Goal: Task Accomplishment & Management: Manage account settings

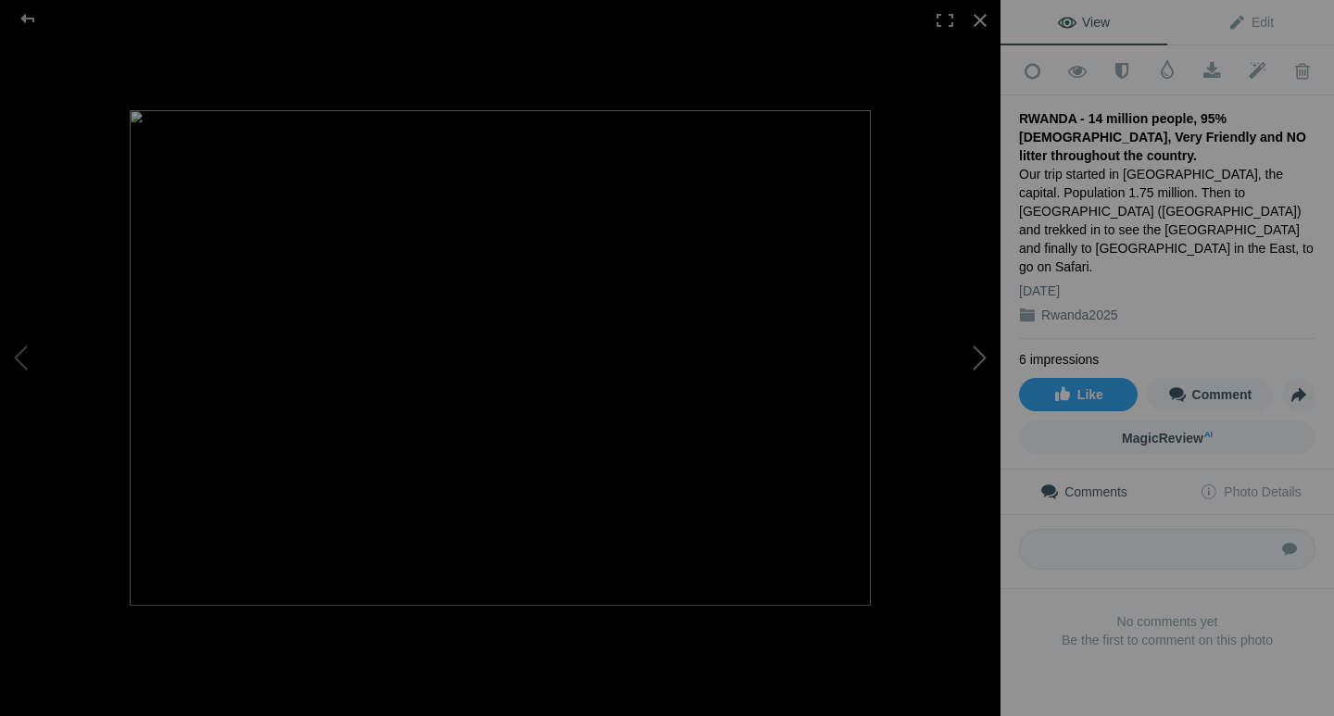
click at [982, 357] on button at bounding box center [931, 358] width 139 height 258
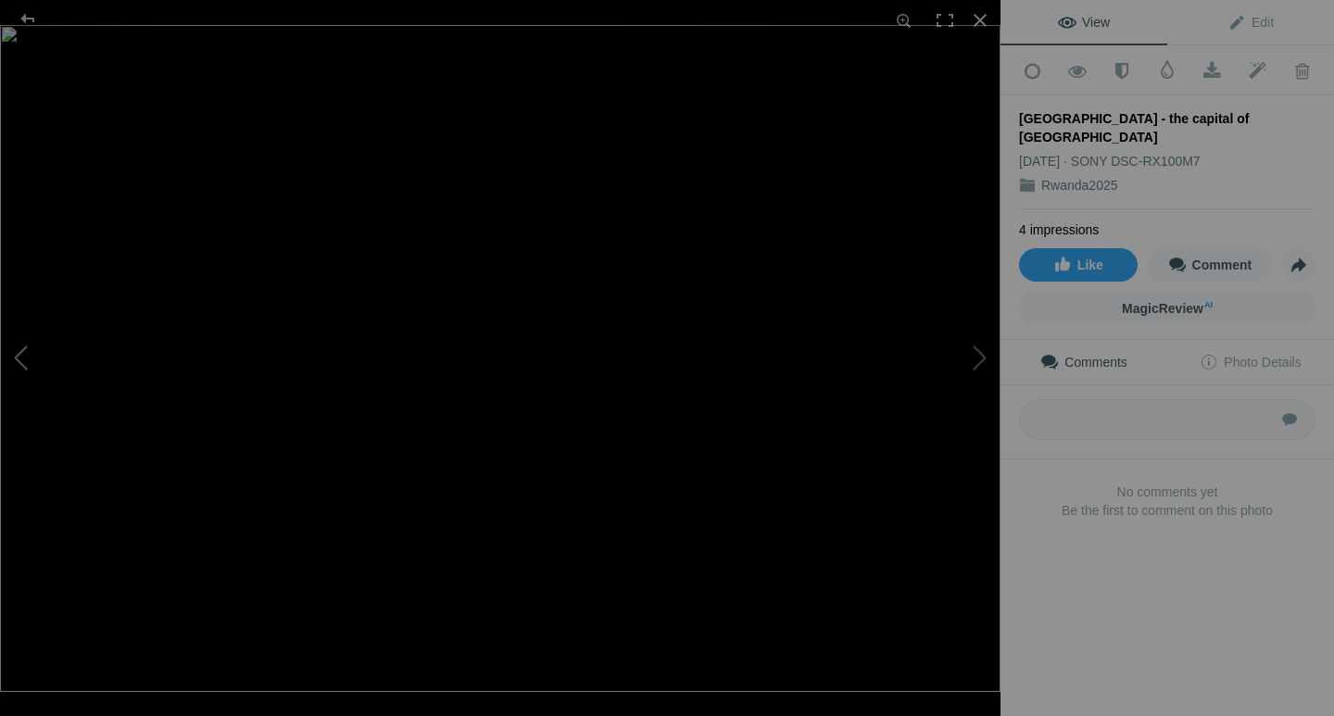
click at [20, 360] on button at bounding box center [69, 358] width 139 height 258
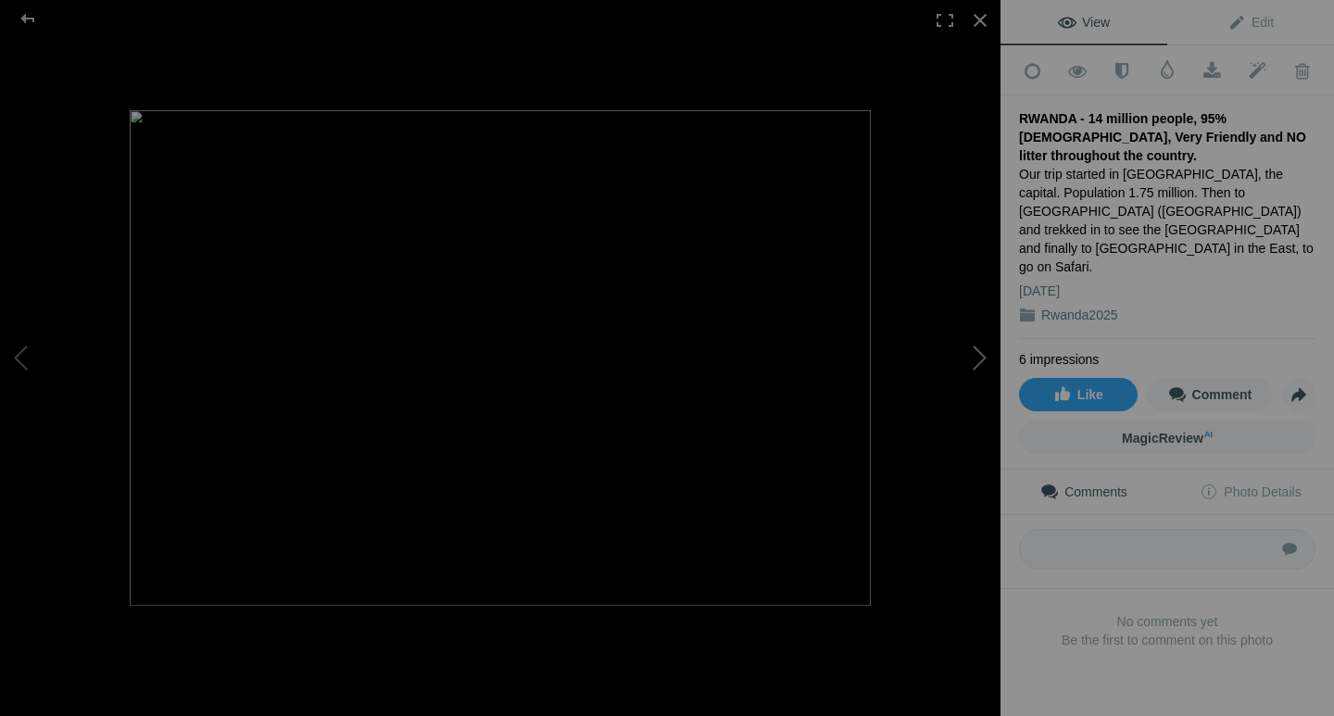
click at [975, 361] on button at bounding box center [931, 358] width 139 height 258
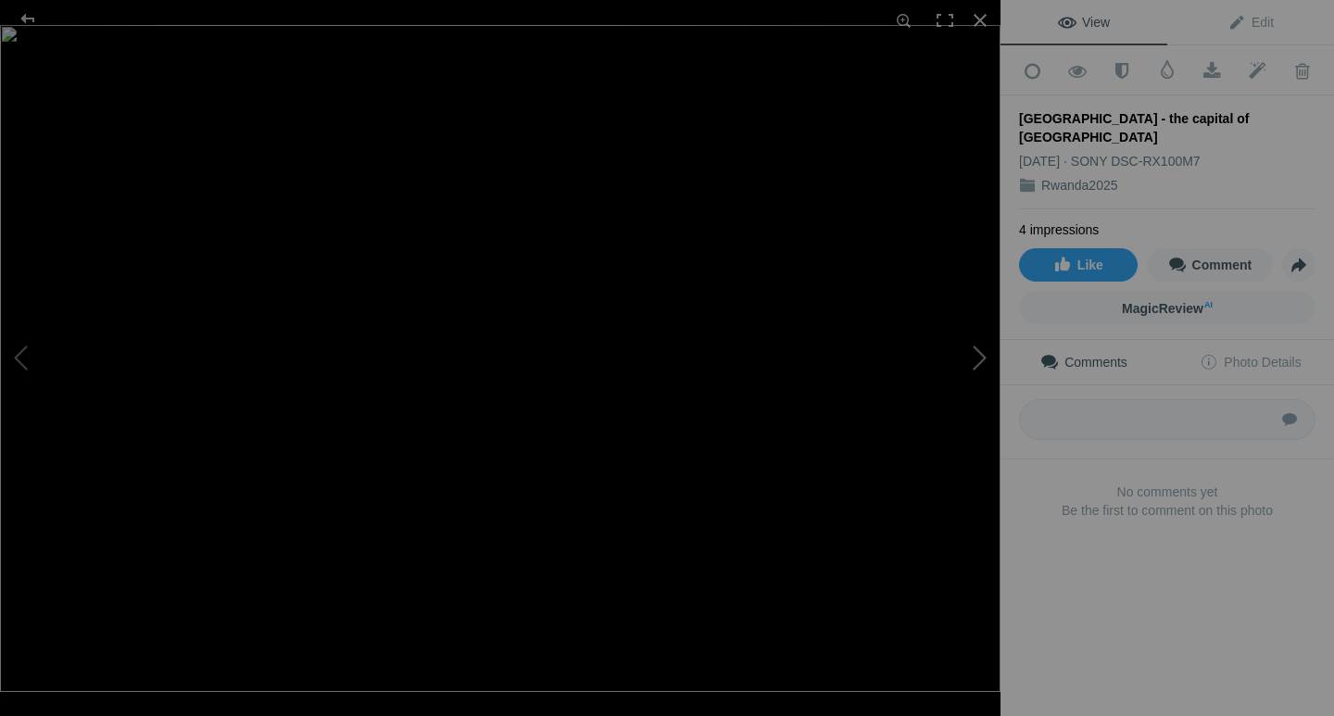
click at [974, 359] on button at bounding box center [931, 358] width 139 height 258
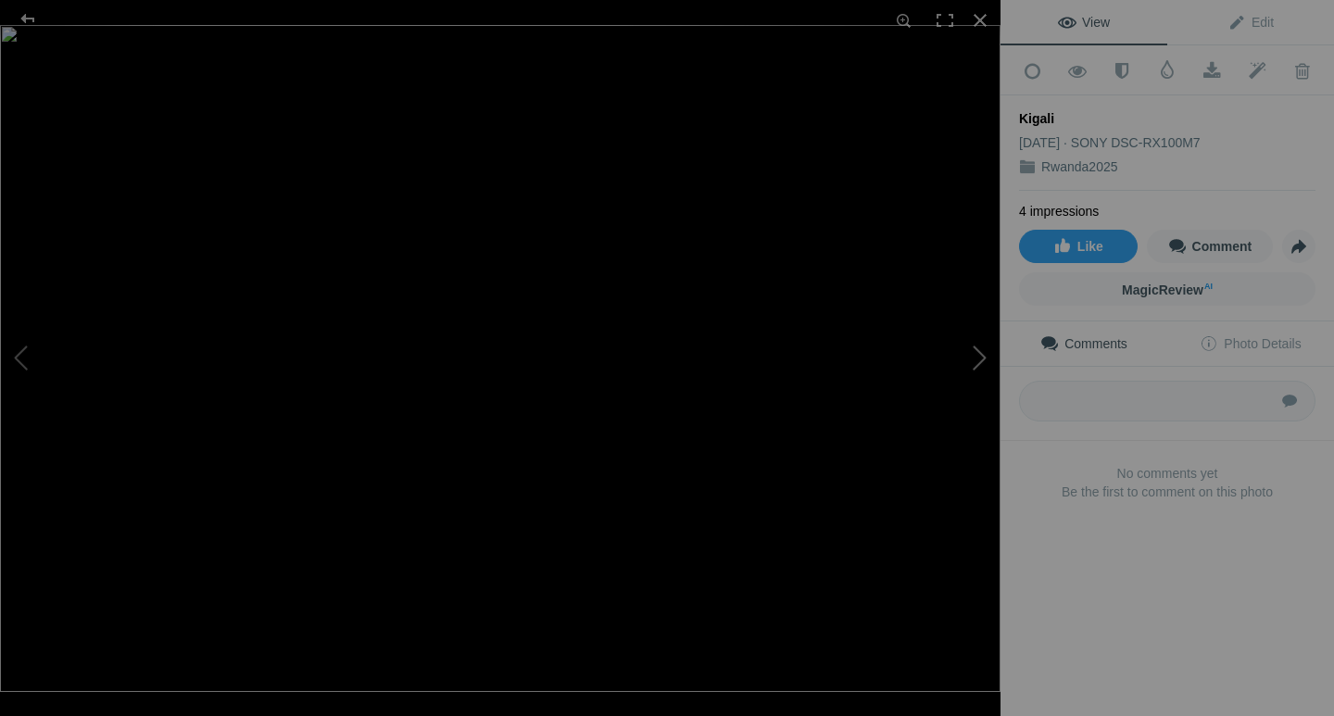
click at [974, 359] on button at bounding box center [931, 358] width 139 height 258
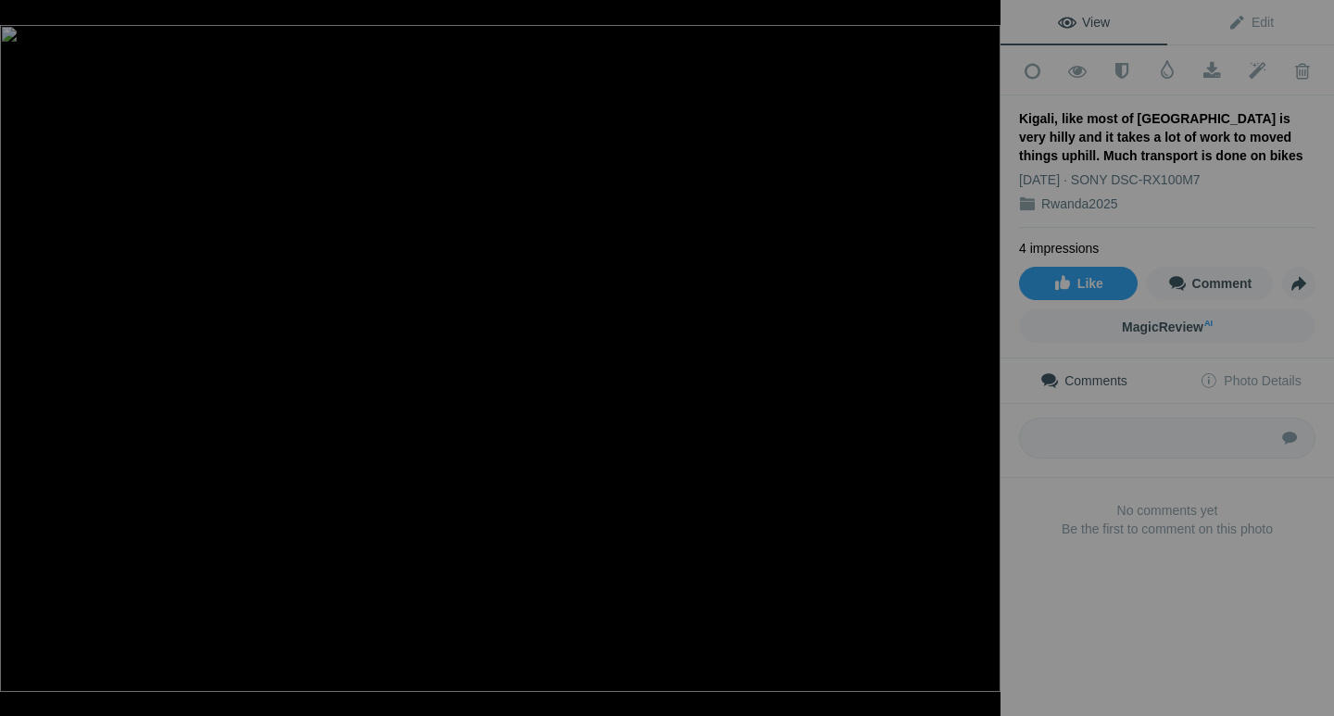
click at [974, 359] on button at bounding box center [931, 358] width 139 height 258
click at [981, 365] on button at bounding box center [931, 358] width 139 height 258
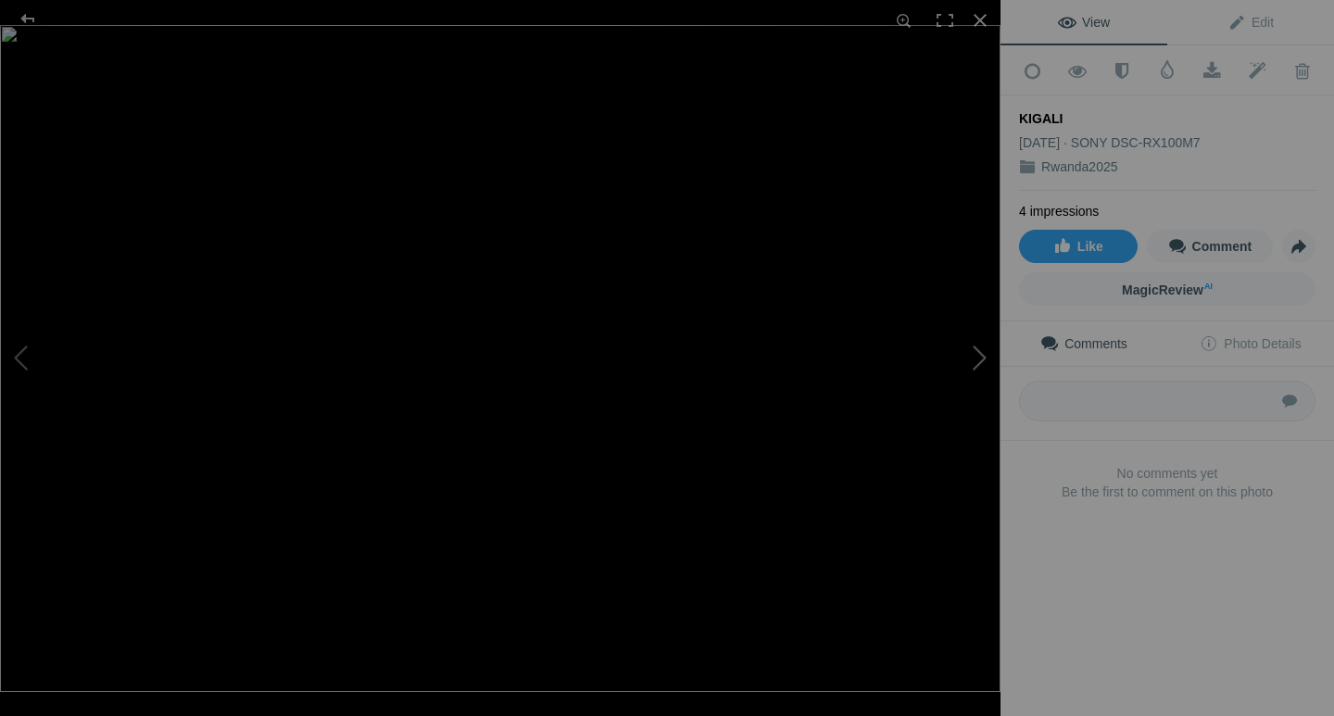
click at [980, 363] on button at bounding box center [931, 358] width 139 height 258
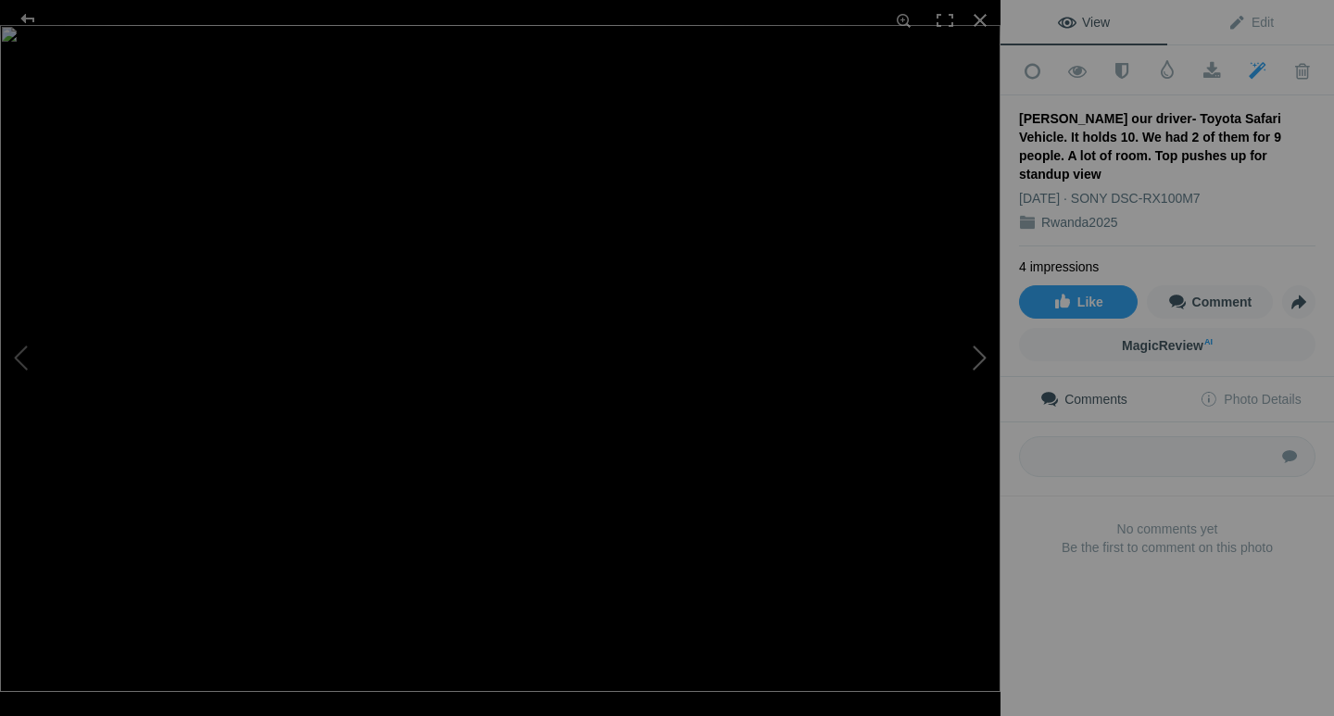
click at [976, 360] on button at bounding box center [931, 358] width 139 height 258
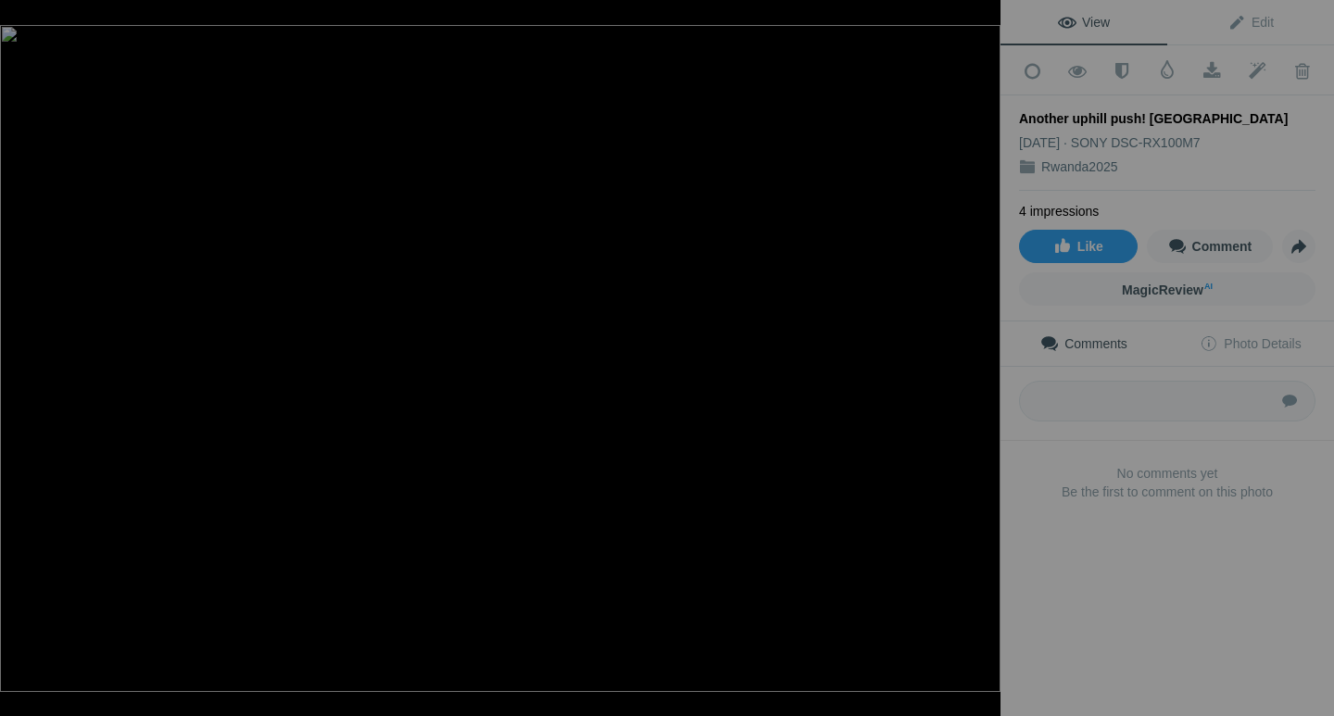
click at [976, 360] on button at bounding box center [931, 358] width 139 height 258
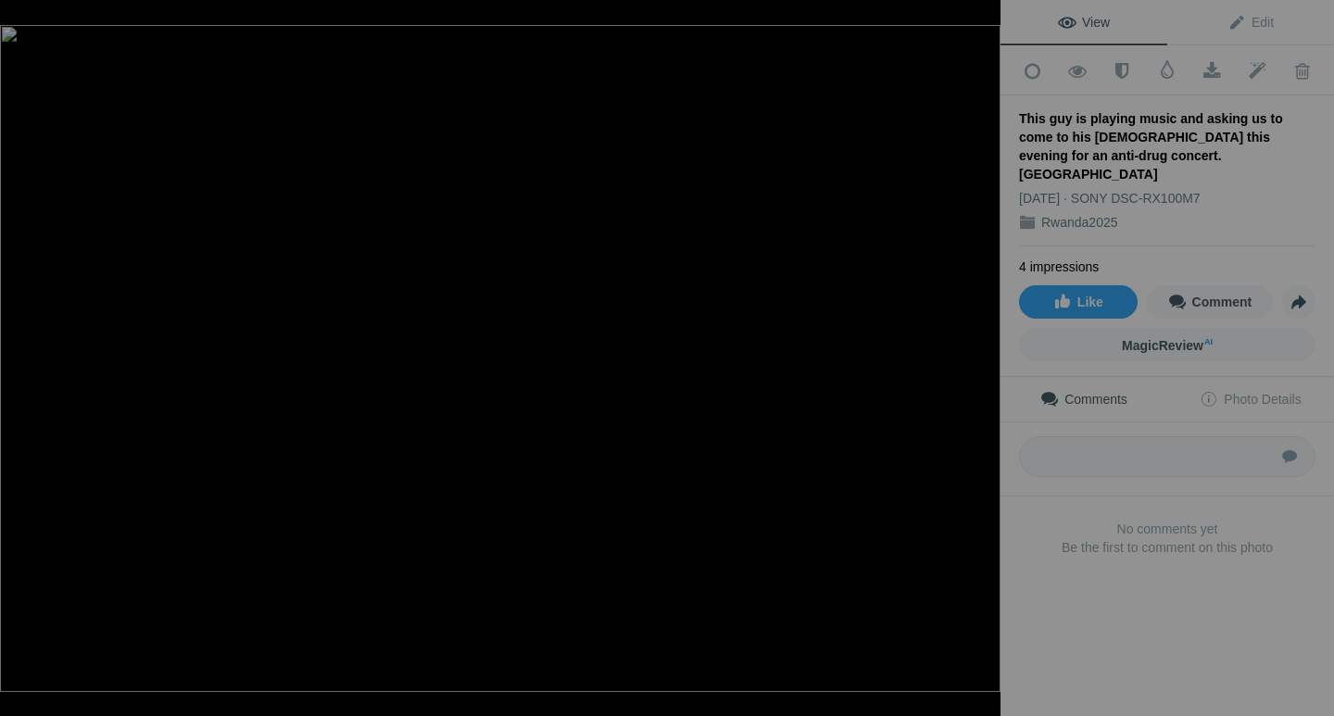
click at [976, 360] on button at bounding box center [931, 358] width 139 height 258
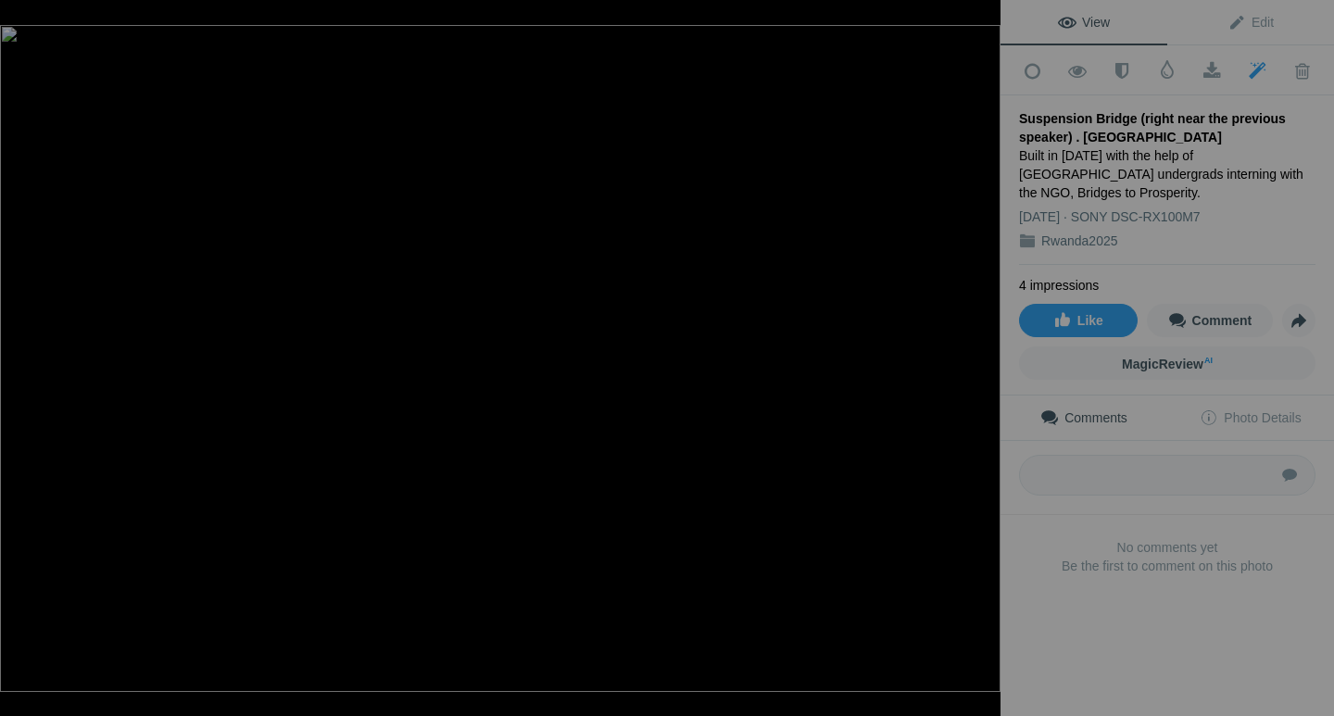
click at [976, 360] on button at bounding box center [931, 358] width 139 height 258
click at [978, 359] on button at bounding box center [931, 358] width 139 height 258
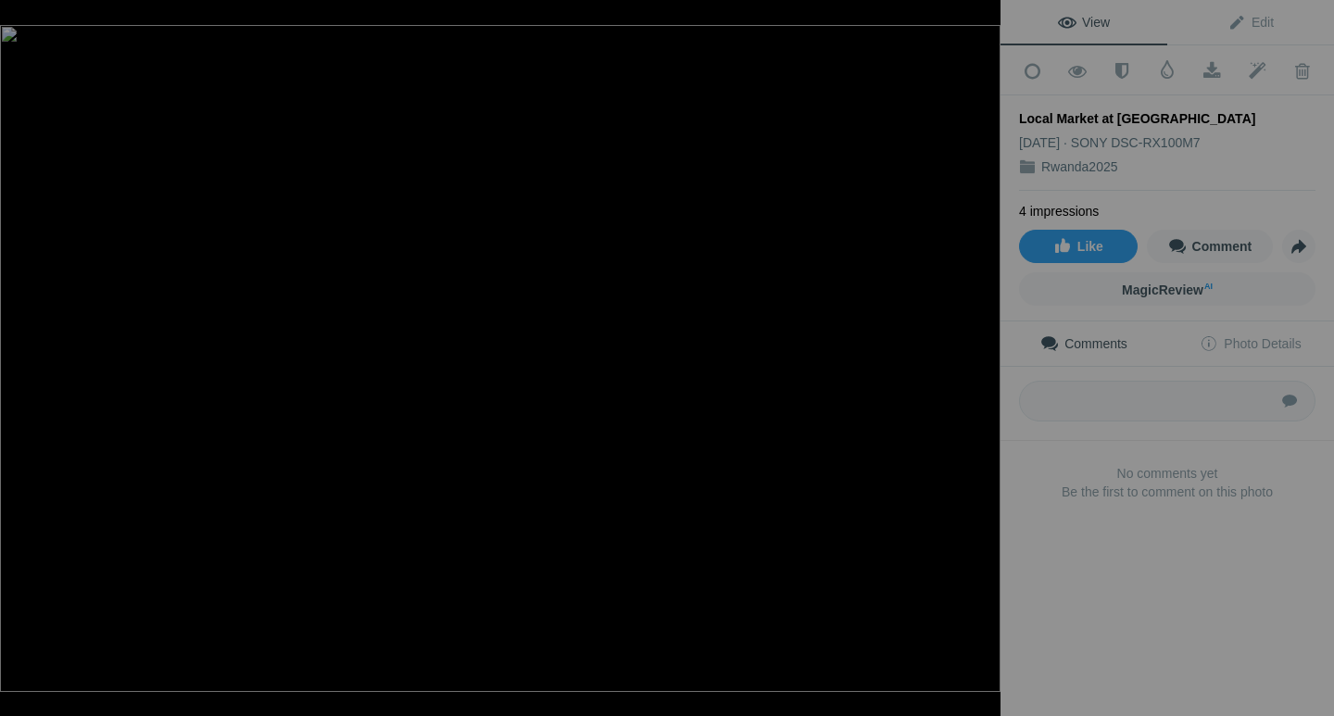
click at [977, 359] on button at bounding box center [931, 358] width 139 height 258
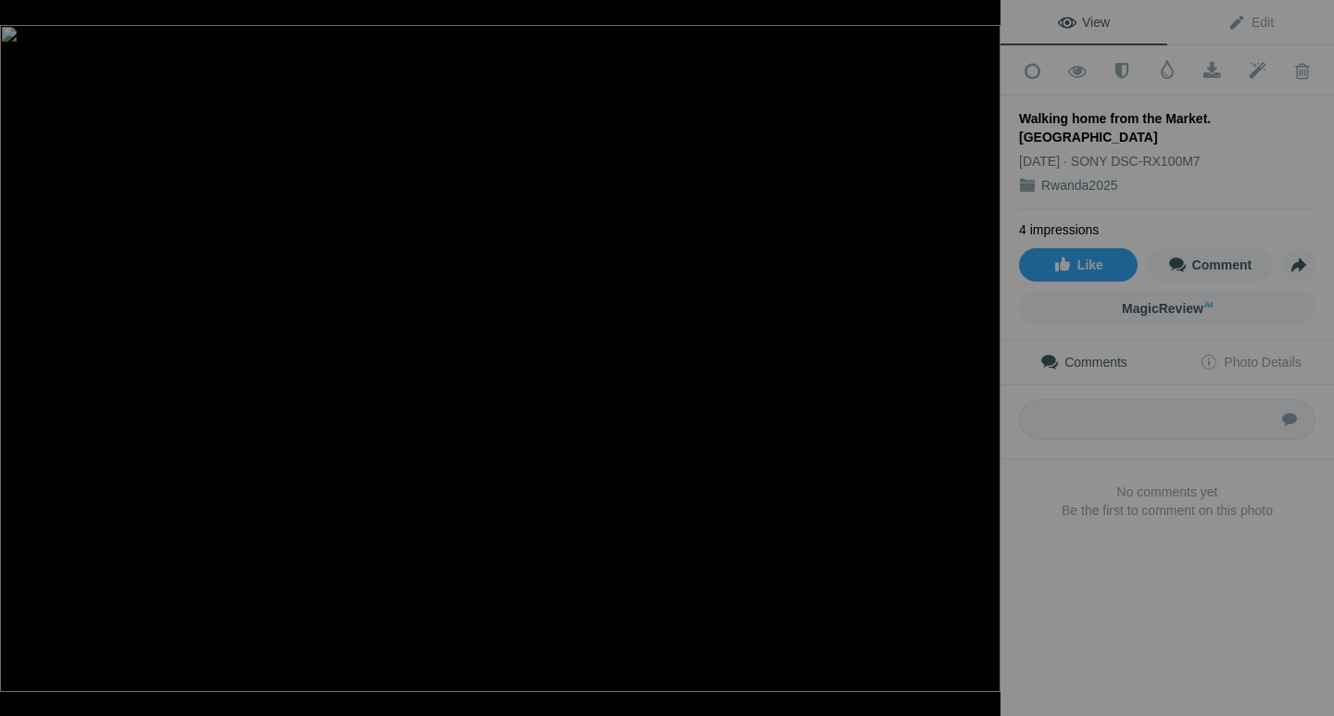
click at [977, 359] on button at bounding box center [931, 358] width 139 height 258
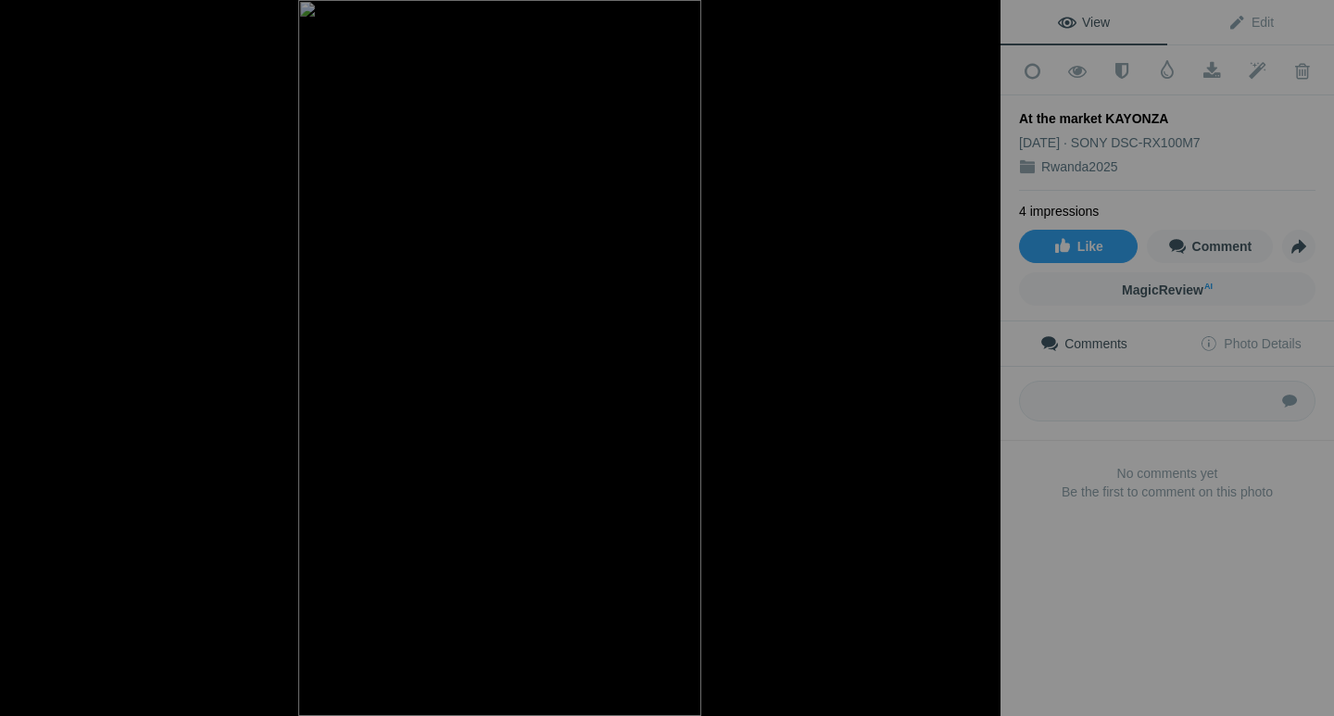
click at [977, 359] on button at bounding box center [931, 358] width 139 height 258
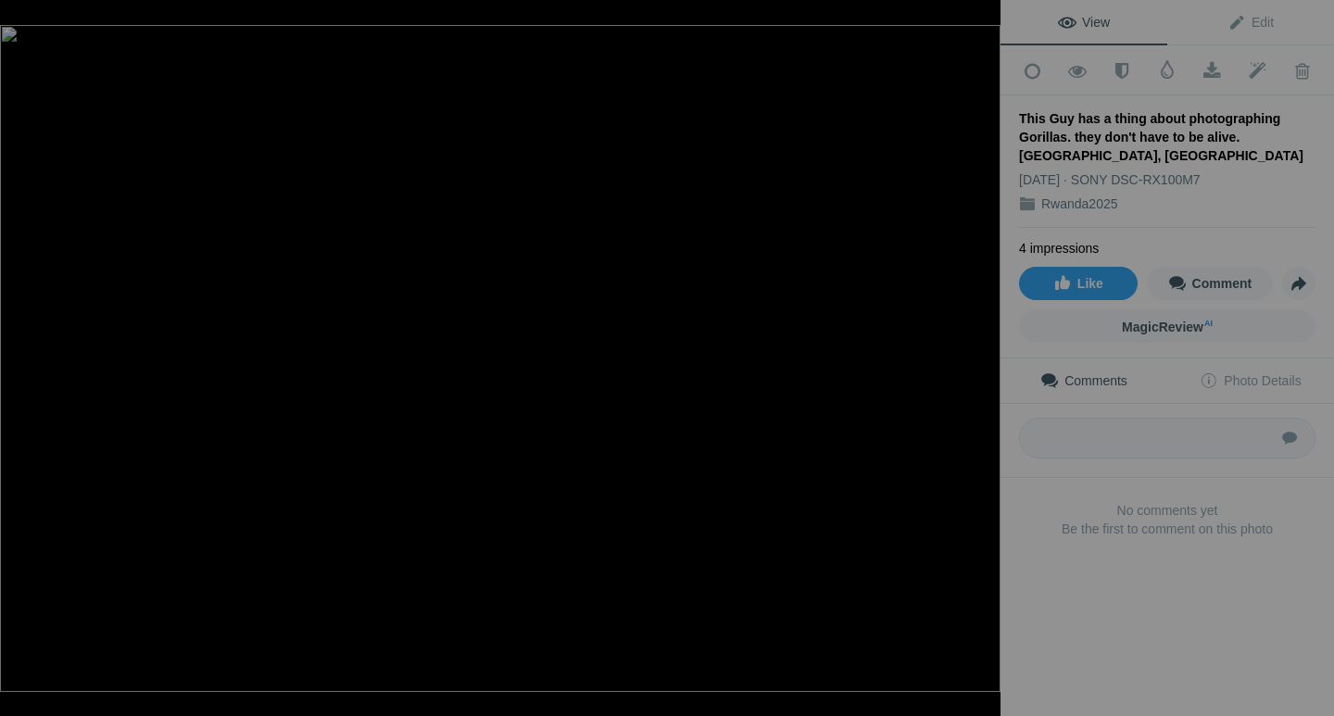
click at [977, 359] on button at bounding box center [931, 358] width 139 height 258
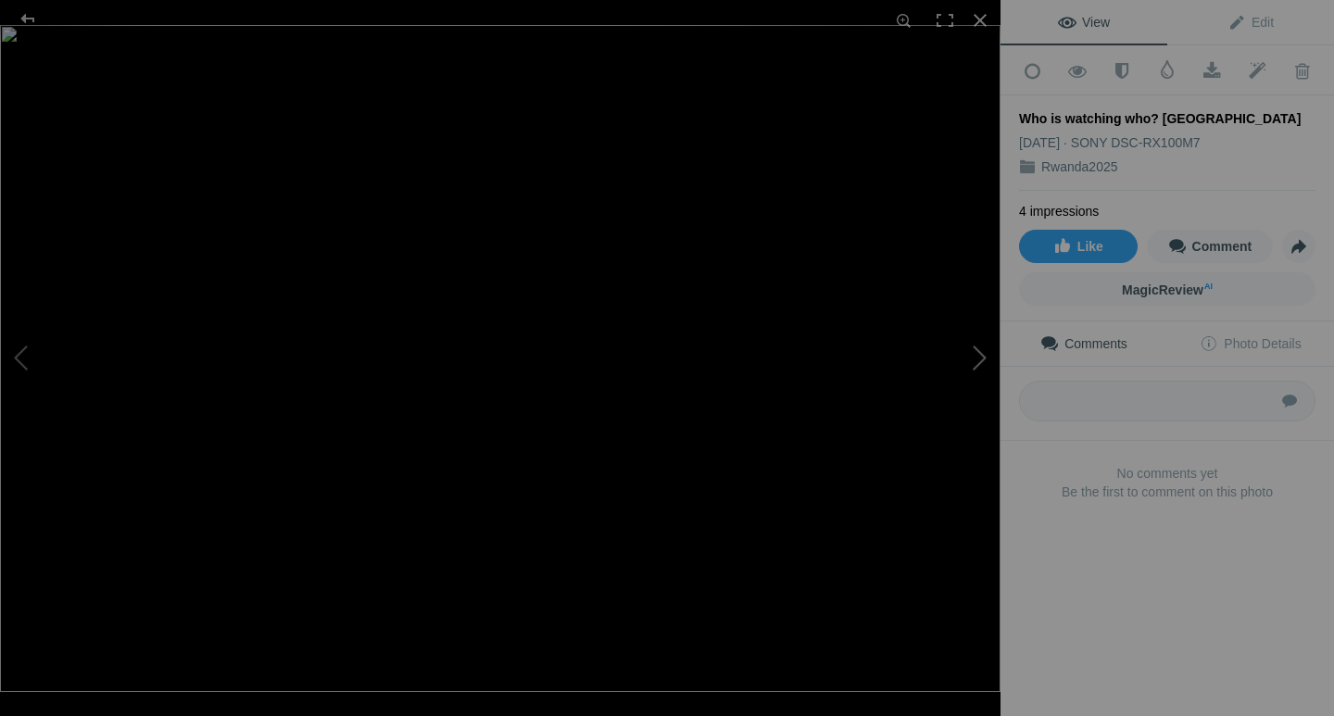
click at [980, 354] on button at bounding box center [931, 358] width 139 height 258
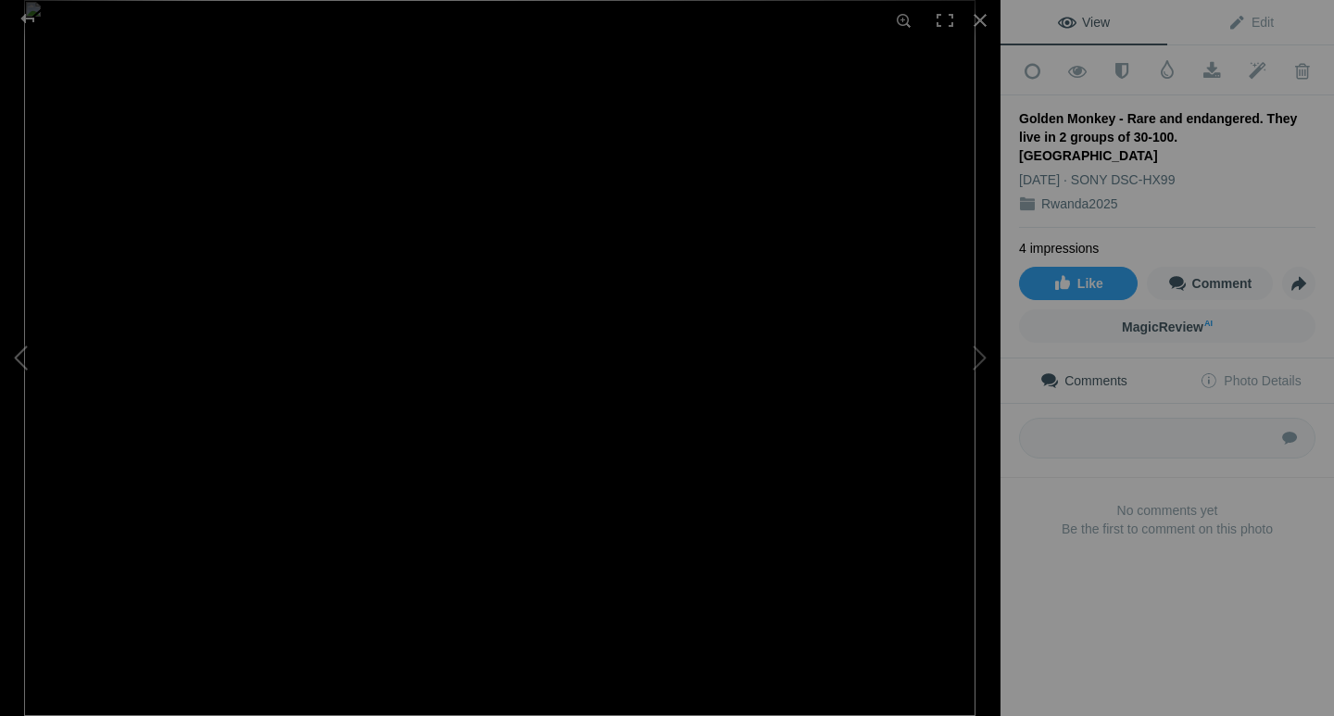
click at [23, 359] on button at bounding box center [69, 358] width 139 height 258
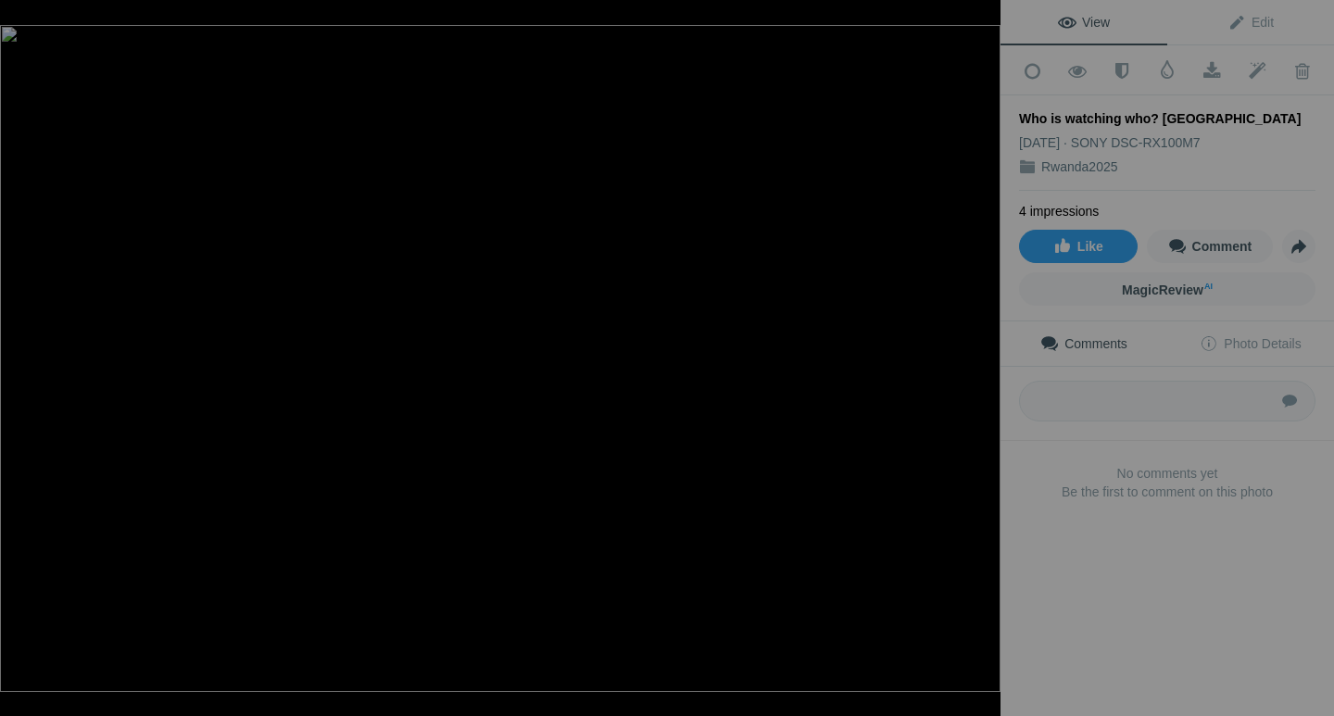
click at [20, 359] on button at bounding box center [69, 358] width 139 height 258
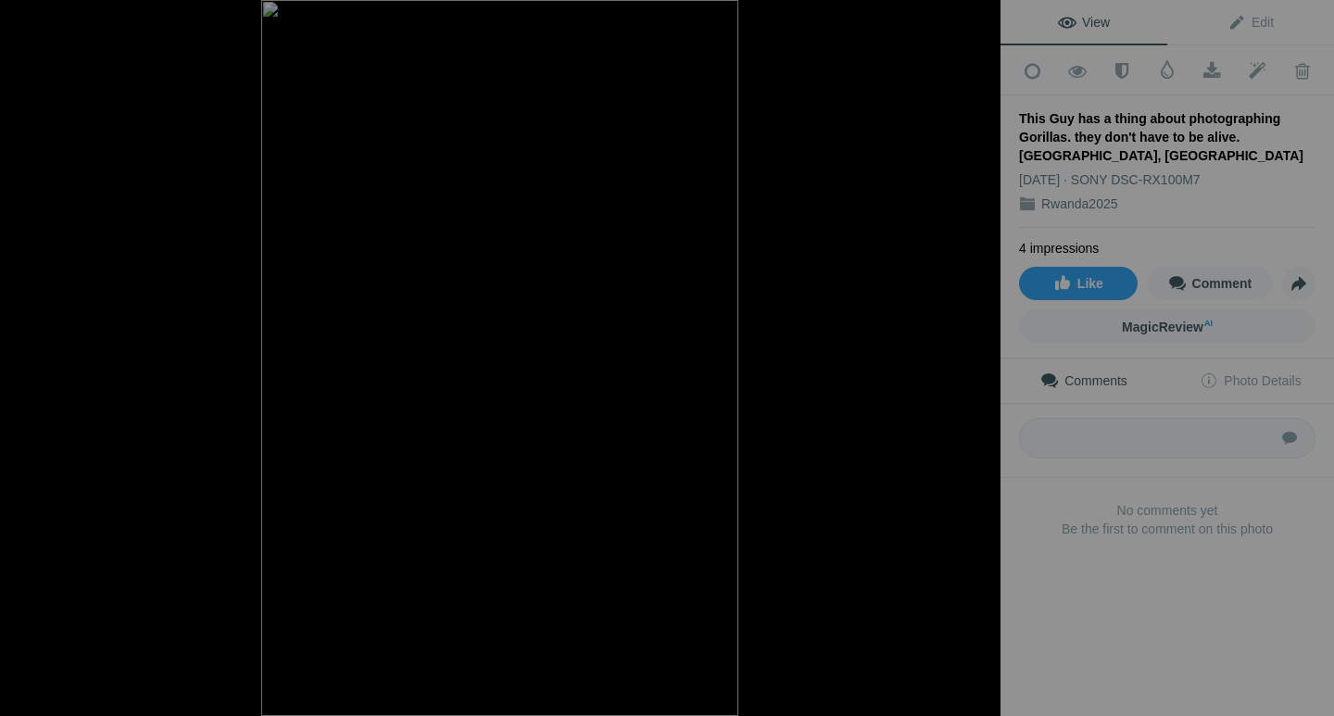
click at [20, 359] on button at bounding box center [69, 358] width 139 height 258
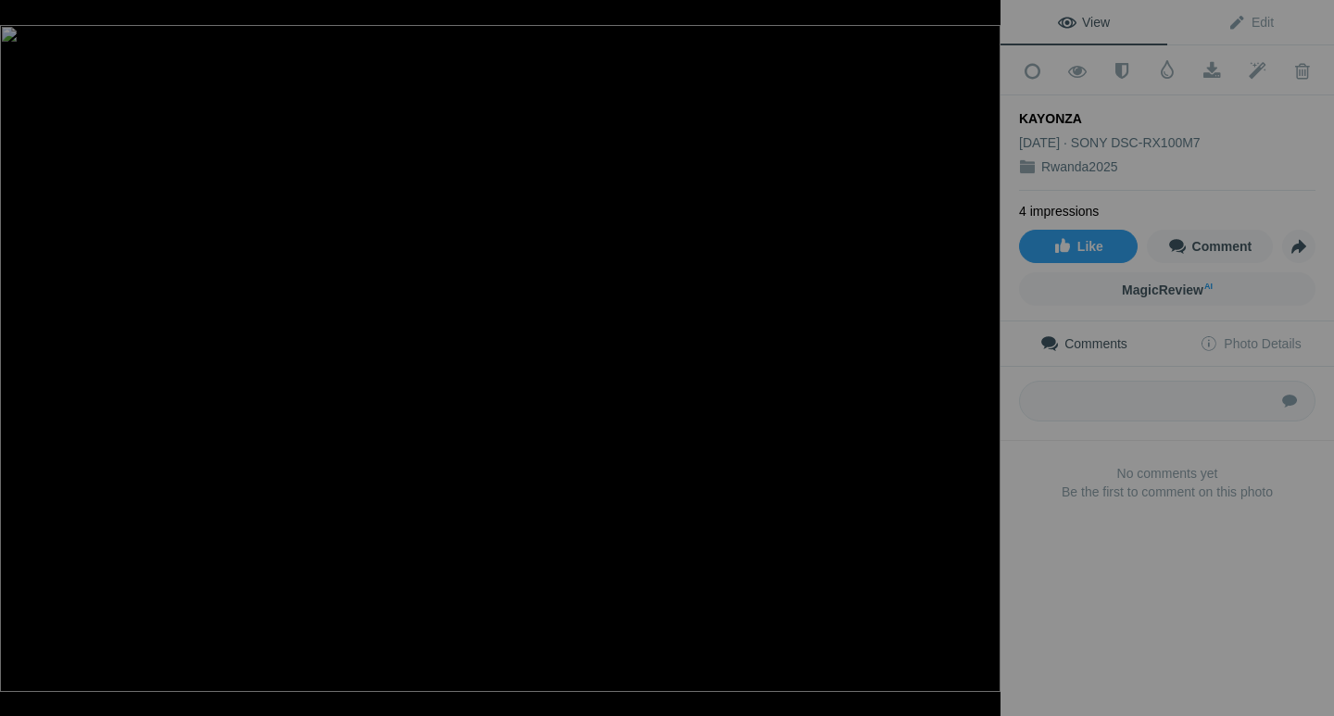
click at [20, 359] on button at bounding box center [69, 358] width 139 height 258
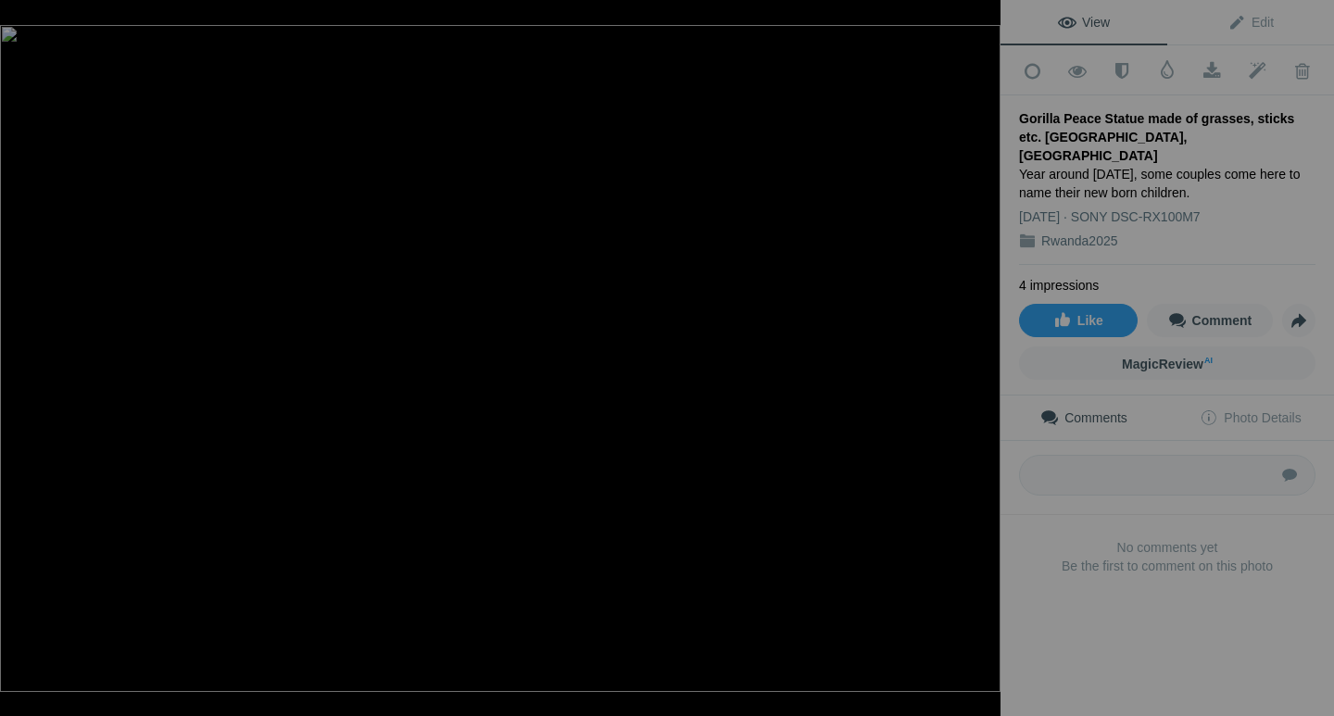
click at [20, 359] on button at bounding box center [69, 358] width 139 height 258
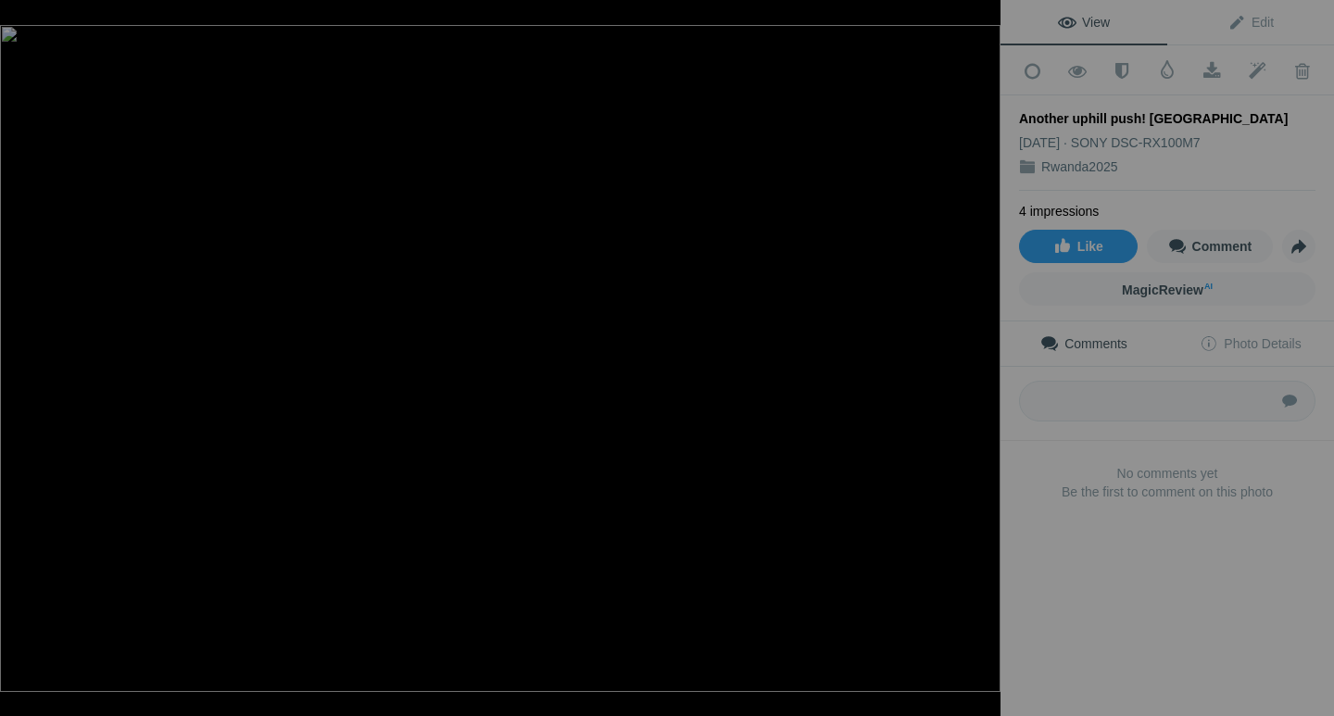
click at [20, 359] on button at bounding box center [69, 358] width 139 height 258
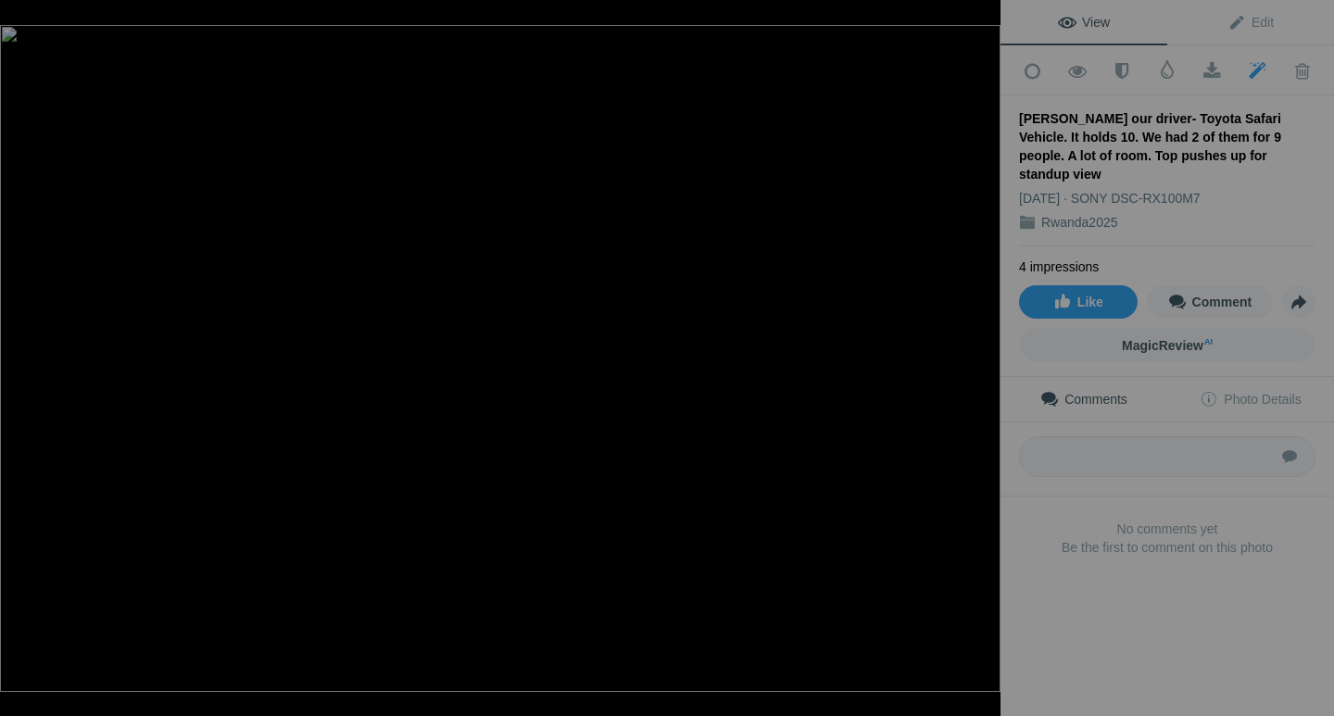
click at [20, 359] on button at bounding box center [69, 358] width 139 height 258
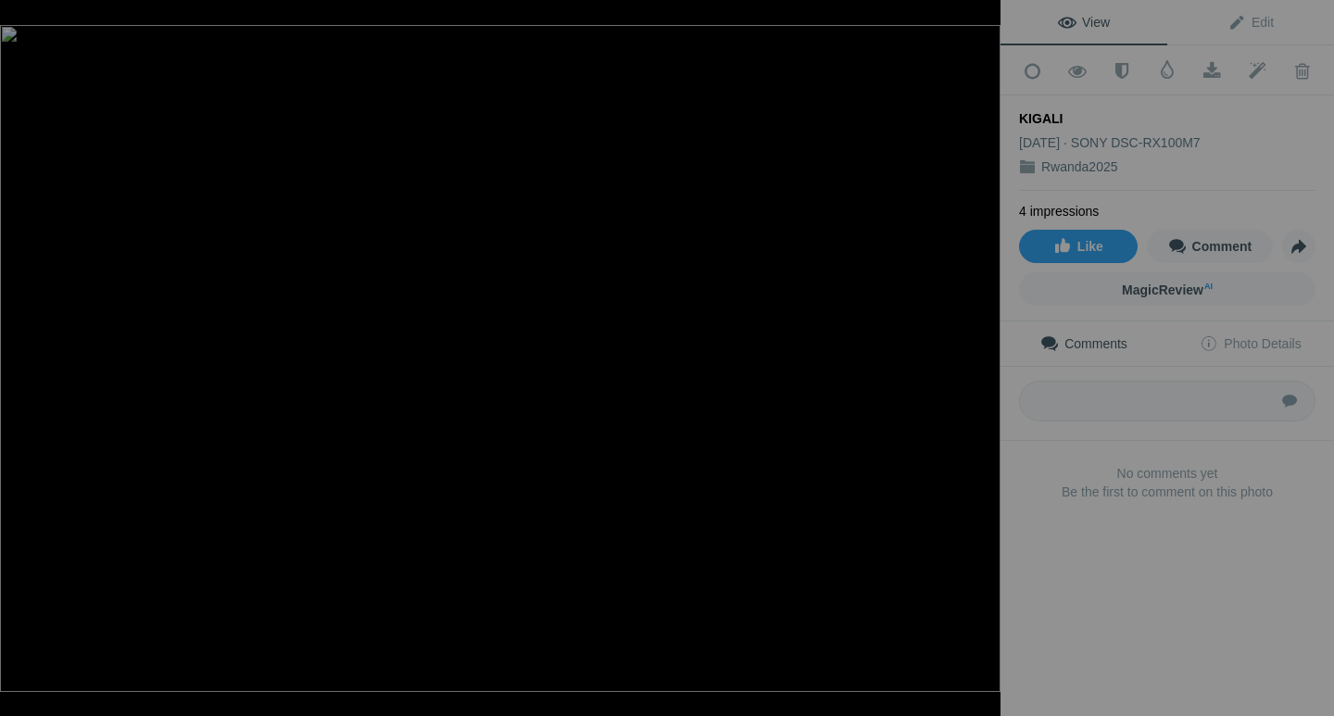
click at [20, 359] on button at bounding box center [69, 358] width 139 height 258
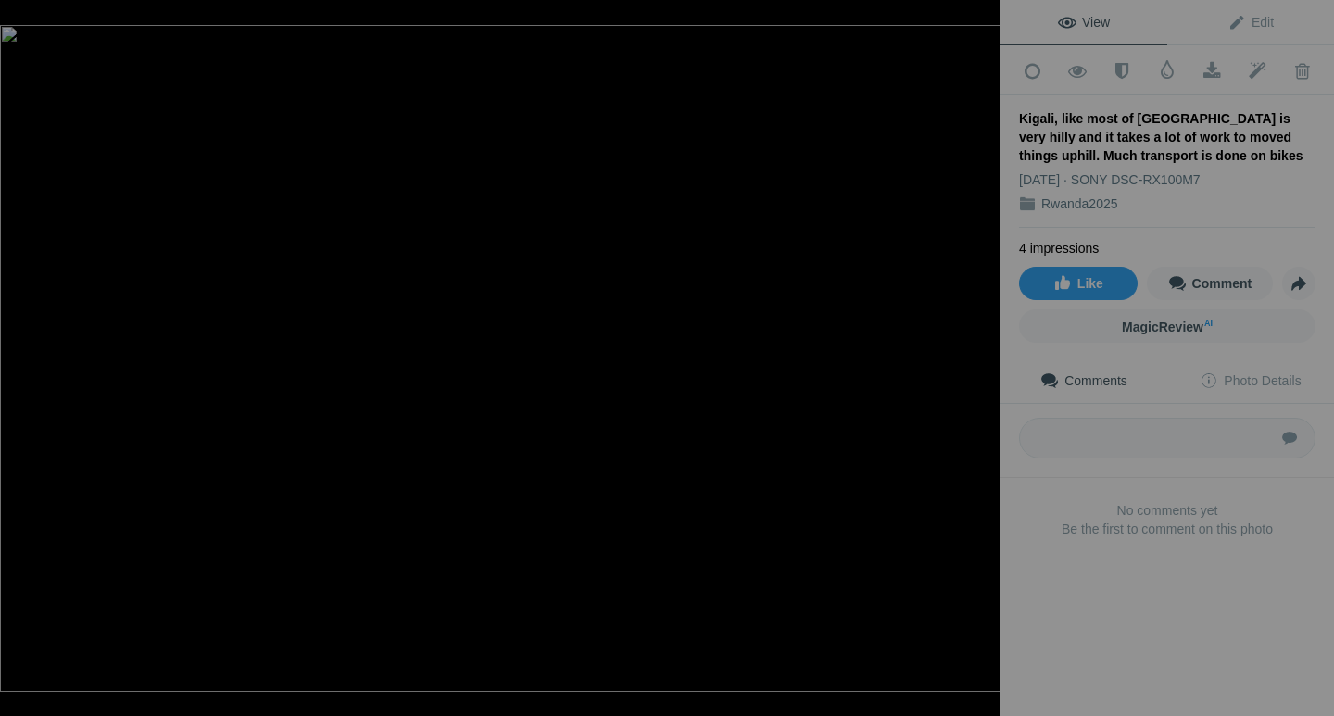
click at [20, 359] on button at bounding box center [69, 358] width 139 height 258
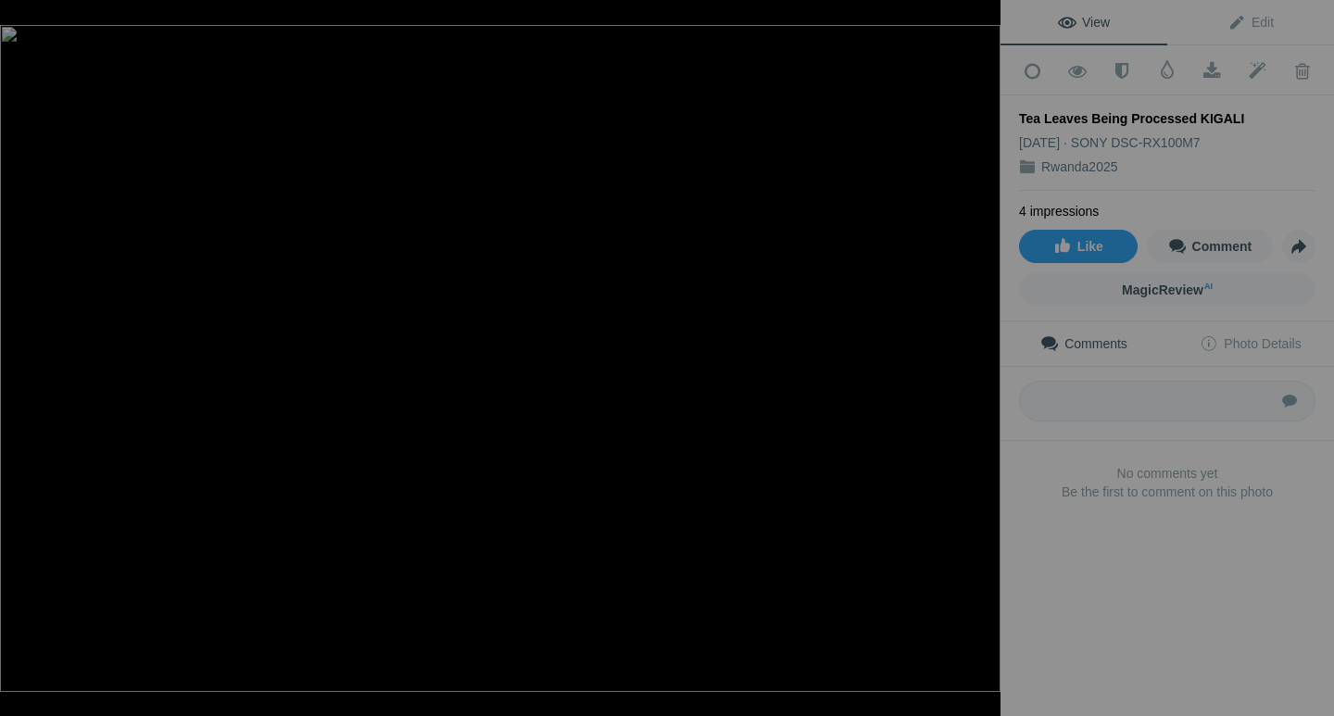
click at [20, 359] on button at bounding box center [69, 358] width 139 height 258
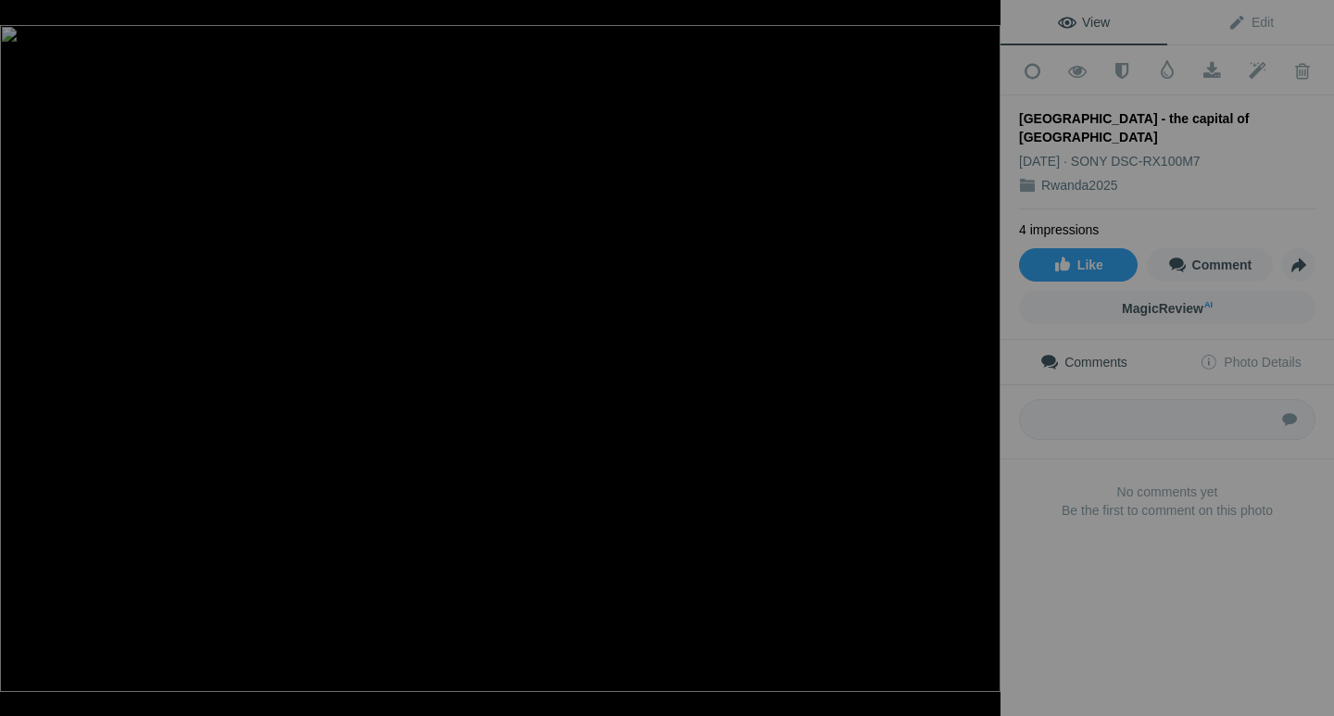
click at [20, 359] on button at bounding box center [69, 358] width 139 height 258
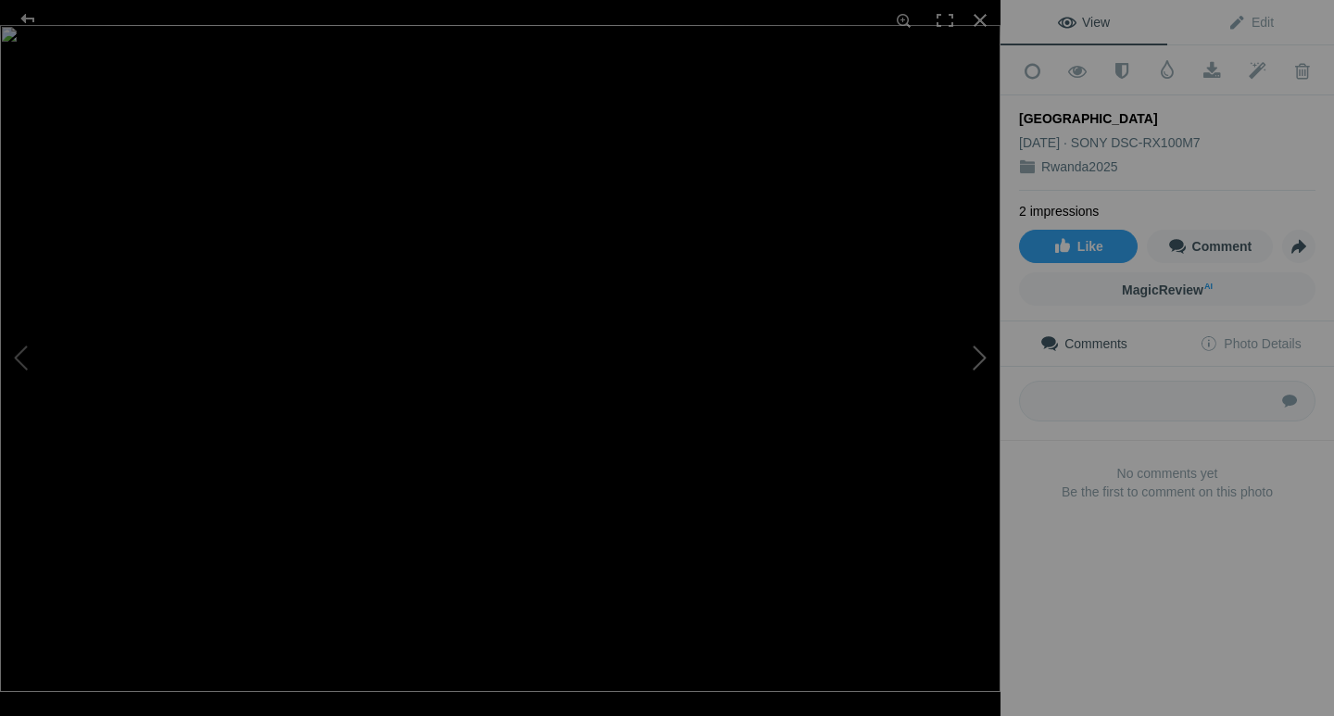
click at [975, 360] on button at bounding box center [931, 358] width 139 height 258
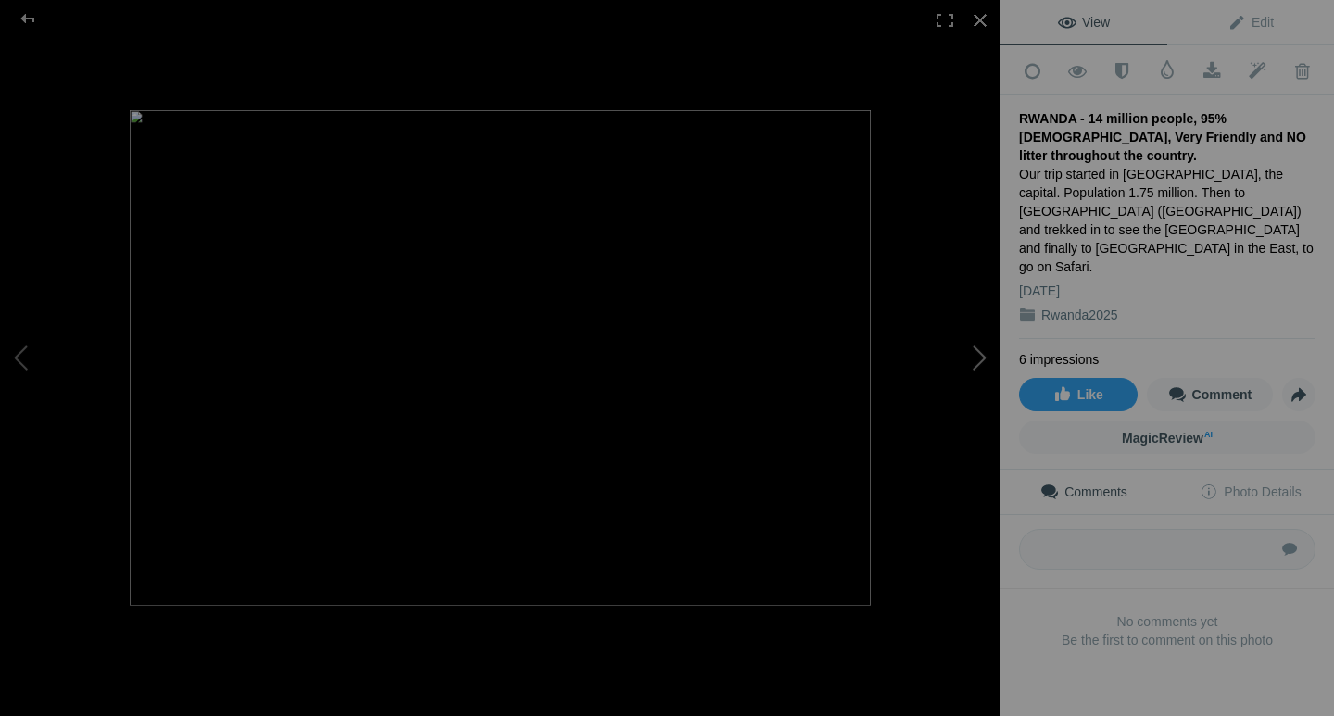
click at [975, 359] on button at bounding box center [931, 358] width 139 height 258
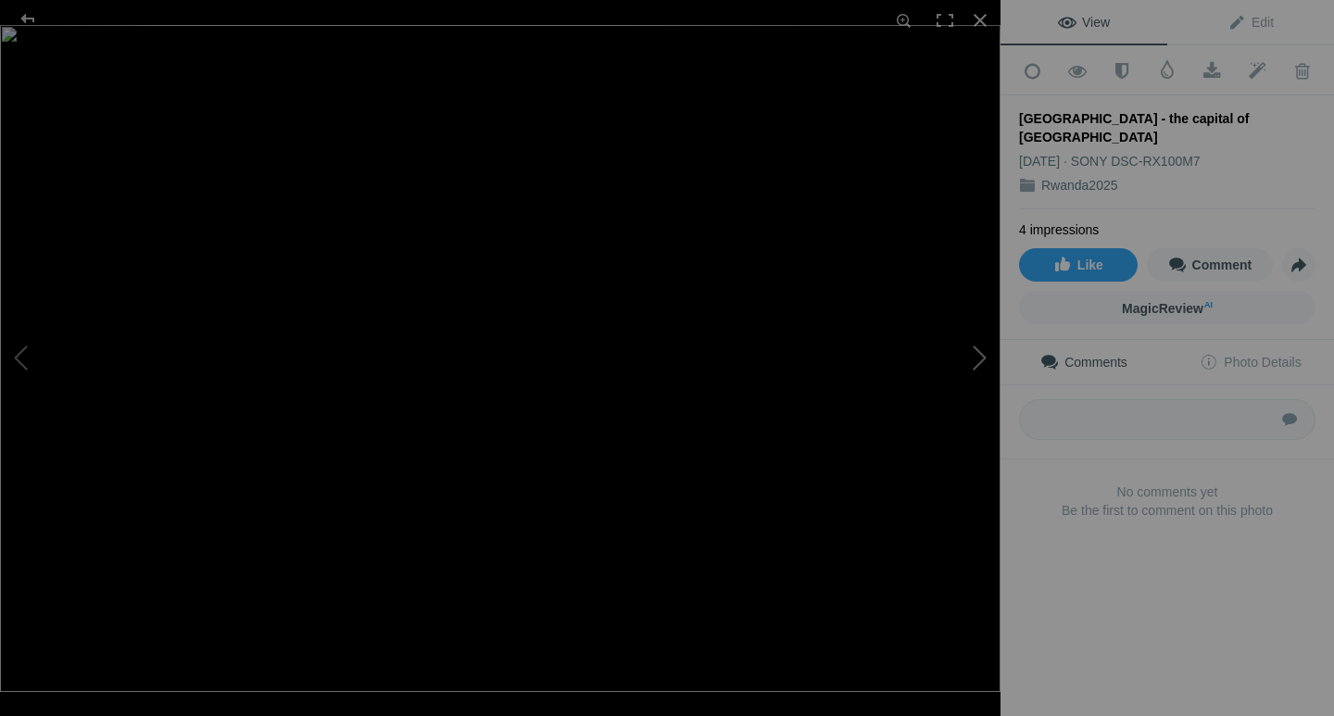
click at [975, 359] on button at bounding box center [931, 358] width 139 height 258
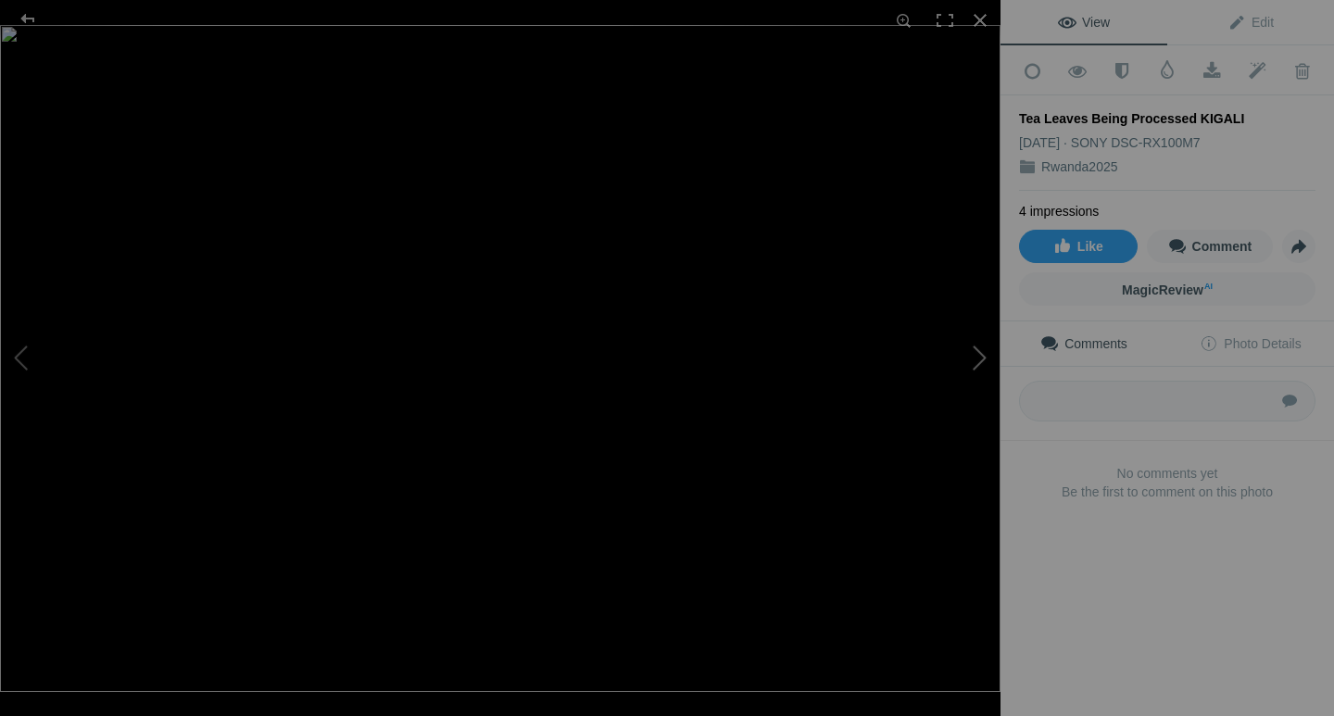
click at [975, 359] on button at bounding box center [931, 358] width 139 height 258
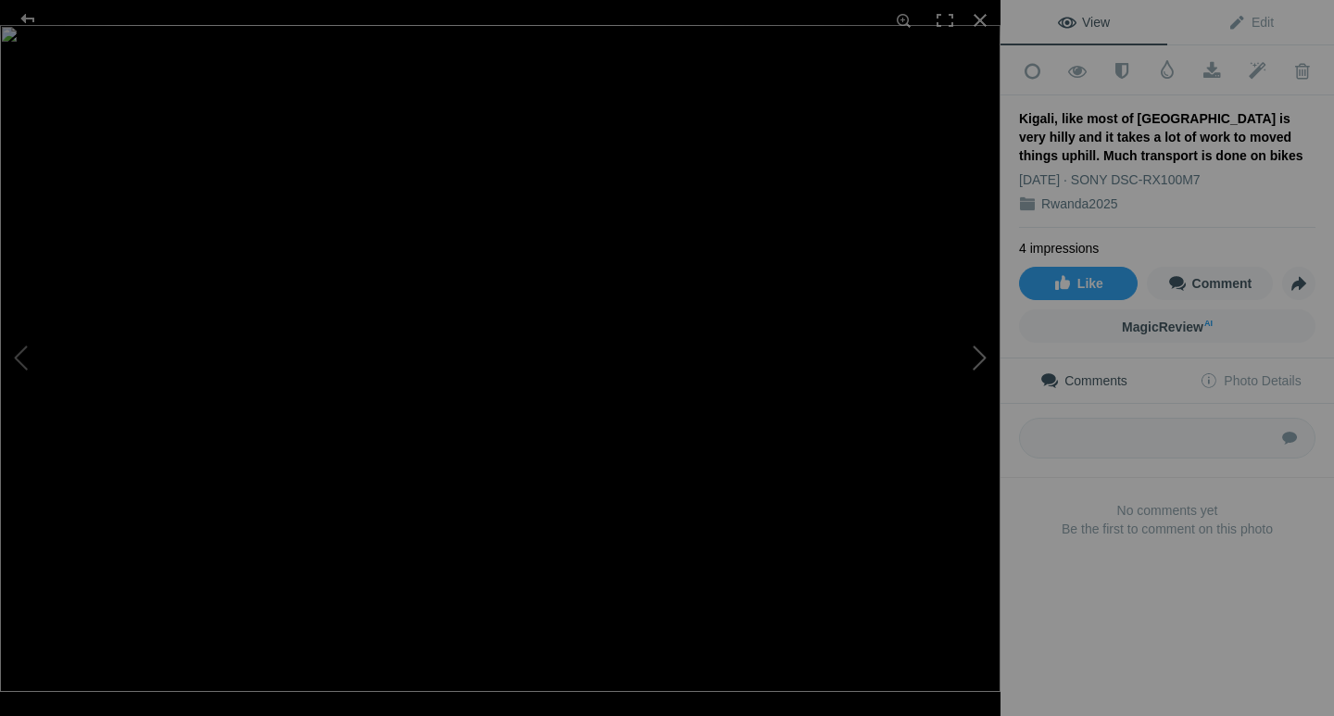
click at [975, 359] on button at bounding box center [931, 358] width 139 height 258
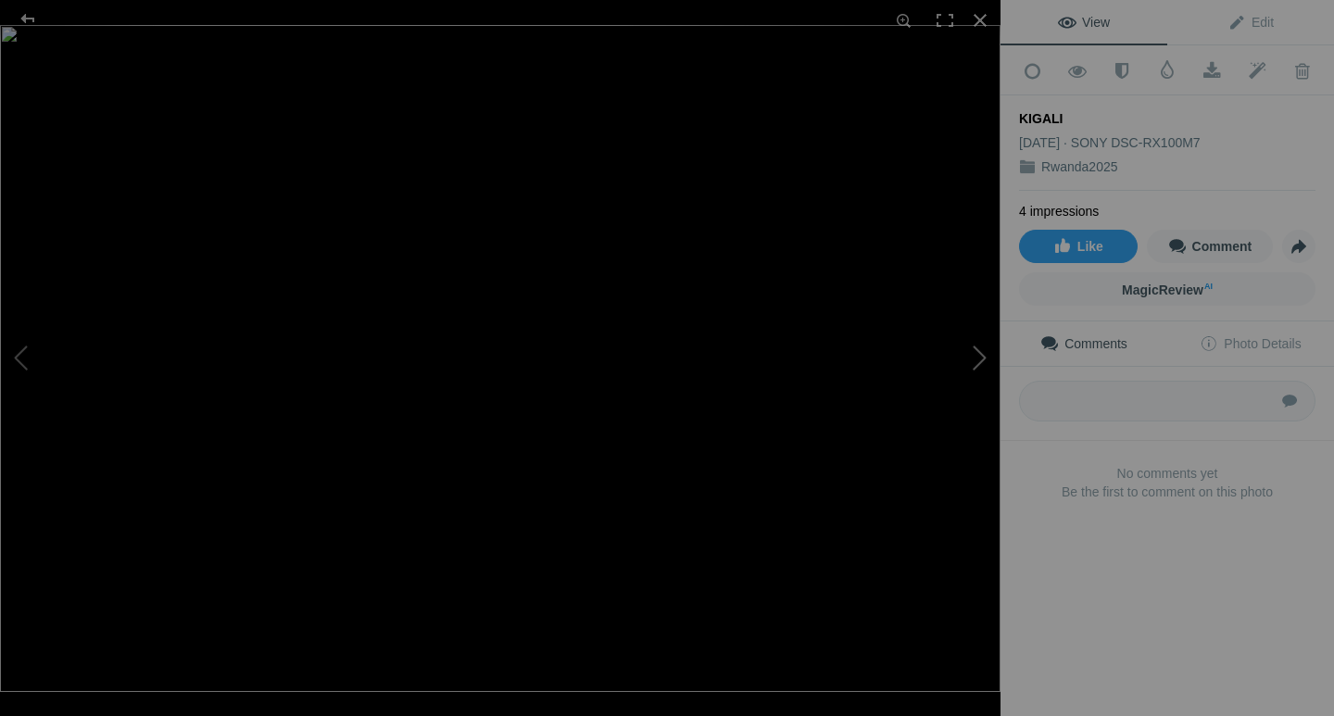
click at [975, 359] on button at bounding box center [931, 358] width 139 height 258
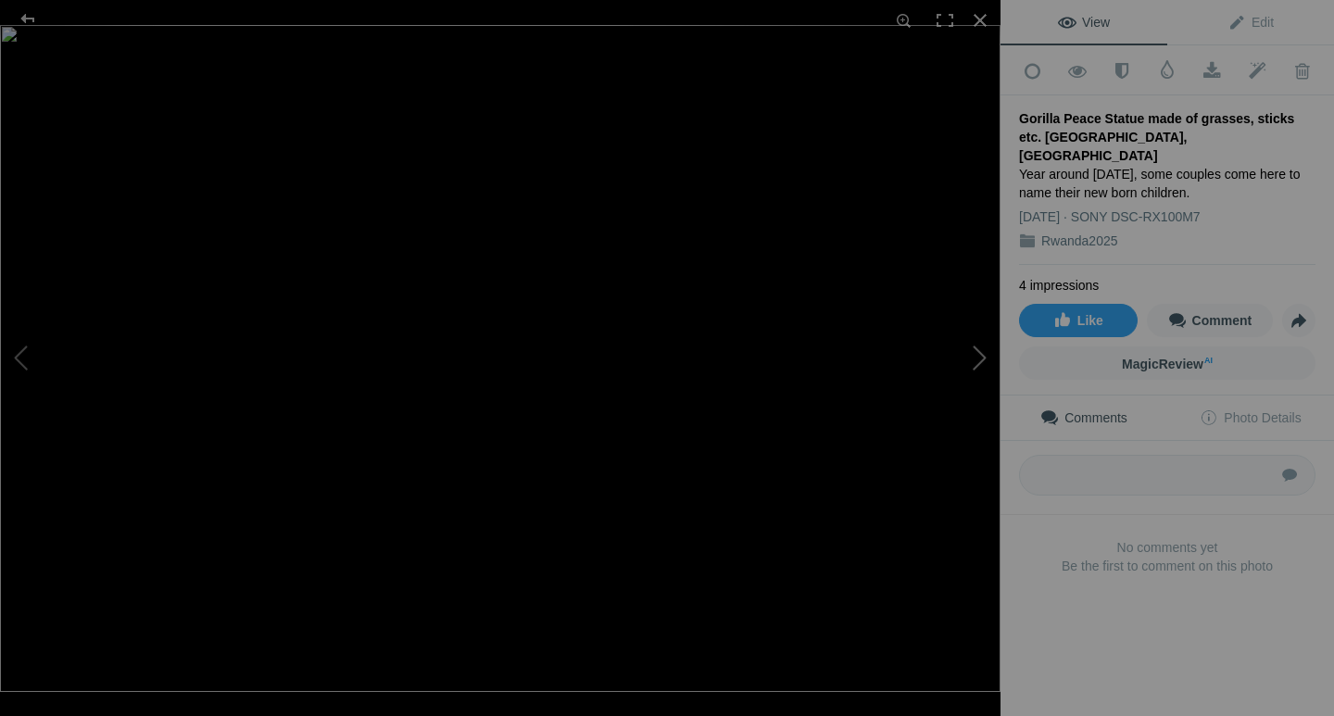
click at [975, 359] on button at bounding box center [931, 358] width 139 height 258
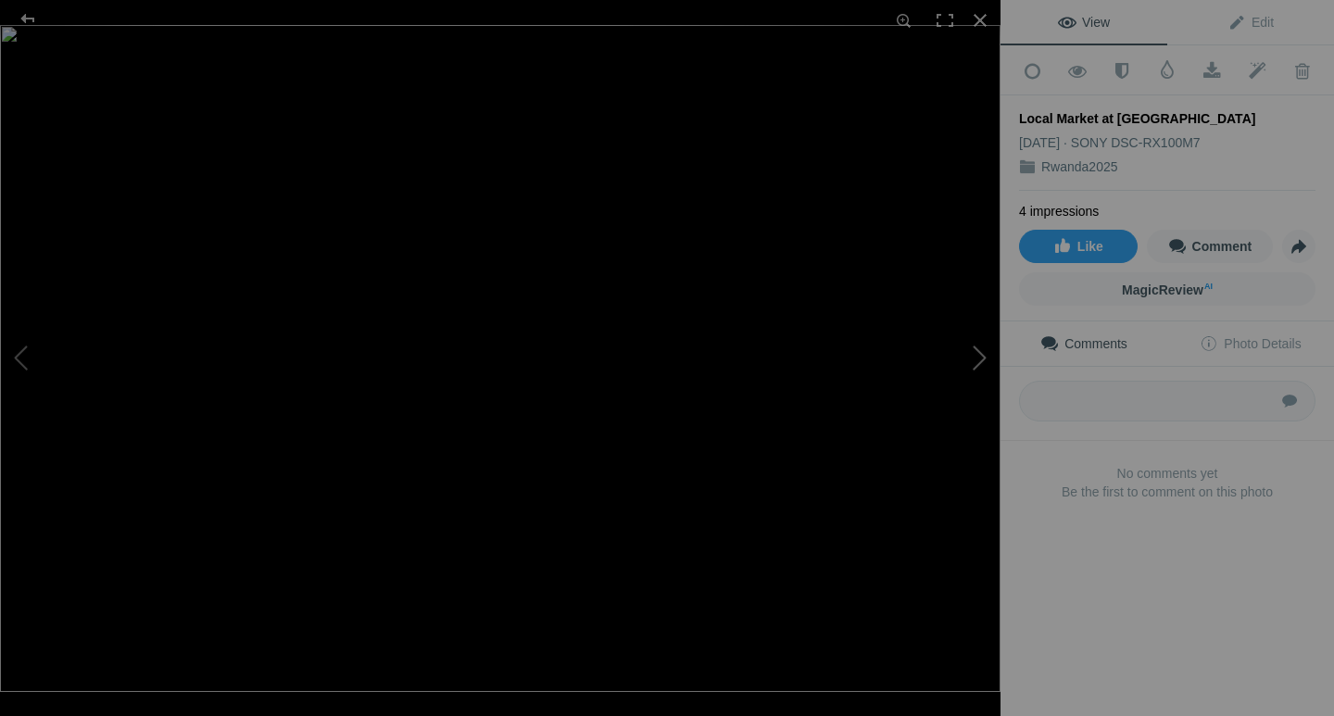
click at [975, 359] on button at bounding box center [931, 358] width 139 height 258
click at [976, 358] on button at bounding box center [931, 358] width 139 height 258
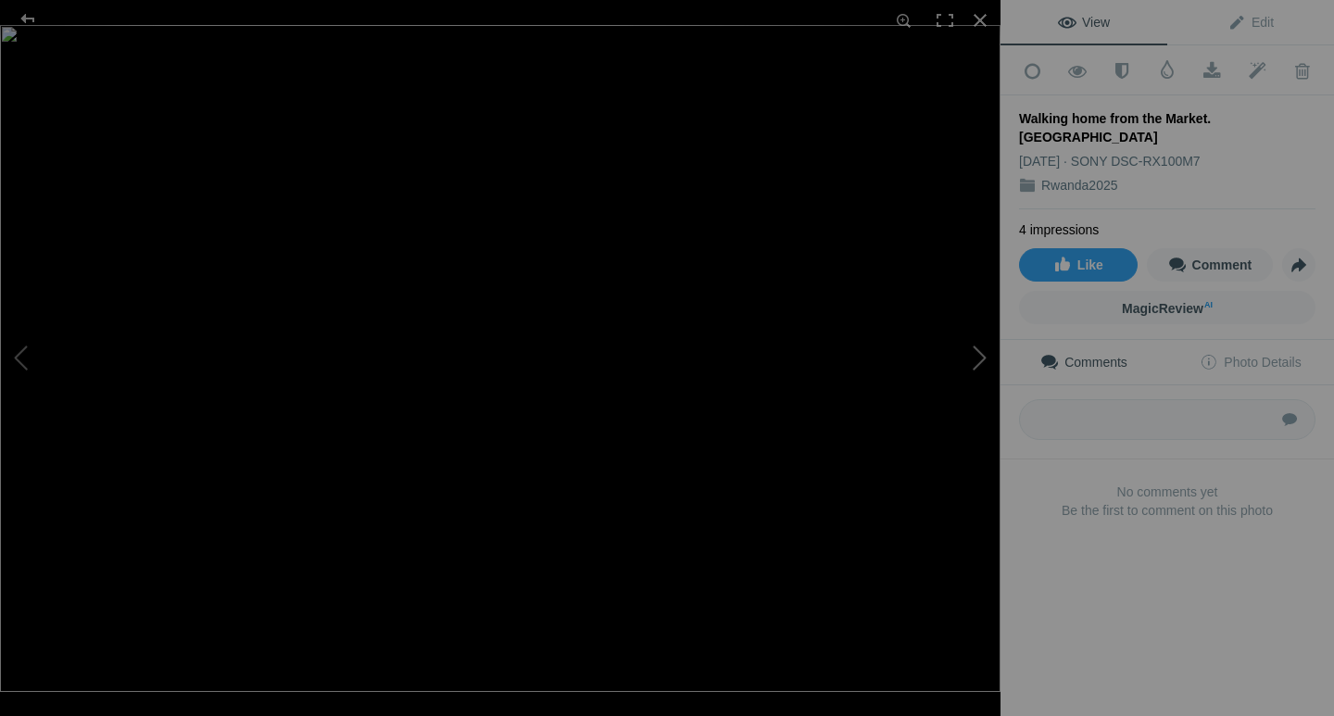
click at [976, 358] on button at bounding box center [931, 358] width 139 height 258
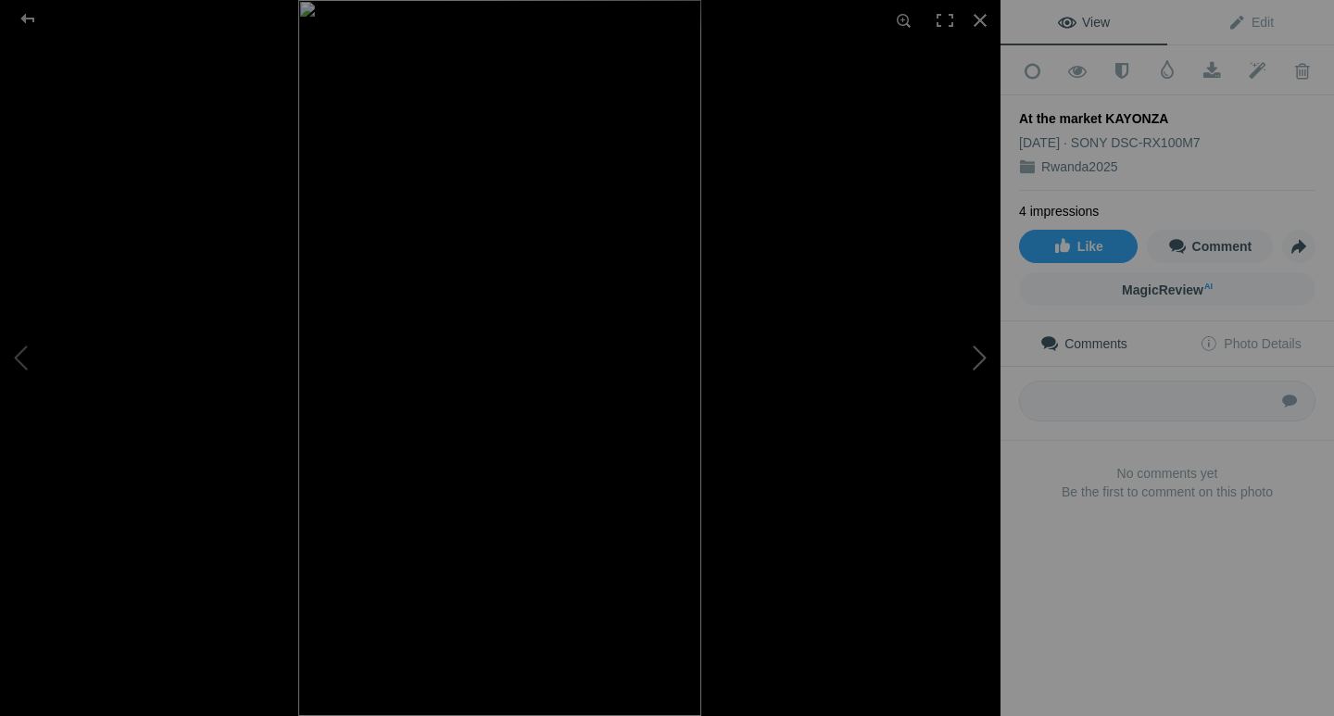
click at [976, 358] on button at bounding box center [931, 358] width 139 height 258
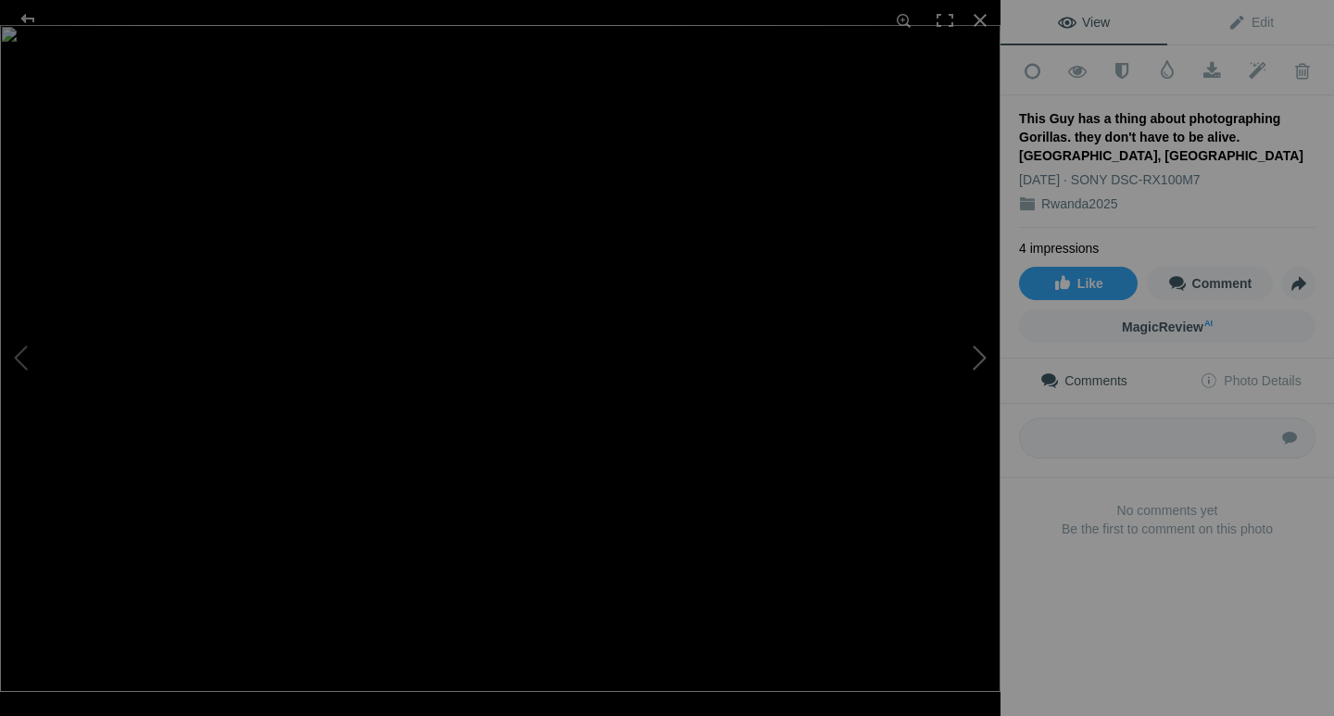
click at [976, 358] on button at bounding box center [931, 358] width 139 height 258
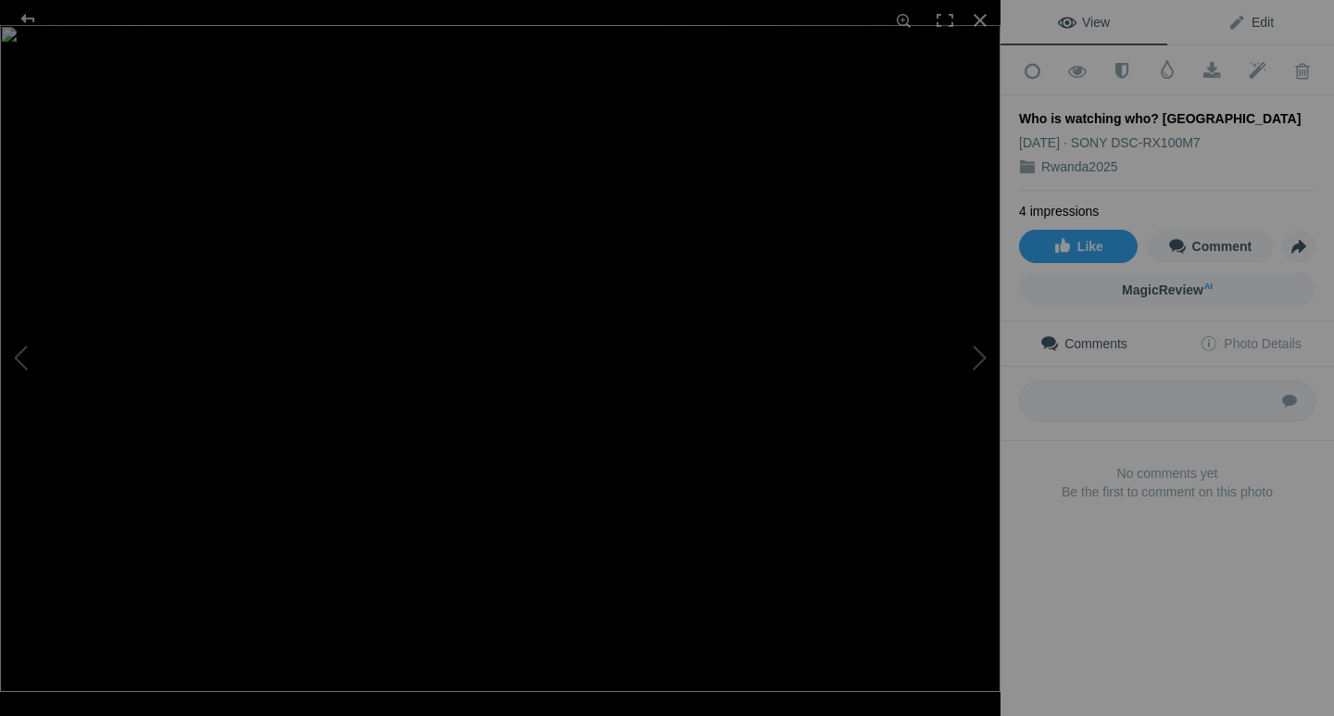
click at [1228, 30] on span "Edit" at bounding box center [1251, 22] width 46 height 15
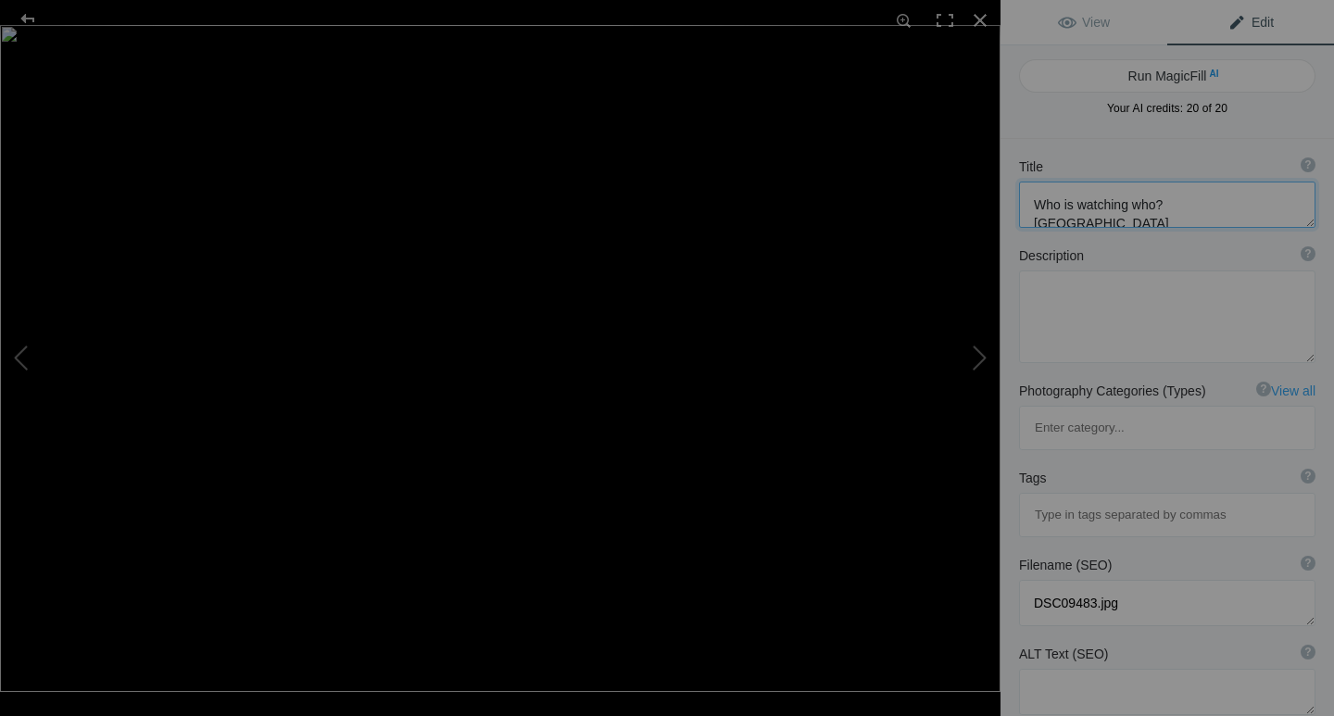
click at [1183, 202] on textarea at bounding box center [1167, 205] width 296 height 46
click at [16, 360] on button at bounding box center [69, 358] width 139 height 258
type textarea "This Guy has a thing about photographing Gorillas. they don't have to be alive.…"
type textarea "DSC09365.jpg"
click at [976, 357] on button at bounding box center [931, 358] width 139 height 258
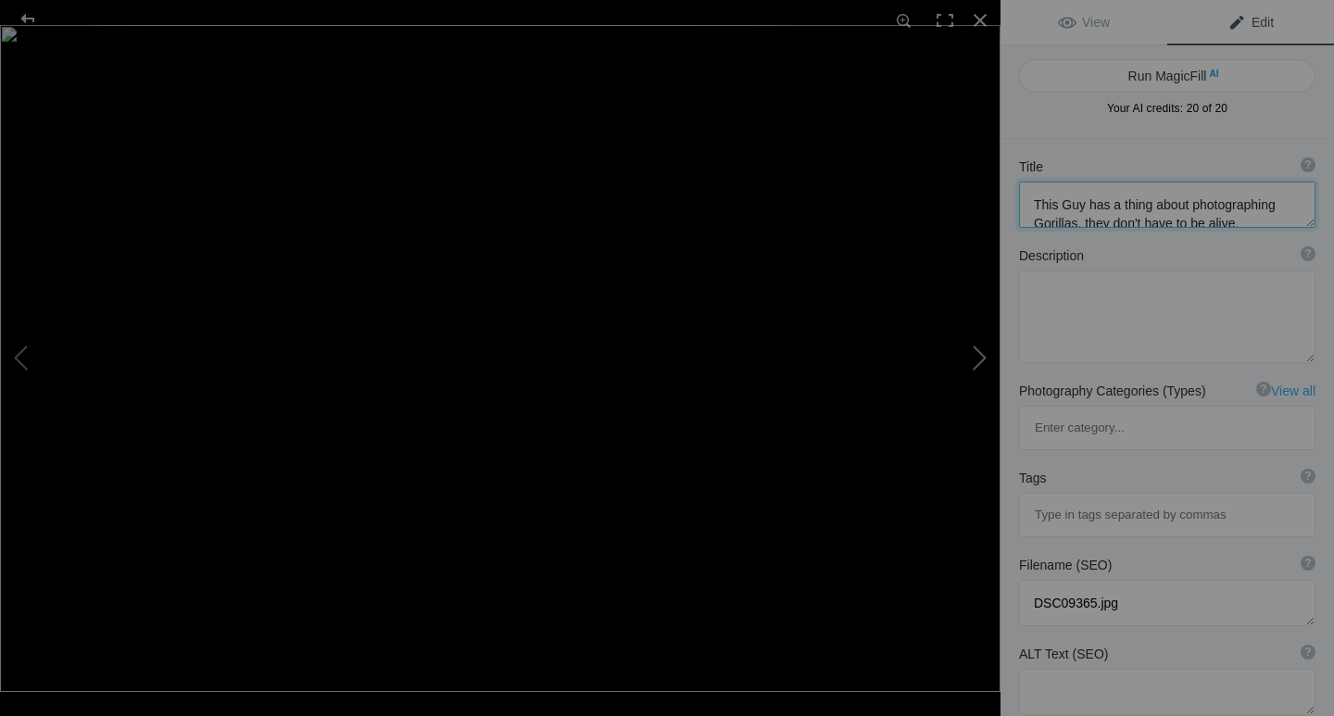
type textarea "Who is watching who? [GEOGRAPHIC_DATA]"
type textarea "DSC09483.jpg"
click at [974, 360] on button at bounding box center [931, 358] width 139 height 258
type textarea "Golden Monkey - Rare and endangered. They live in 2 groups of 30-100. [GEOGRAPH…"
type textarea "DSC00155.jpeg"
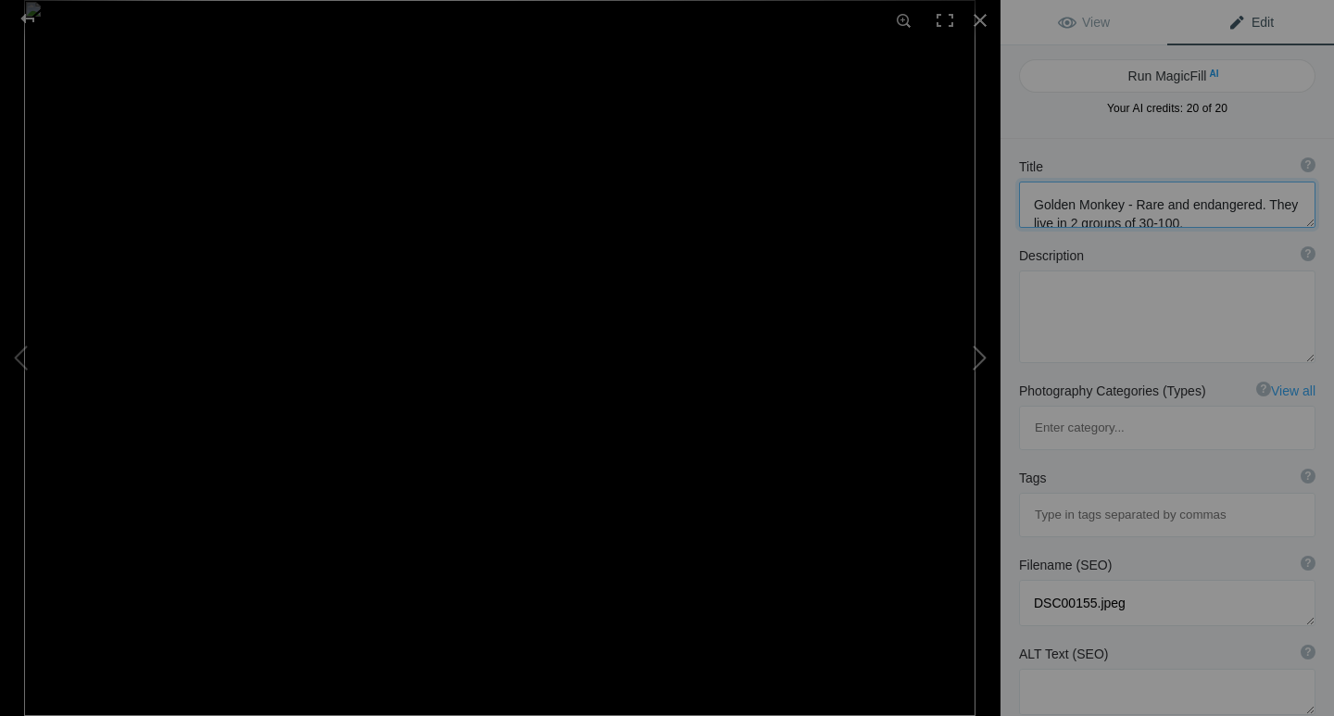
click at [981, 354] on button at bounding box center [931, 358] width 139 height 258
type textarea "VOLCANOES NAT. PK."
type textarea "DSC00153.jpeg"
click at [981, 354] on button at bounding box center [931, 358] width 139 height 258
type textarea "Home-Hosted Dinner ( a tradition with Overseas Adventure Travel ). A wonderful …"
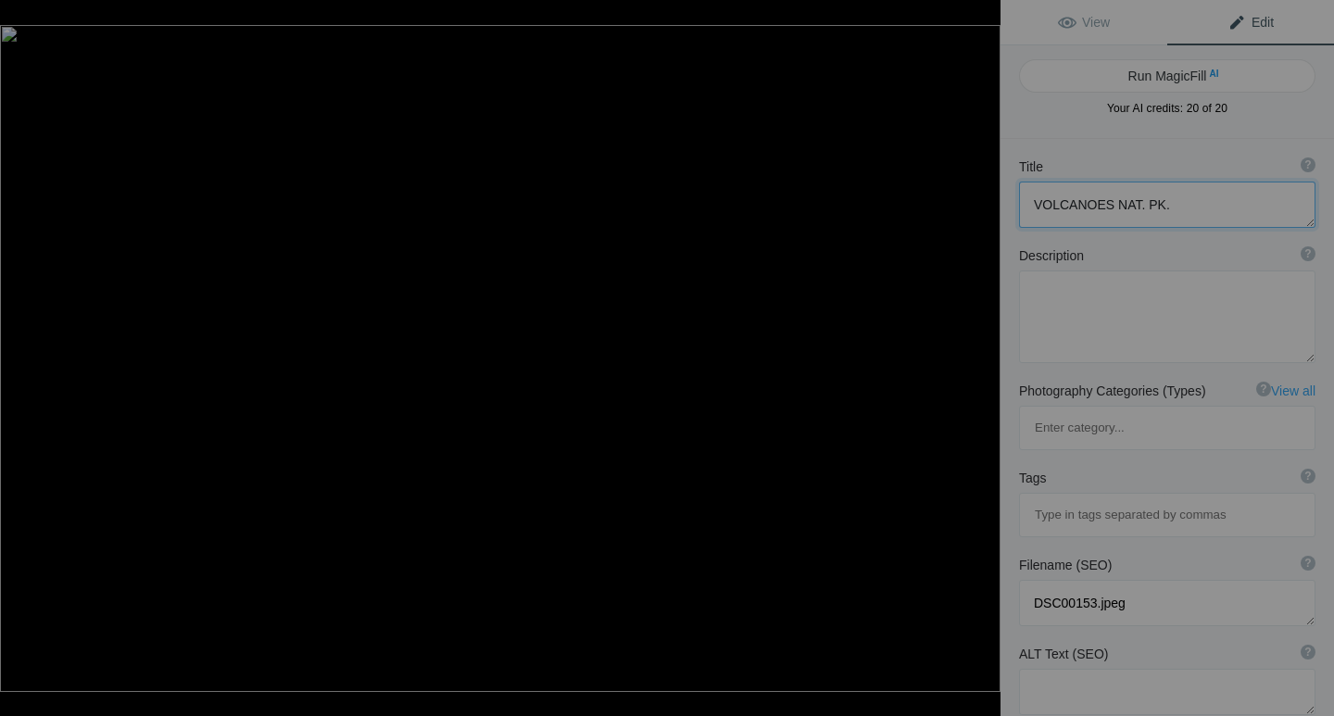
type textarea "DSC09487.jpg"
drag, startPoint x: 1274, startPoint y: 223, endPoint x: 1281, endPoint y: 279, distance: 56.1
click at [1281, 279] on div "Title ? Photo title is one of the highest used Search Engine ranking criteria a…" at bounding box center [1168, 557] width 334 height 837
click at [981, 361] on button at bounding box center [931, 358] width 139 height 258
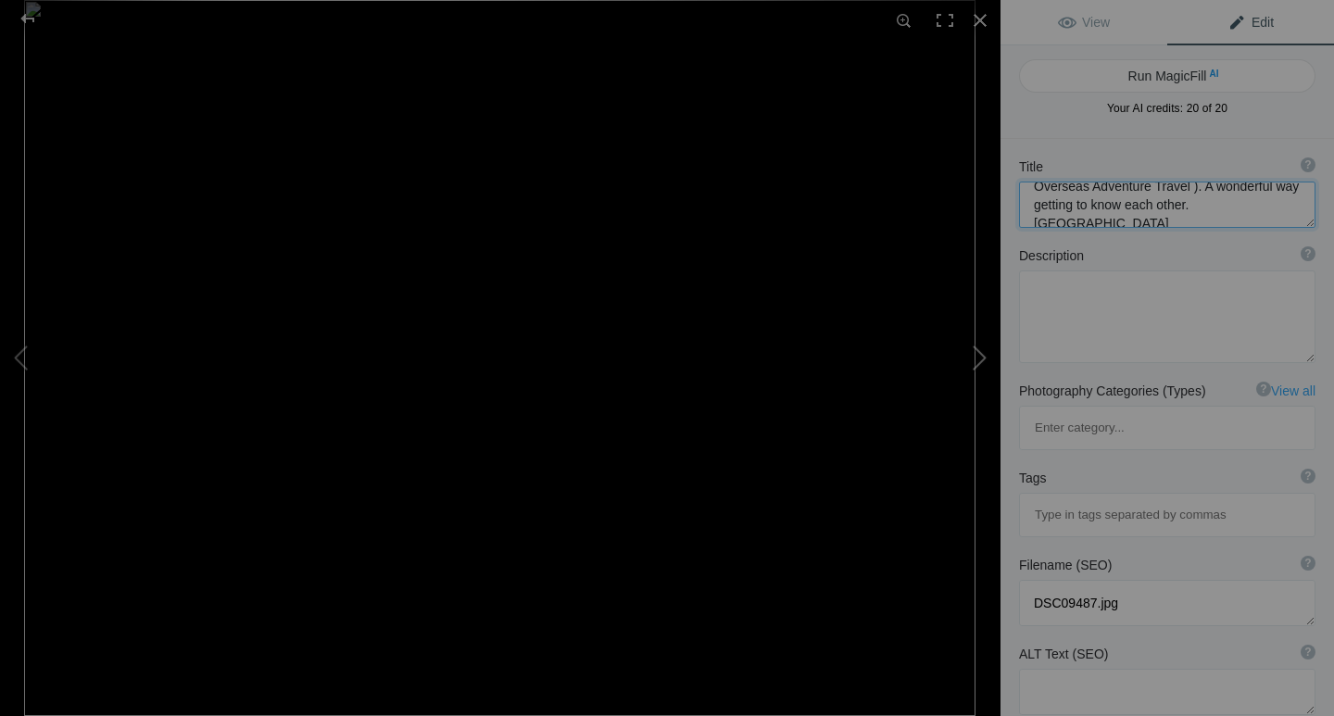
type textarea "[GEOGRAPHIC_DATA]"
type textarea "DSC00149_(1).jpeg"
click at [978, 358] on button at bounding box center [931, 358] width 139 height 258
type textarea "Part of the trail thru Volcanoes Nat. Pk. The main trail in, was not that good …"
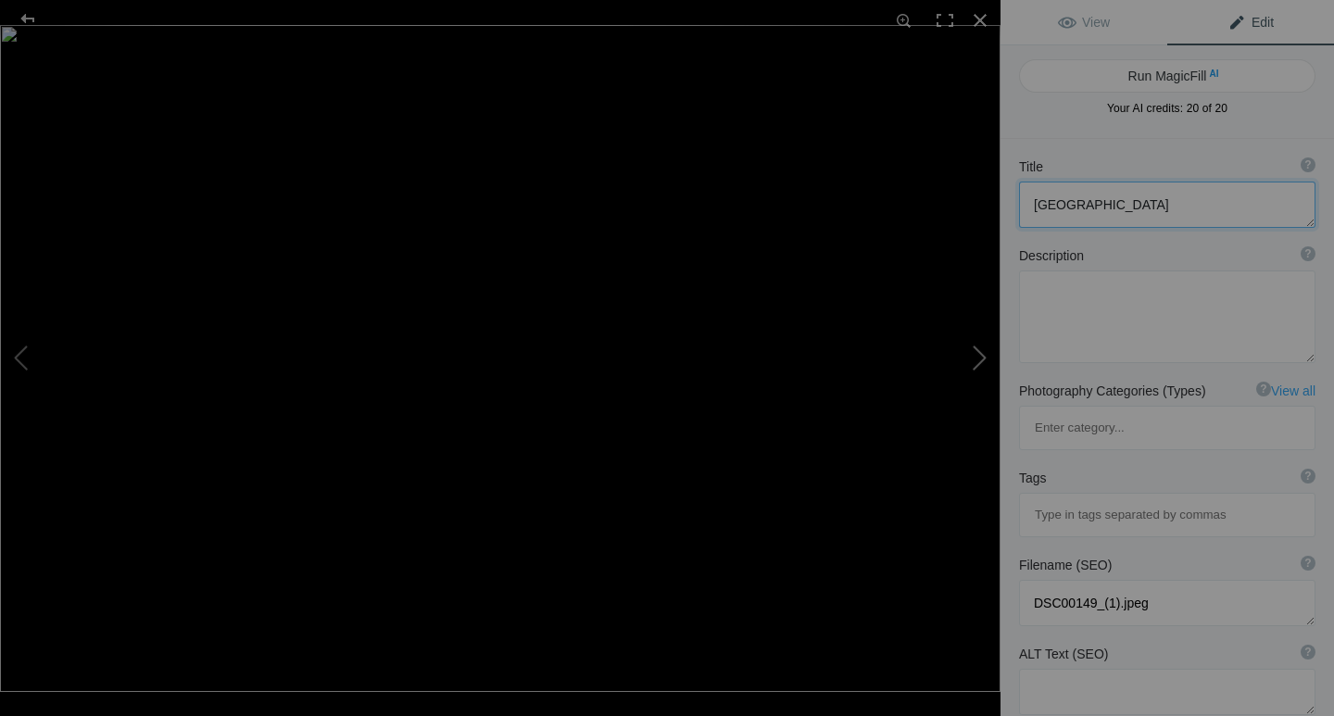
type textarea "DSC09489.jpg"
click at [1295, 214] on textarea at bounding box center [1167, 205] width 296 height 46
click at [1228, 24] on span "Edit" at bounding box center [1251, 22] width 46 height 15
click at [1203, 189] on textarea at bounding box center [1167, 205] width 296 height 46
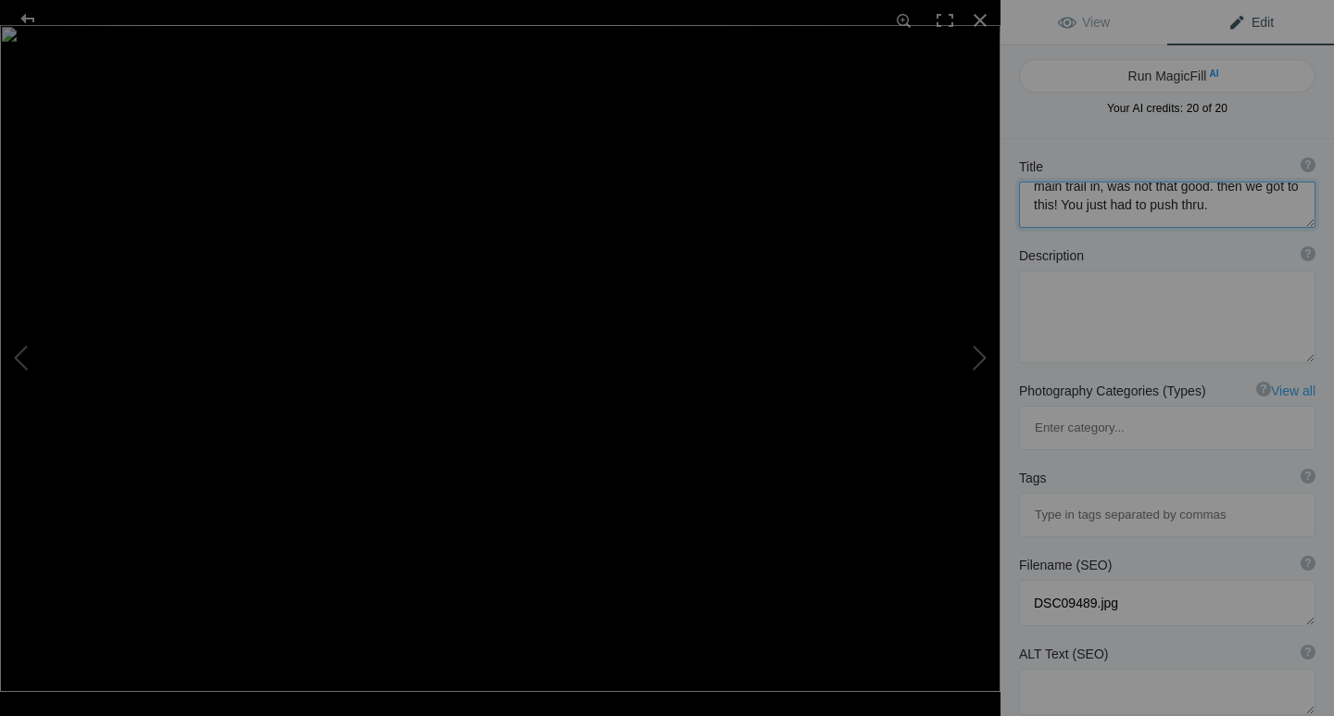
scroll to position [2, 0]
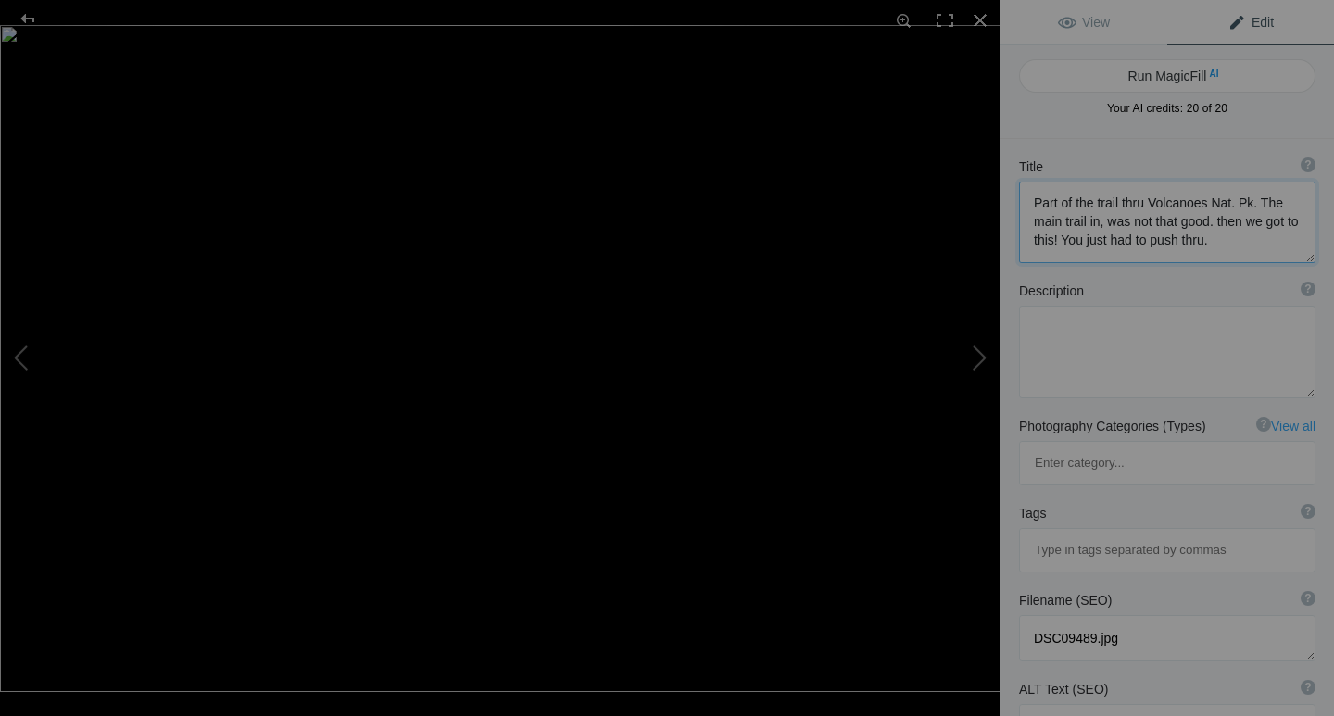
click at [1213, 219] on textarea at bounding box center [1167, 223] width 296 height 82
click at [18, 359] on button at bounding box center [69, 358] width 139 height 258
type textarea "[GEOGRAPHIC_DATA]"
type textarea "DSC00149_(1).jpeg"
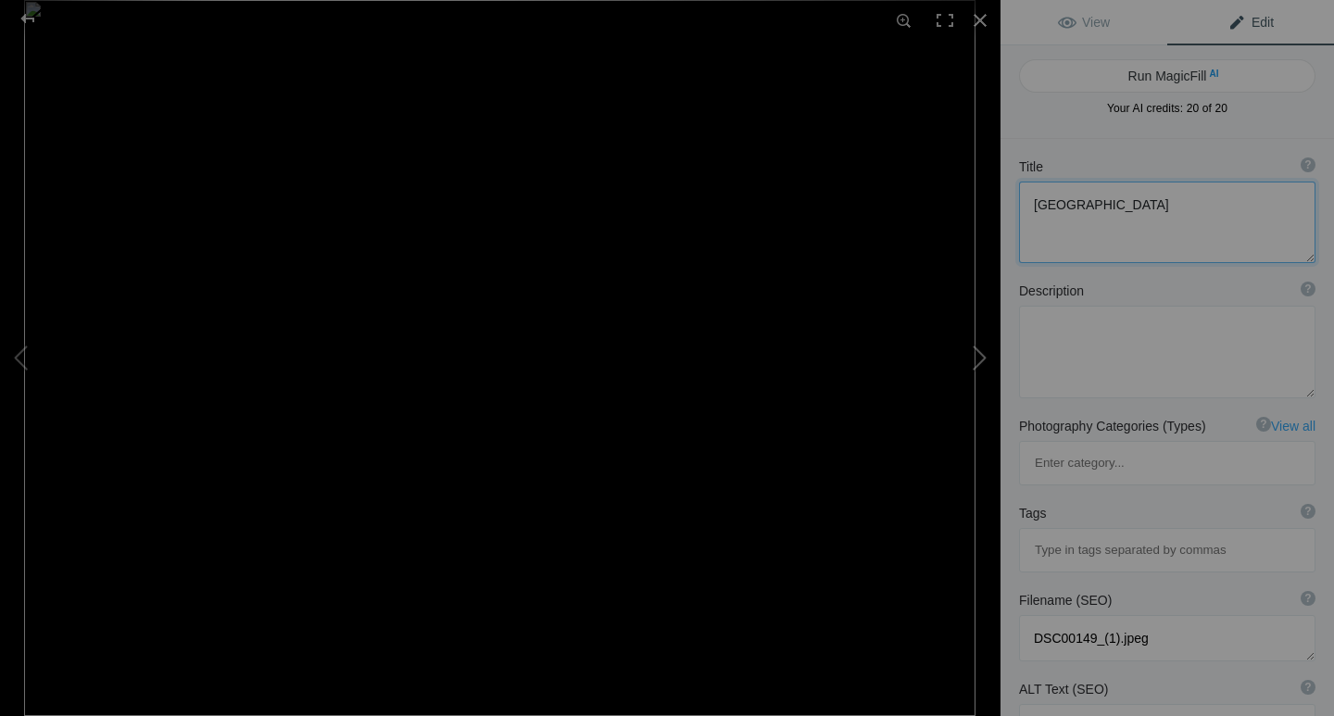
click at [988, 362] on button at bounding box center [931, 358] width 139 height 258
type textarea "Part of the trail thru Volcanoes Nat. Pk. The main trail in, was not that good.…"
type textarea "DSC09489.jpg"
click at [976, 363] on button at bounding box center [931, 358] width 139 height 258
type textarea "Well, the jungle opened and here we are. The main man! A Silver Back. They do n…"
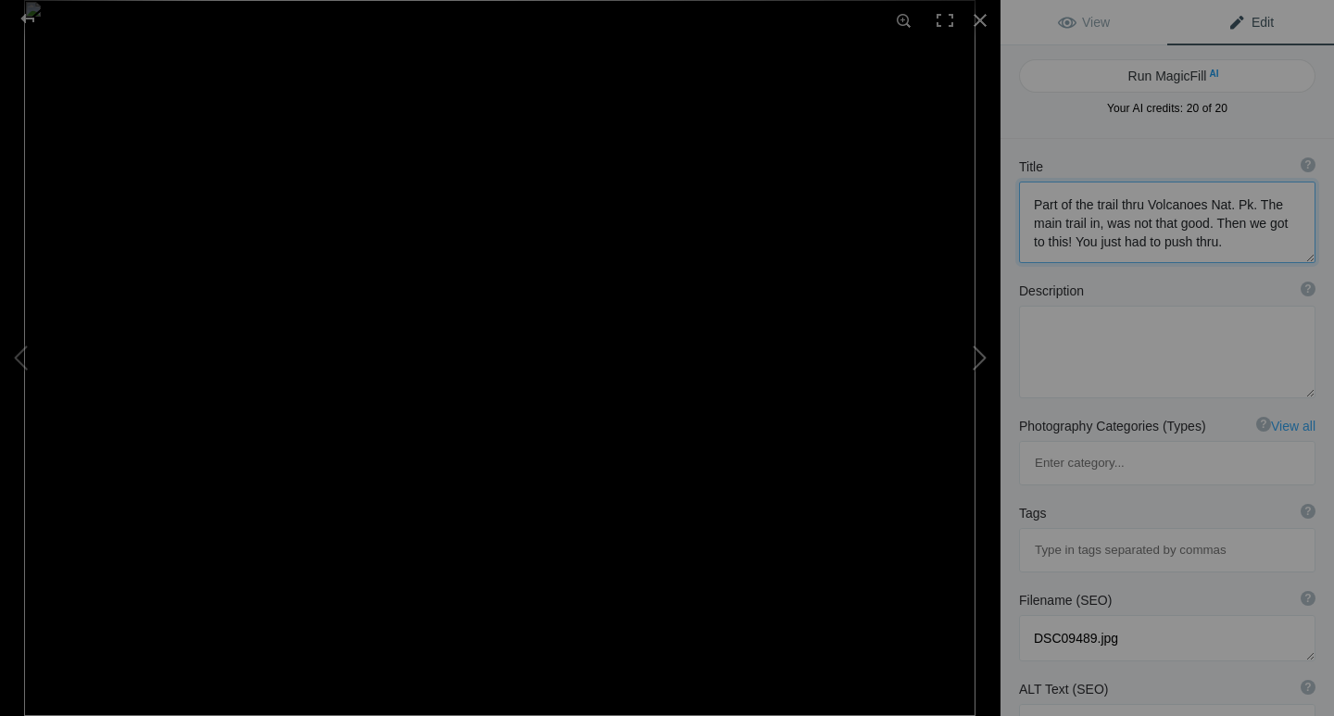
type textarea "Gorilla Trek - we were fortunate. The closest Gorilla family was about 1 hour a…"
type textarea "DSC00177.jpeg"
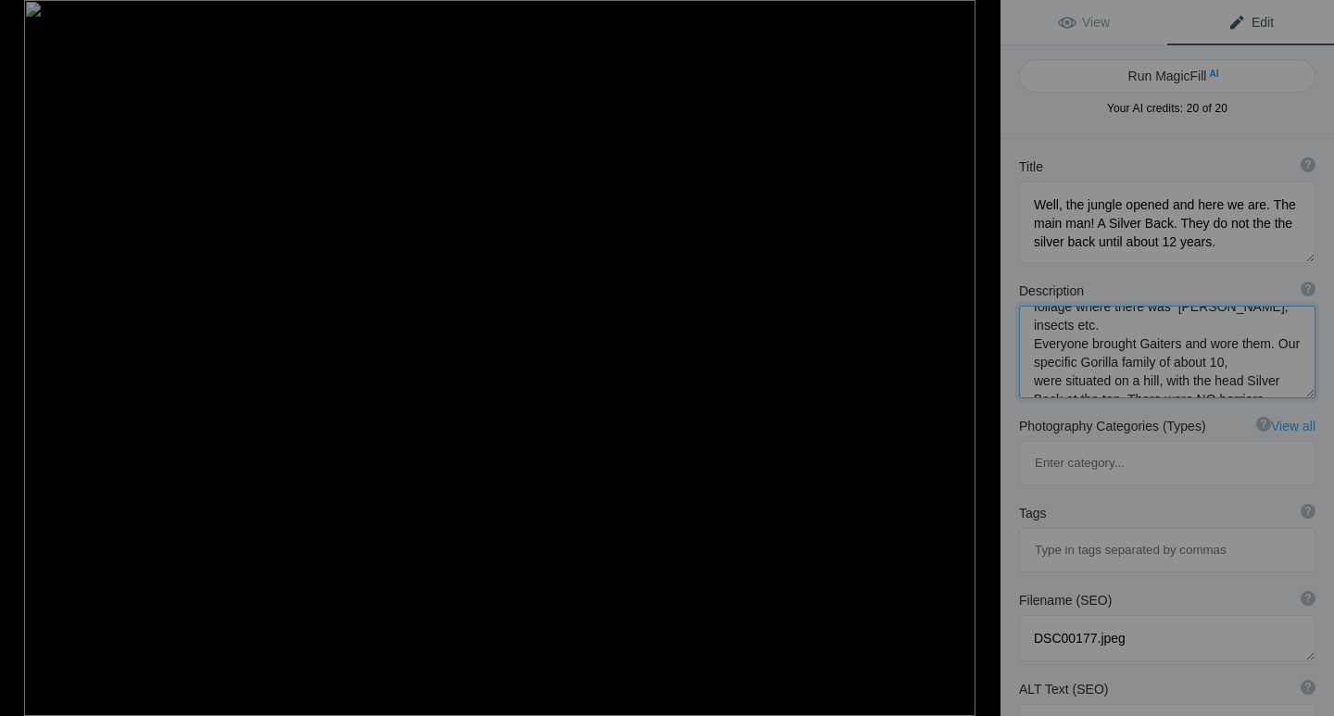
scroll to position [324, 0]
click at [982, 358] on button at bounding box center [931, 358] width 139 height 258
type textarea "Looks sad"
type textarea "DSC00179.jpeg"
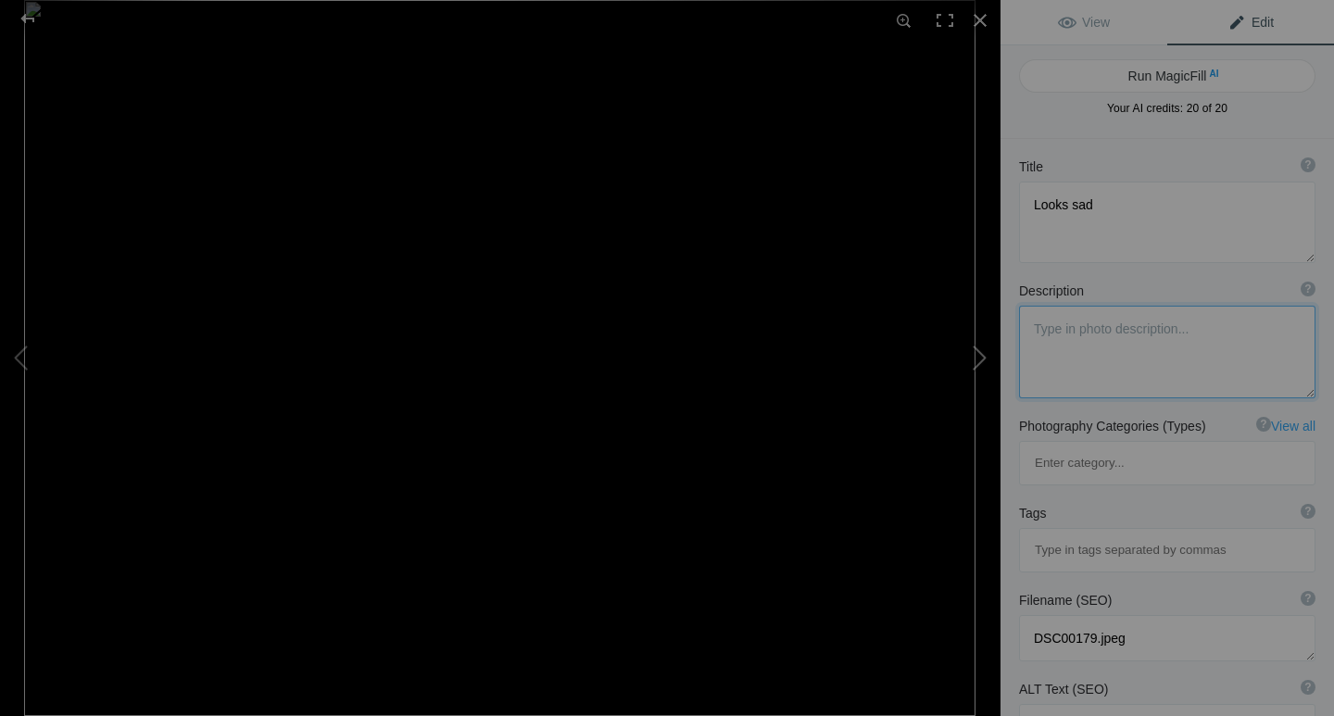
scroll to position [0, 0]
click at [982, 358] on button at bounding box center [931, 358] width 139 height 258
type textarea "Loves to eat!"
type textarea "DSC00176.jpeg"
click at [979, 359] on button at bounding box center [931, 358] width 139 height 258
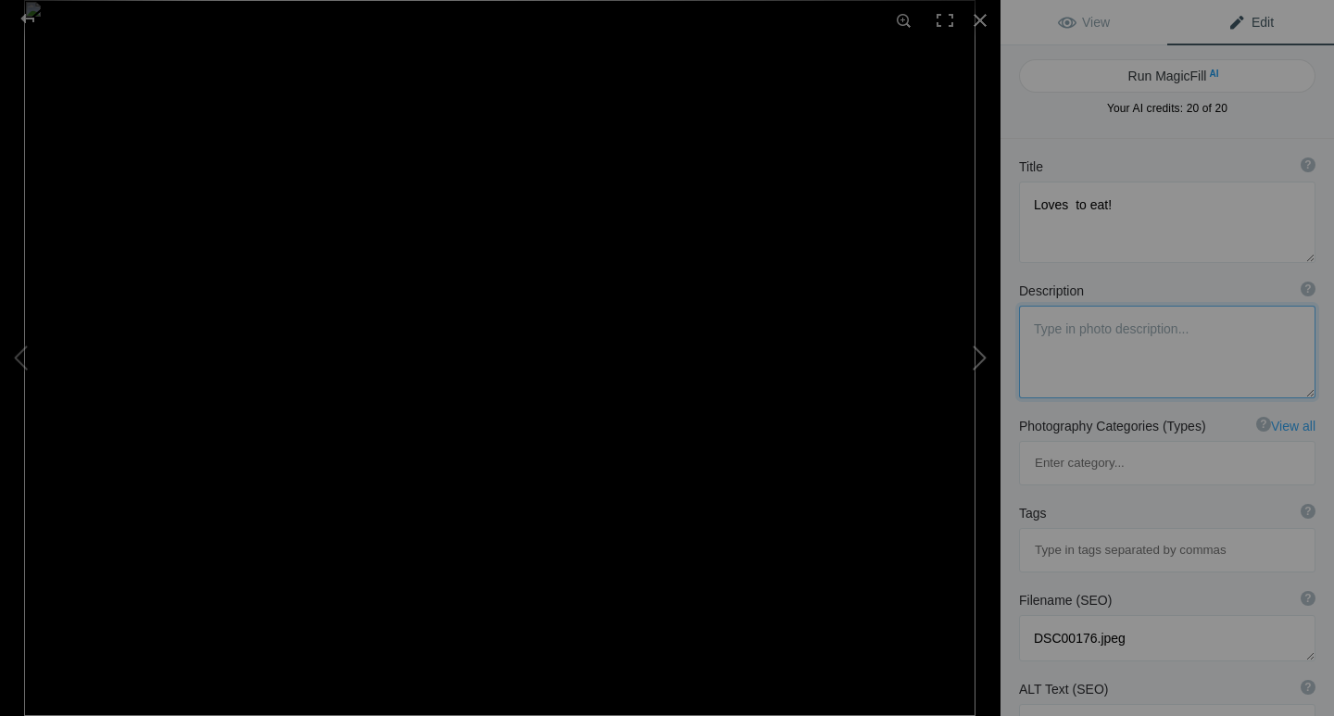
type textarea "taken a little further away"
type textarea "DSC00175.jpeg"
click at [1229, 20] on span "Edit" at bounding box center [1251, 22] width 46 height 15
click at [1039, 202] on textarea at bounding box center [1167, 223] width 296 height 82
click at [972, 363] on button at bounding box center [931, 358] width 139 height 258
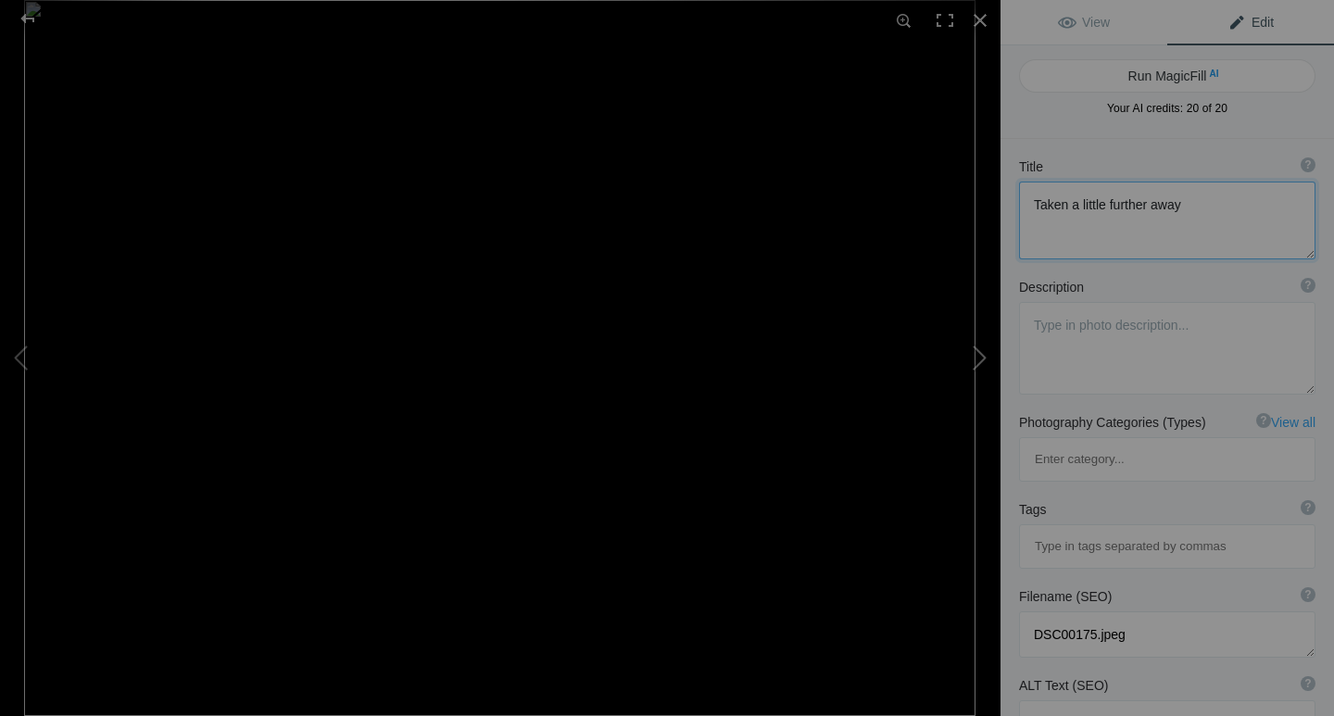
type textarea "He is huge. About 600 pounds"
type textarea "DSC00169-1.jpeg"
click at [971, 361] on button at bounding box center [931, 358] width 139 height 258
type textarea "The younger gorilla looks like he is being lectured to."
type textarea "DSC09493.jpg"
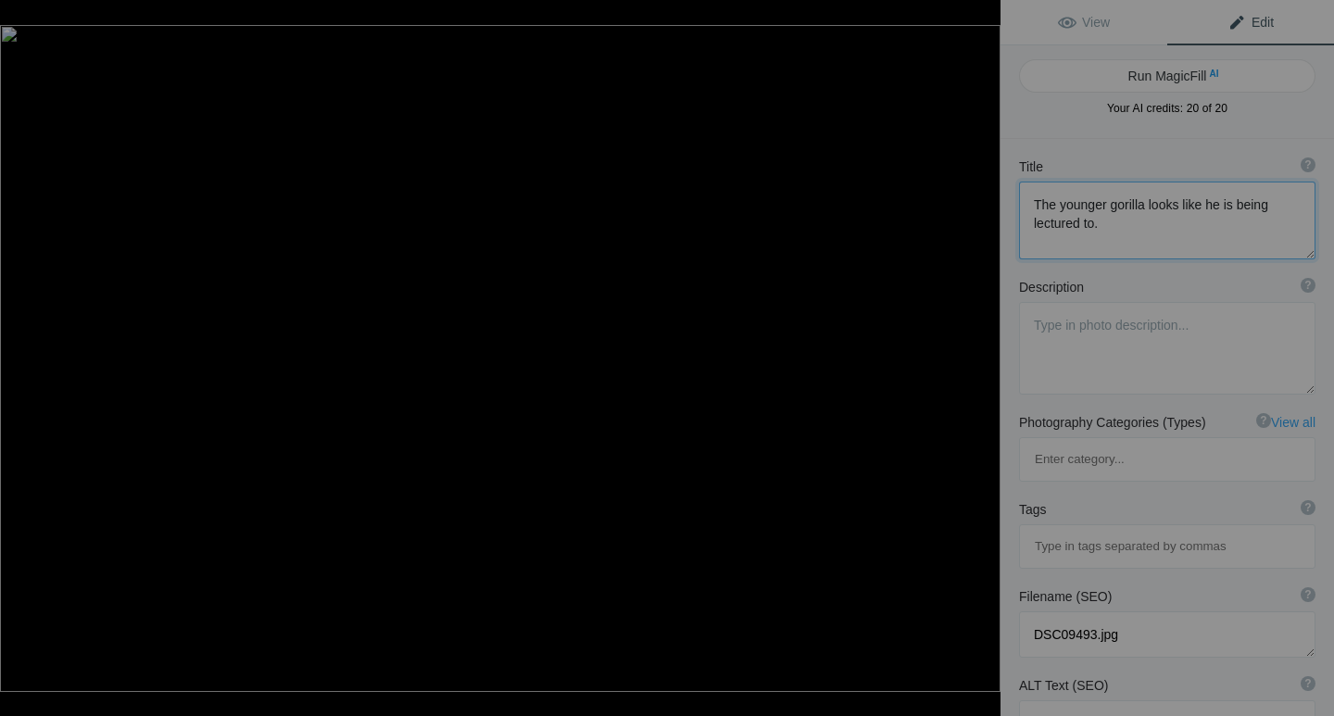
click at [971, 364] on button at bounding box center [931, 358] width 139 height 258
type textarea "[GEOGRAPHIC_DATA]"
type textarea "DSC00163.jpeg"
click at [979, 359] on button at bounding box center [931, 358] width 139 height 258
type textarea "Plenty to eat"
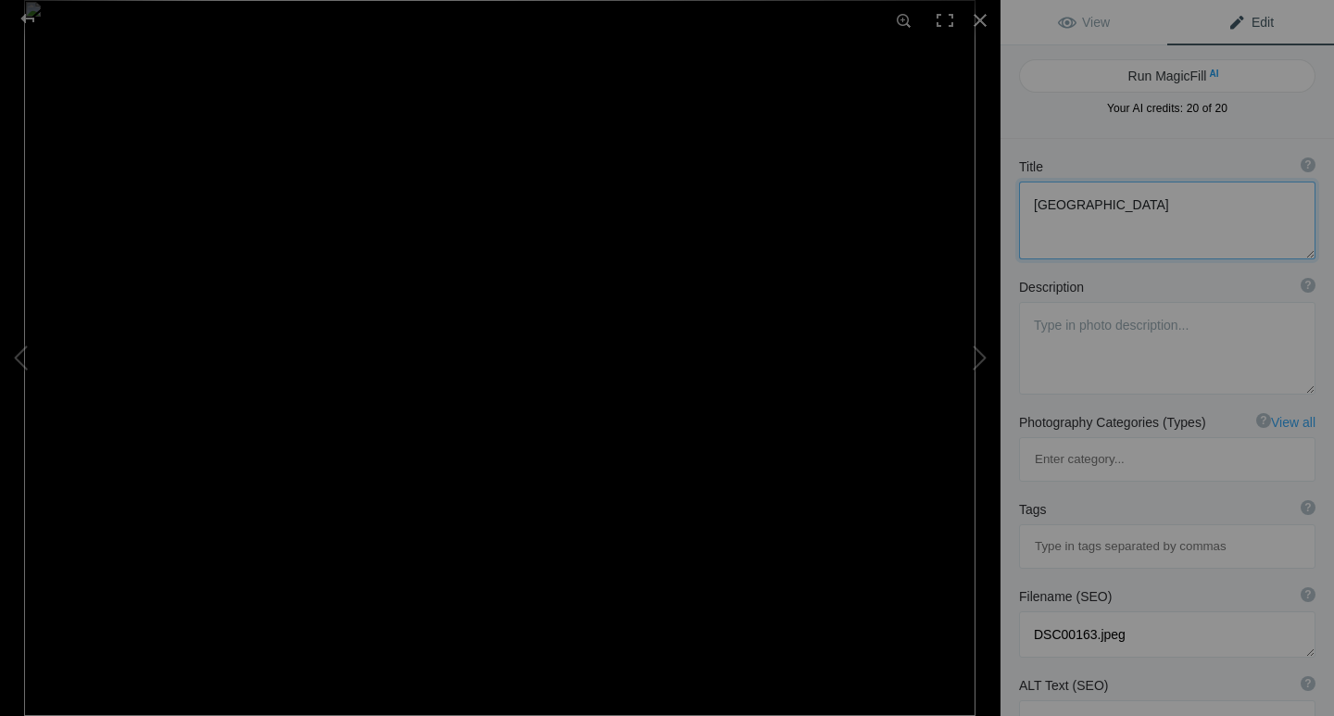
type textarea "DSC00175.jpeg"
click at [974, 356] on button at bounding box center [931, 358] width 139 height 258
type textarea "I was about 6 feet away from the mother and child."
type textarea "The [DEMOGRAPHIC_DATA] that is closest went over to the mother and took the chi…"
type textarea "DSC09507.jpg"
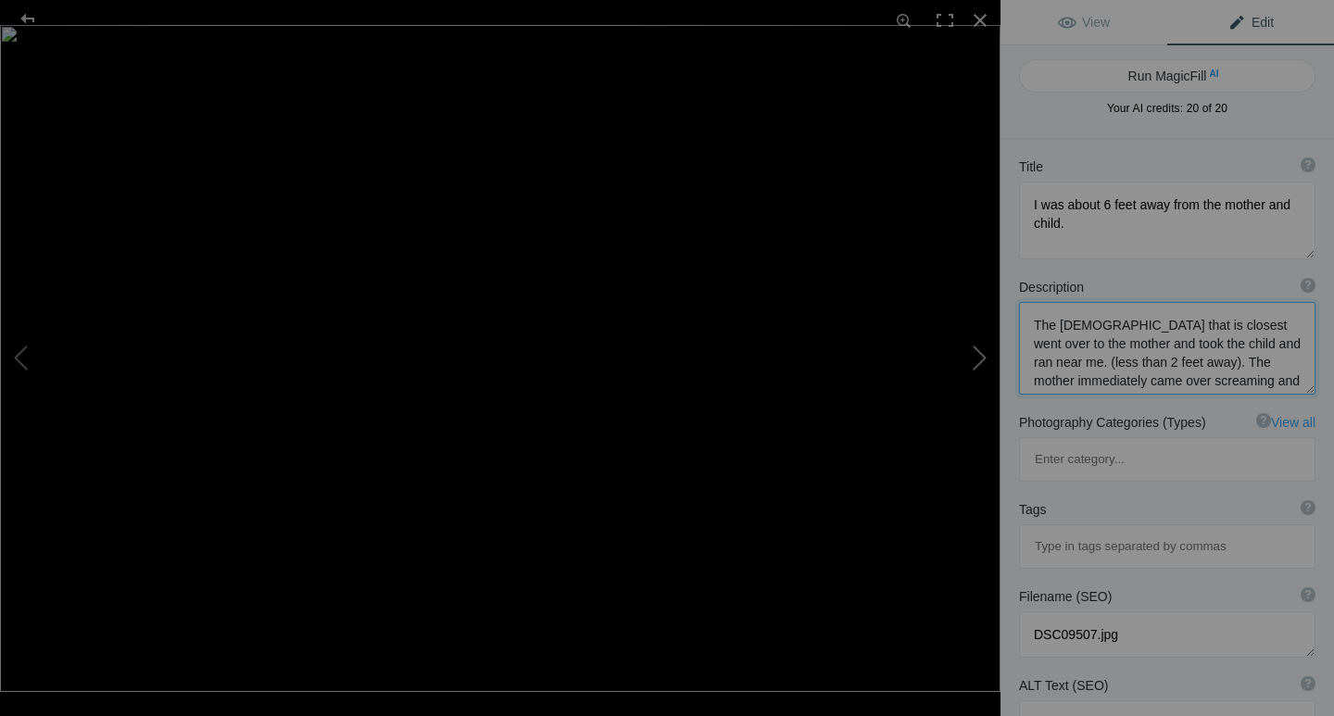
click at [978, 359] on button at bounding box center [931, 358] width 139 height 258
type textarea "[GEOGRAPHIC_DATA]"
type textarea "DSC09498.jpg"
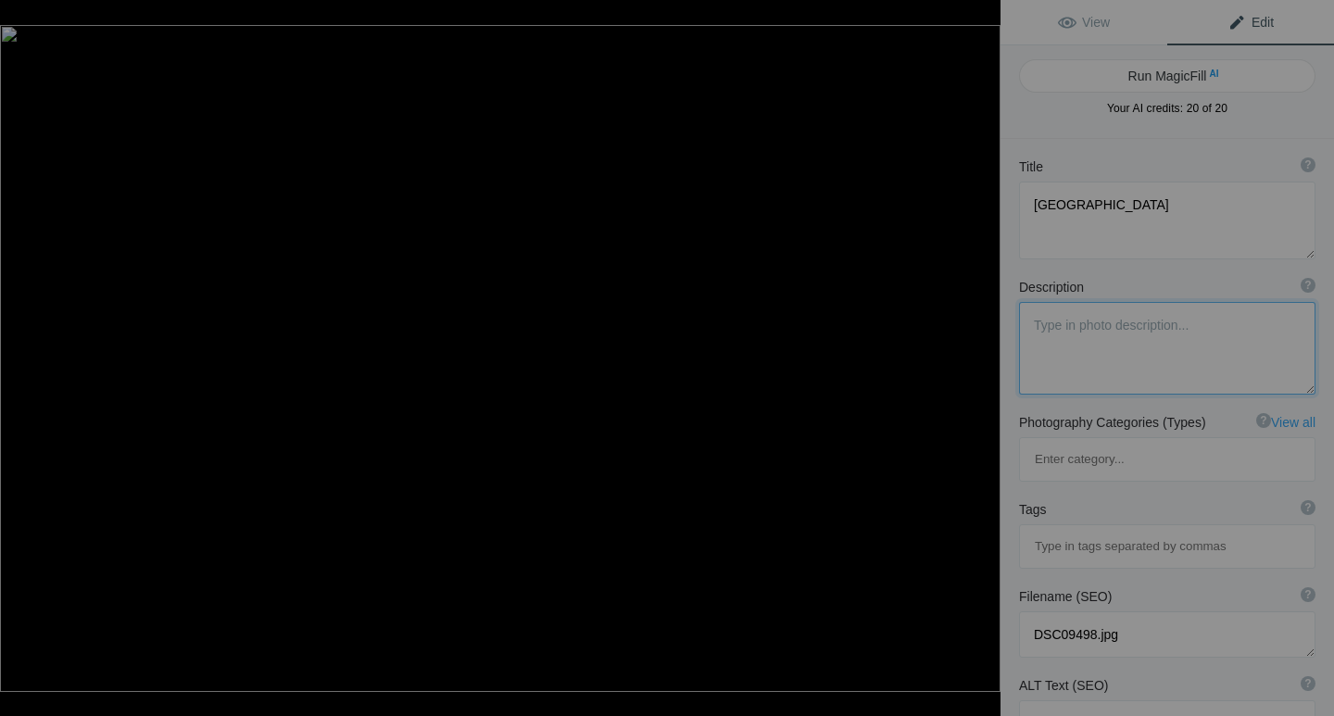
click at [977, 360] on button at bounding box center [931, 358] width 139 height 258
type textarea "The only child in the family at that time. Children stay with their mother unti…"
type textarea "DSC09494.jpg"
click at [977, 361] on button at bounding box center [931, 358] width 139 height 258
type textarea "So close. I don't think it is a good idea to be that close, especially to a mot…"
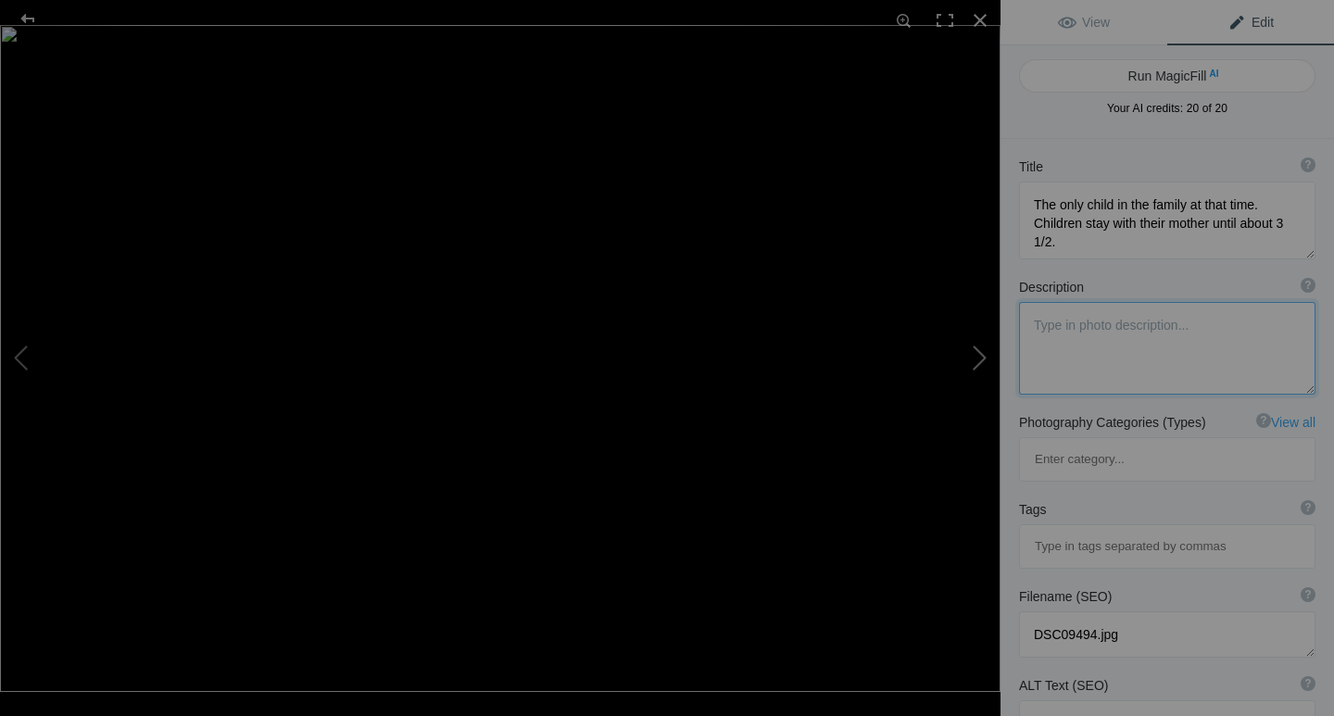
type textarea "DSC09503.jpg"
click at [973, 353] on button at bounding box center [931, 358] width 139 height 258
type textarea "Mother and Child ...Very Loving Embrace"
type textarea "DSC09506edit.jpg"
click at [973, 353] on button at bounding box center [931, 358] width 139 height 258
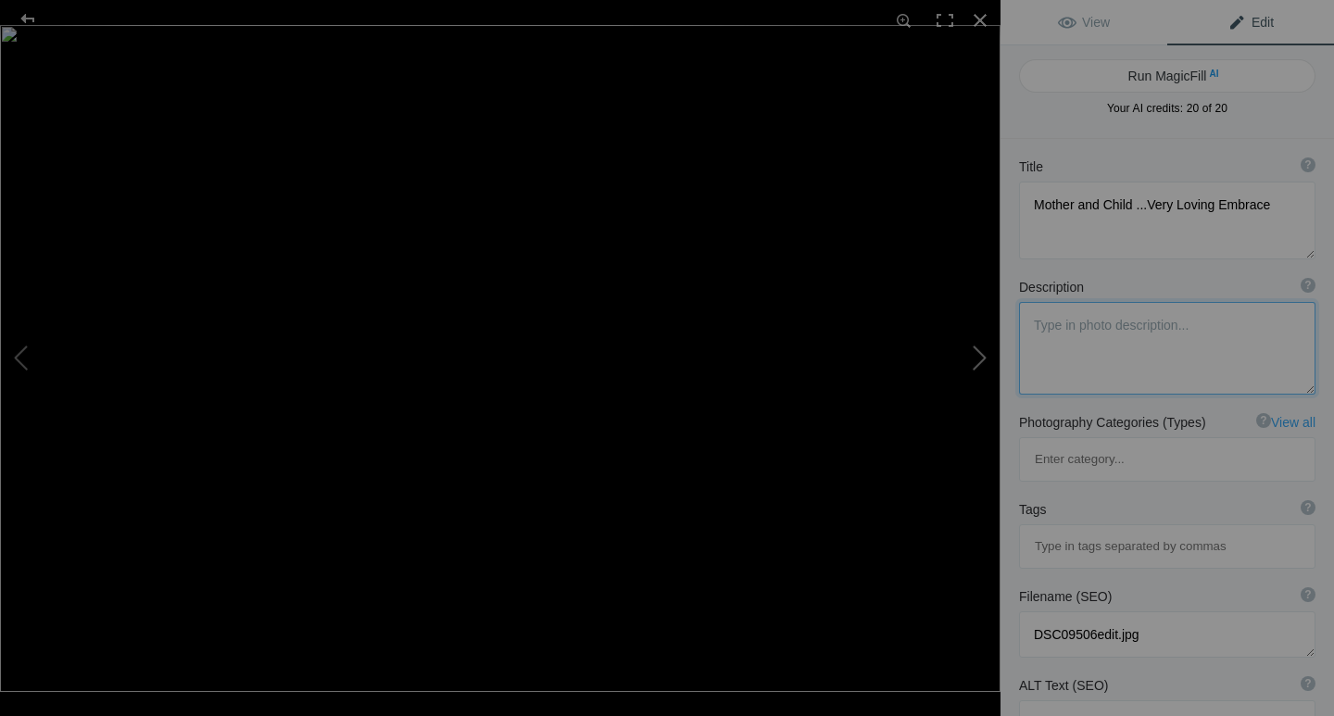
type textarea "Playtime"
type textarea "DSC09508.jpg"
click at [977, 364] on button at bounding box center [931, 358] width 139 height 258
type textarea "Excellent view of the Silver Back"
type textarea "DSC09511.jpg"
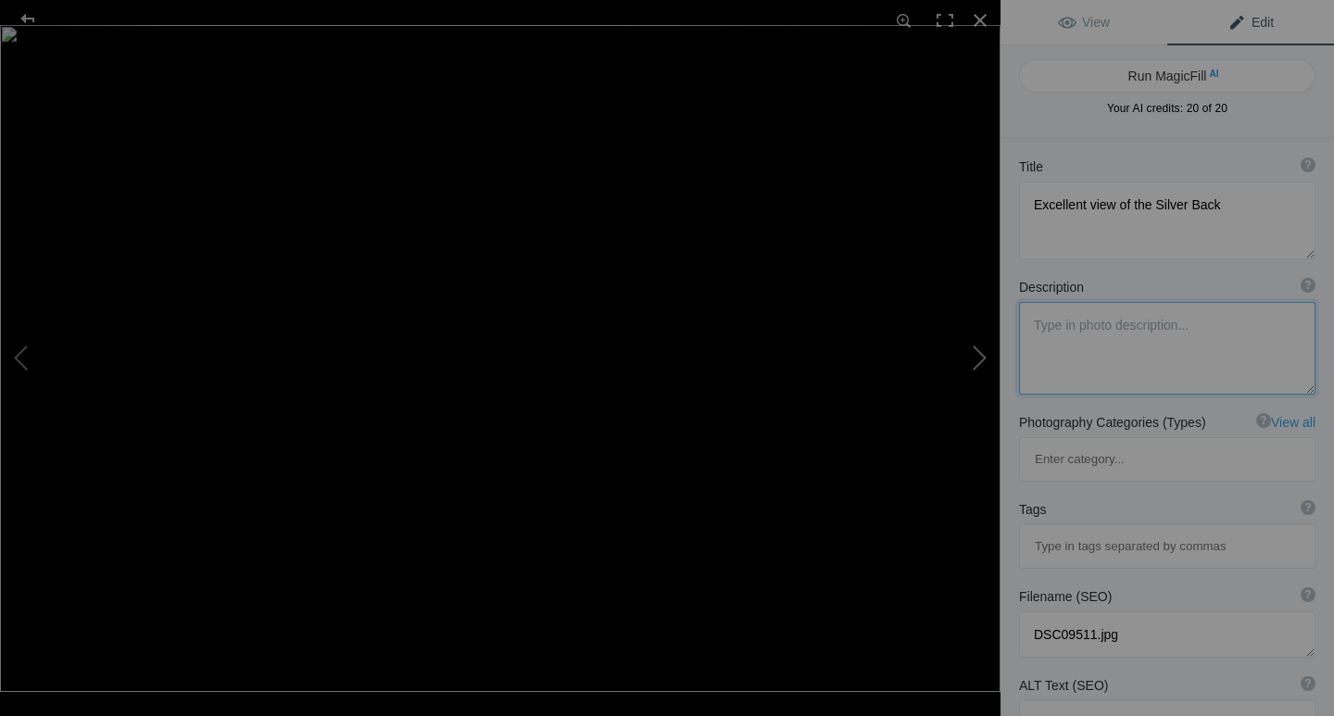
click at [975, 360] on button at bounding box center [931, 358] width 139 height 258
type textarea "Room on the hill to be by yourself"
type textarea "DSC09509.jpg"
click at [975, 360] on button at bounding box center [931, 358] width 139 height 258
type textarea "Volcanoes Nat. Pk."
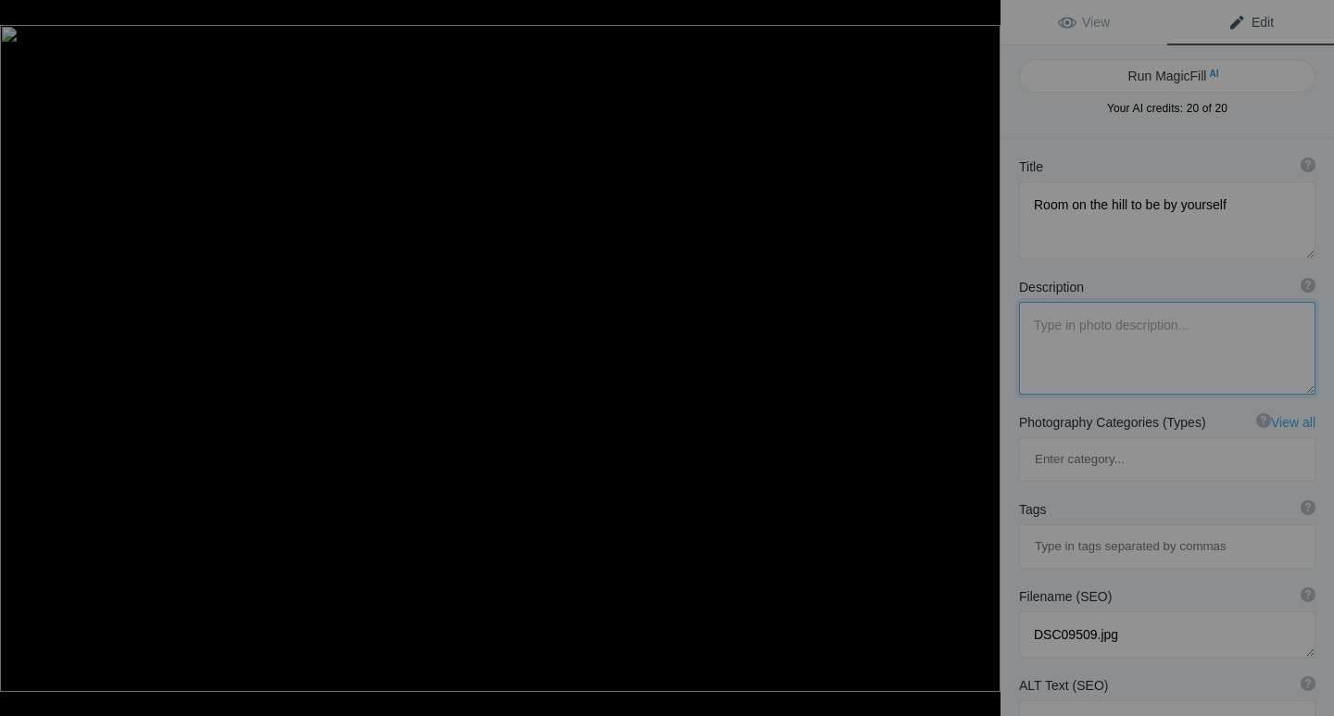
type textarea "DSC09510.jpg"
click at [976, 360] on button at bounding box center [931, 358] width 139 height 258
type textarea "Great photo that I was fortunate to take"
type textarea "DSC09512.jpg"
click at [977, 360] on button at bounding box center [931, 358] width 139 height 258
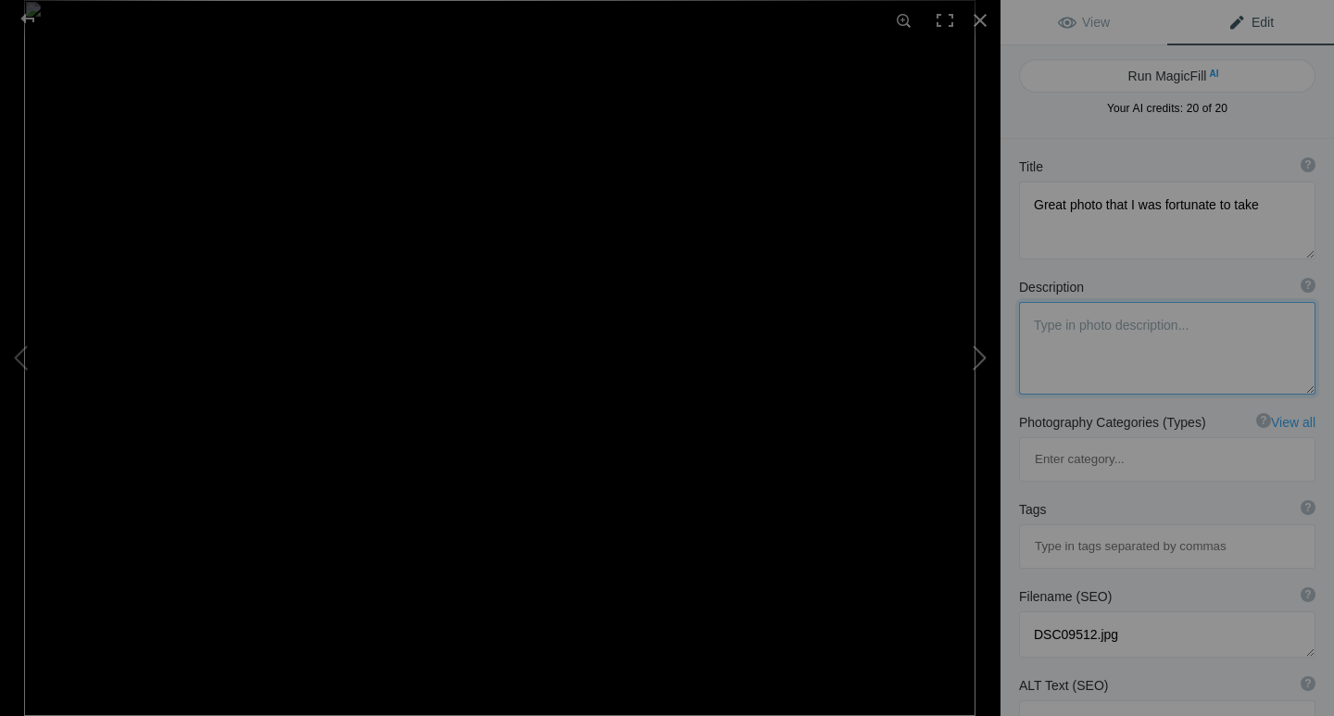
type textarea "While at [GEOGRAPHIC_DATA], we visited the [GEOGRAPHIC_DATA] located near rural…"
type textarea "Each of us brought school supplies from home. We helped the kids with their les…"
type textarea "DSC00182.jpeg"
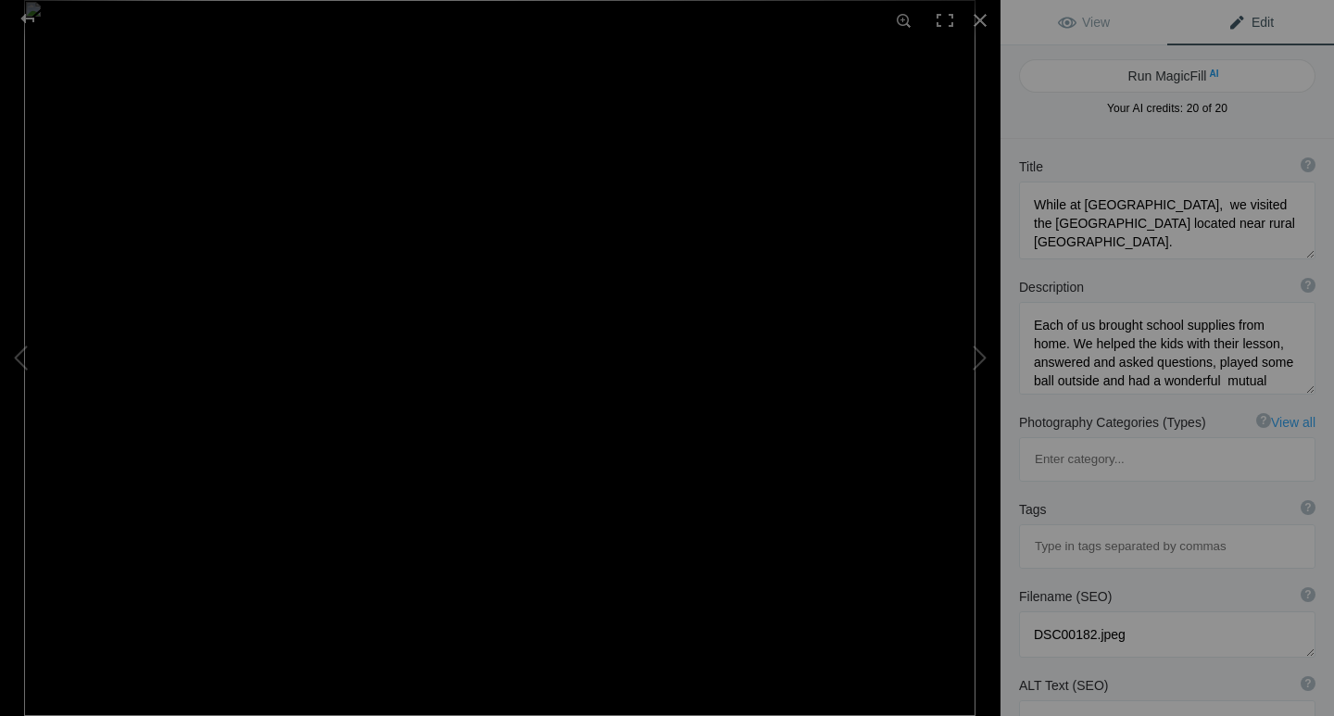
click at [1228, 22] on span "Edit" at bounding box center [1251, 22] width 46 height 15
click at [1028, 346] on textarea at bounding box center [1167, 348] width 296 height 93
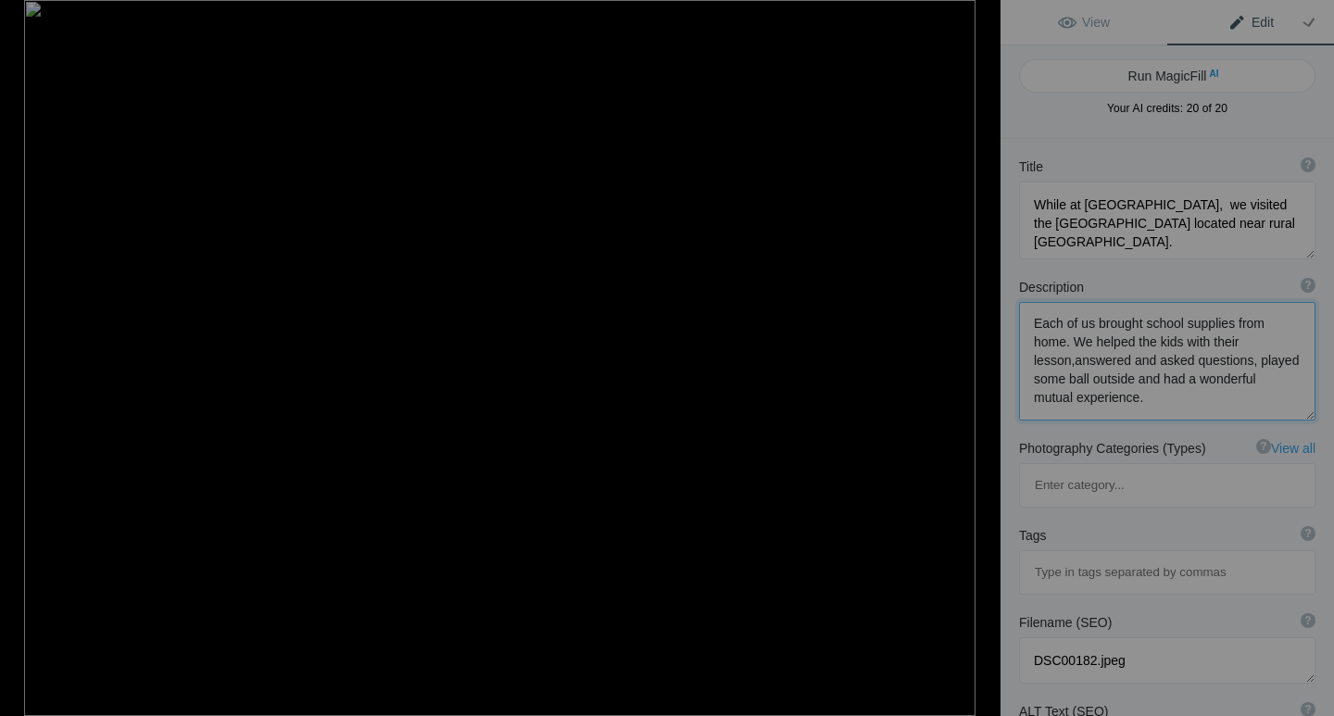
type textarea "Each of us brought school supplies from home. We helped the kids with their les…"
click at [19, 364] on button at bounding box center [69, 358] width 139 height 258
type textarea "Great photo that I was fortunate to take"
type textarea "DSC09512.jpg"
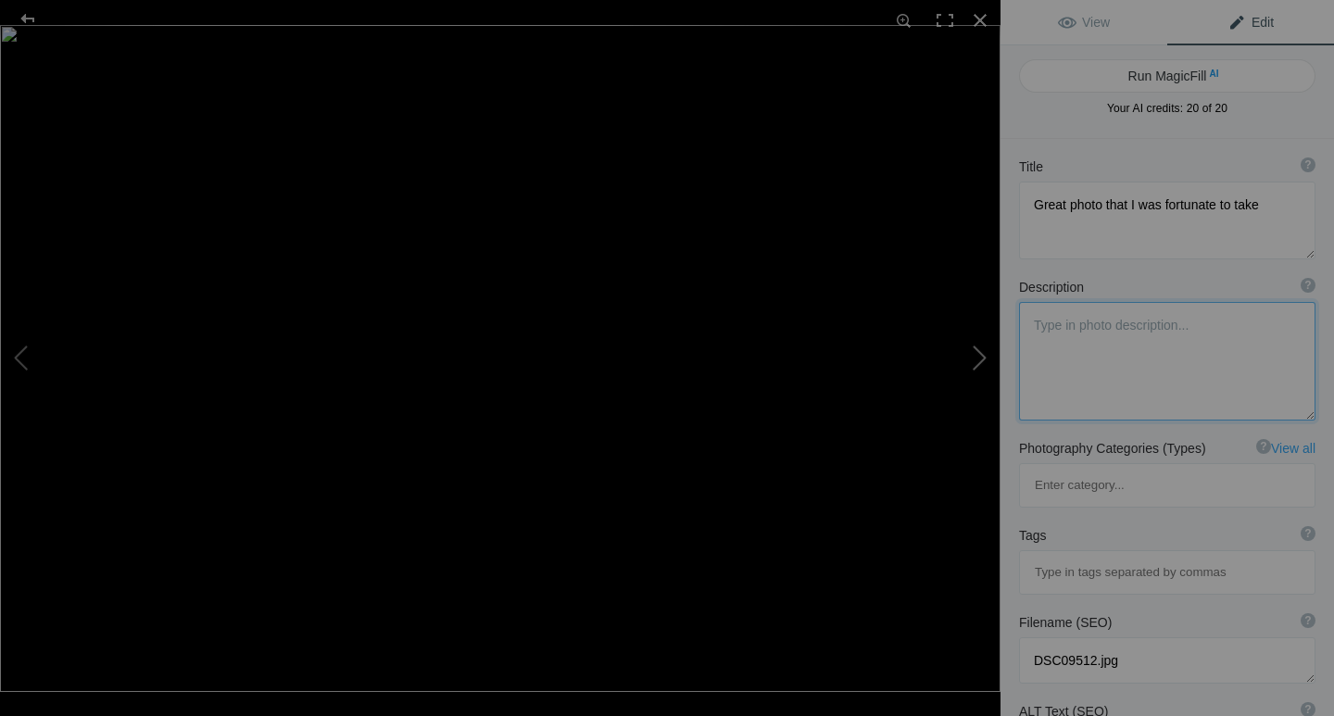
scroll to position [0, 0]
click at [977, 358] on button at bounding box center [931, 358] width 139 height 258
type textarea "While at [GEOGRAPHIC_DATA], we visited the [GEOGRAPHIC_DATA] located near rural…"
type textarea "Each of us brought school supplies from home. We helped the kids with their les…"
type textarea "DSC00182.jpeg"
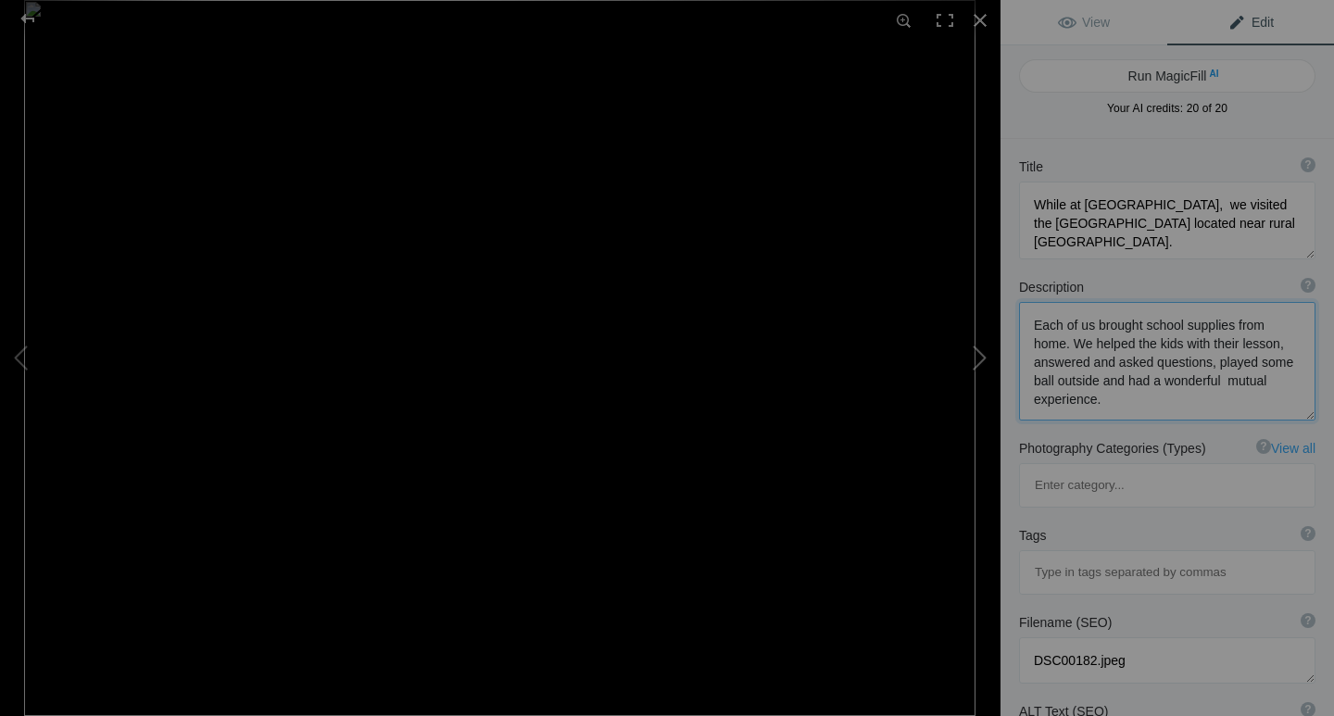
click at [976, 360] on button at bounding box center [931, 358] width 139 height 258
type textarea "Scene of some flat land"
type textarea "DSC09665.jpg"
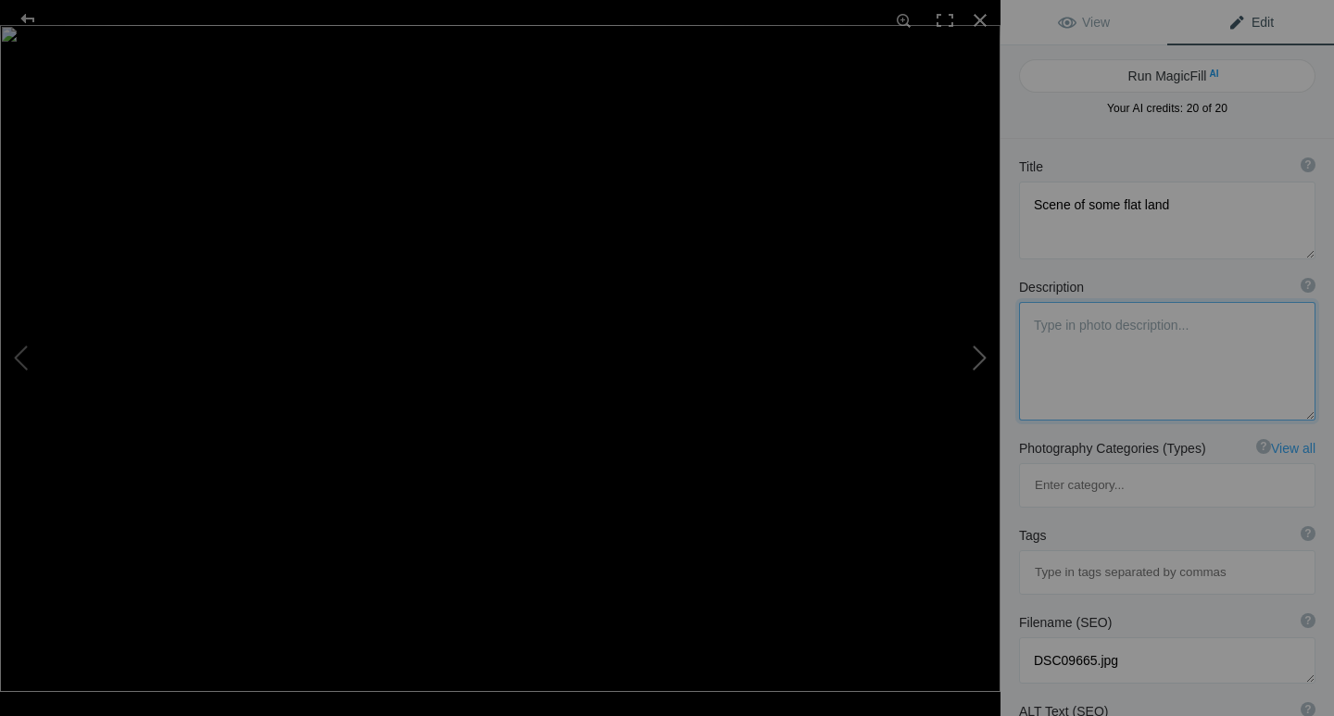
click at [976, 360] on button at bounding box center [931, 358] width 139 height 258
type textarea "Buildings in the Women's Opportunity Center. [GEOGRAPHIC_DATA]"
type textarea "The center is home to about 300 [DEMOGRAPHIC_DATA] women who are [MEDICAL_DATA]…"
type textarea "DSC09433.jpg"
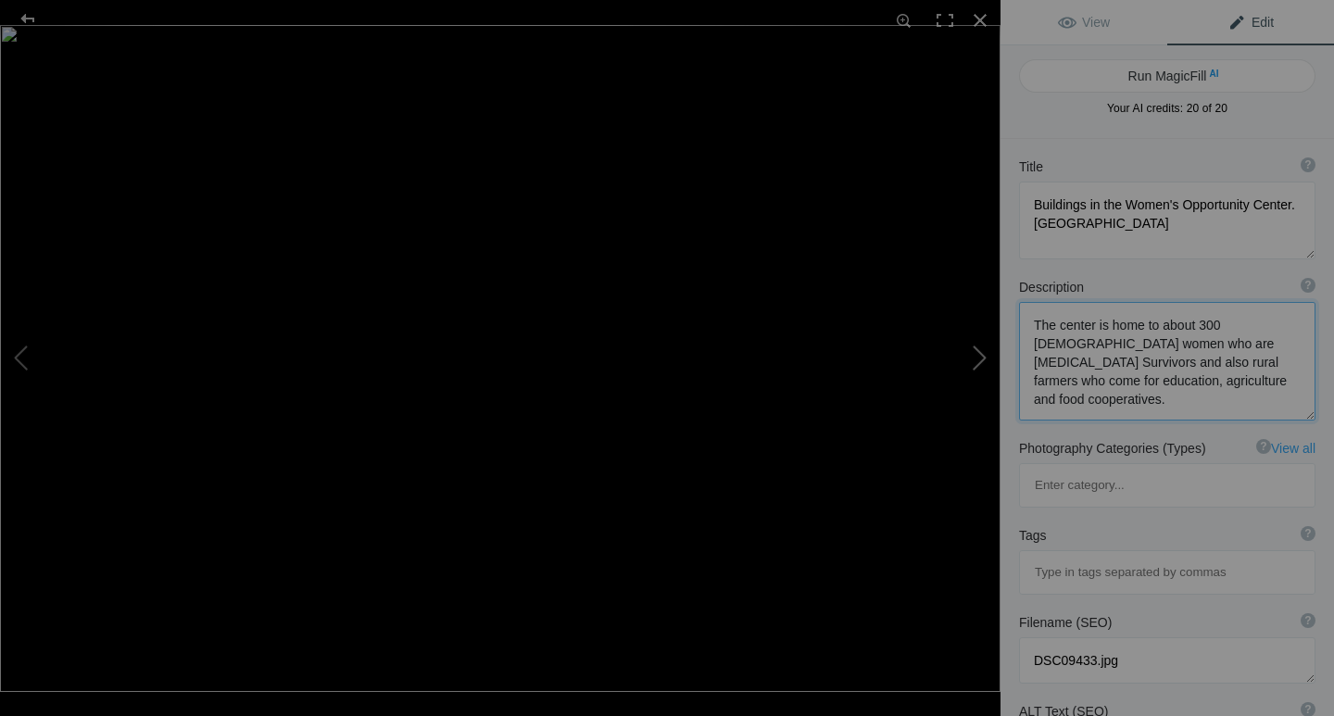
click at [982, 359] on button at bounding box center [931, 358] width 139 height 258
type textarea "Notice the beautiful intricate weaving all done with local trees, grasses and b…"
type textarea "DSC09387.jpg"
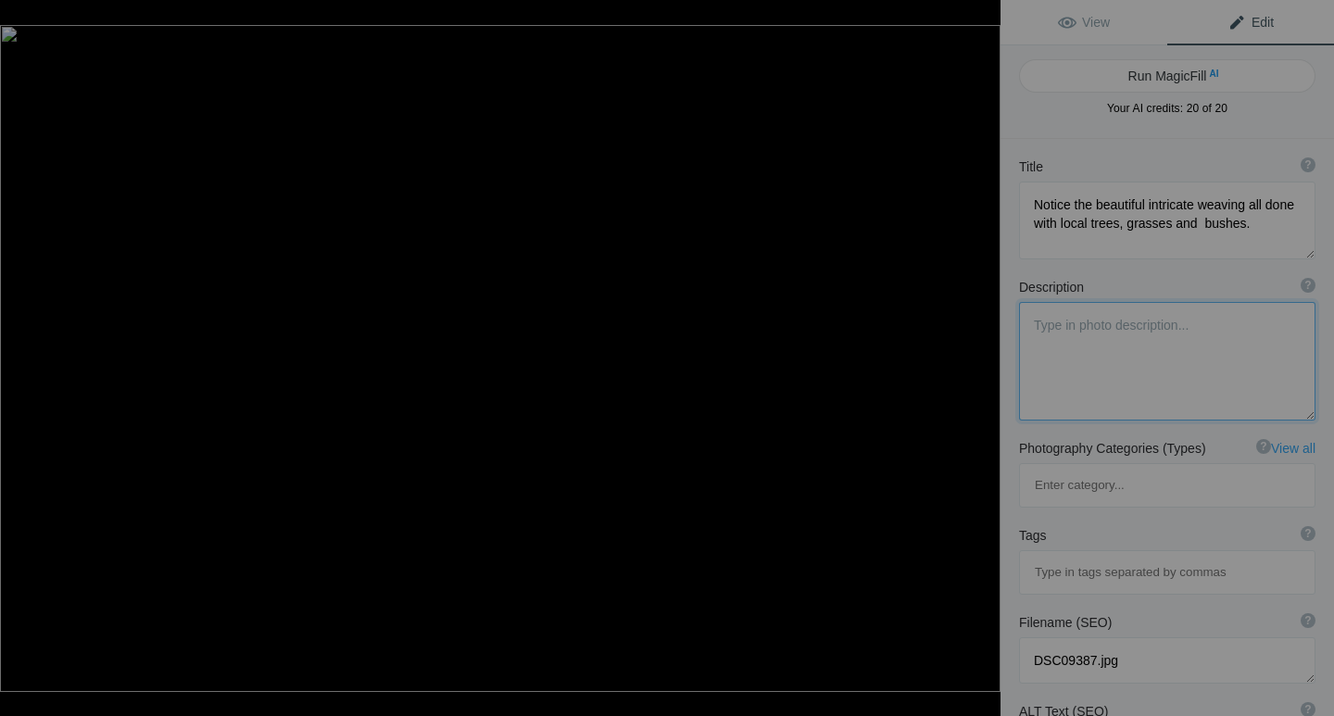
click at [982, 359] on button at bounding box center [931, 358] width 139 height 258
type textarea "Rice paddies AKARGERA"
type textarea "DSC09655.jpg"
click at [979, 364] on button at bounding box center [931, 358] width 139 height 258
type textarea "There is a Police Training Center and station. at [GEOGRAPHIC_DATA]. Pk."
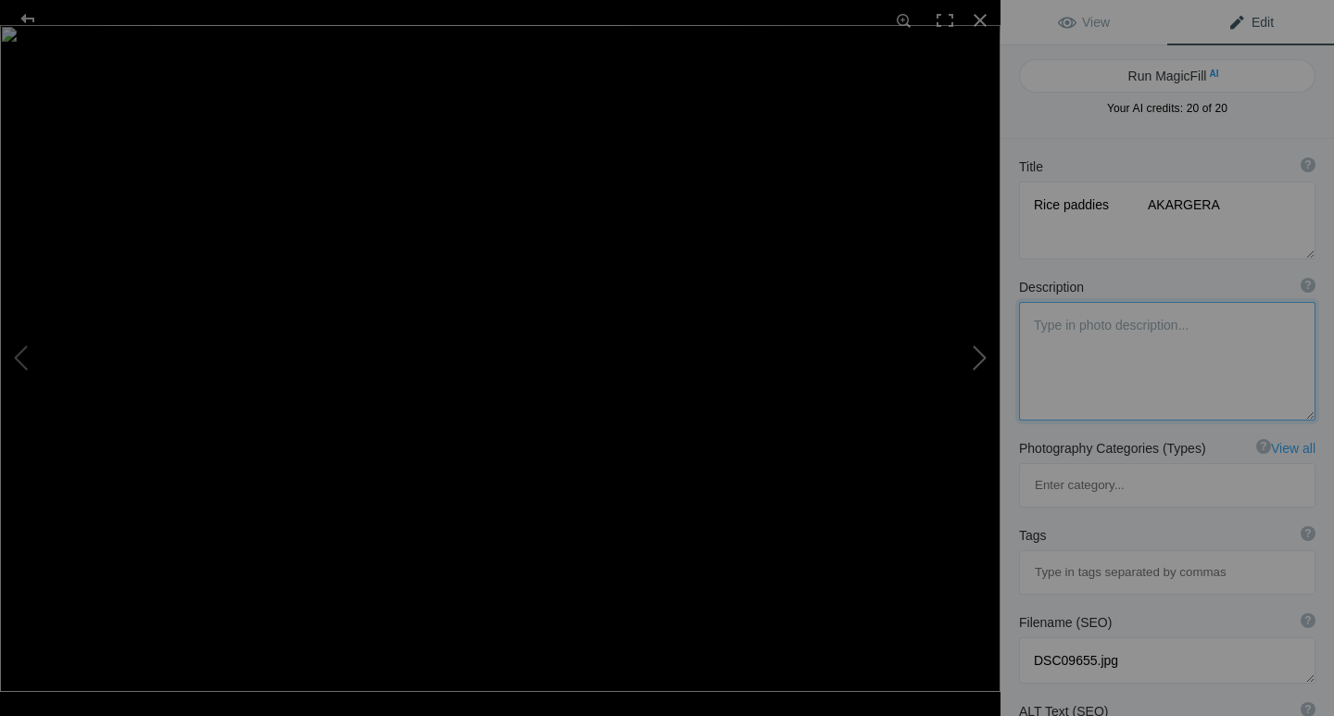
type textarea "The center, trains officers to keep order prevent poaching, and other handle th…"
type textarea "DSC09624.jpg"
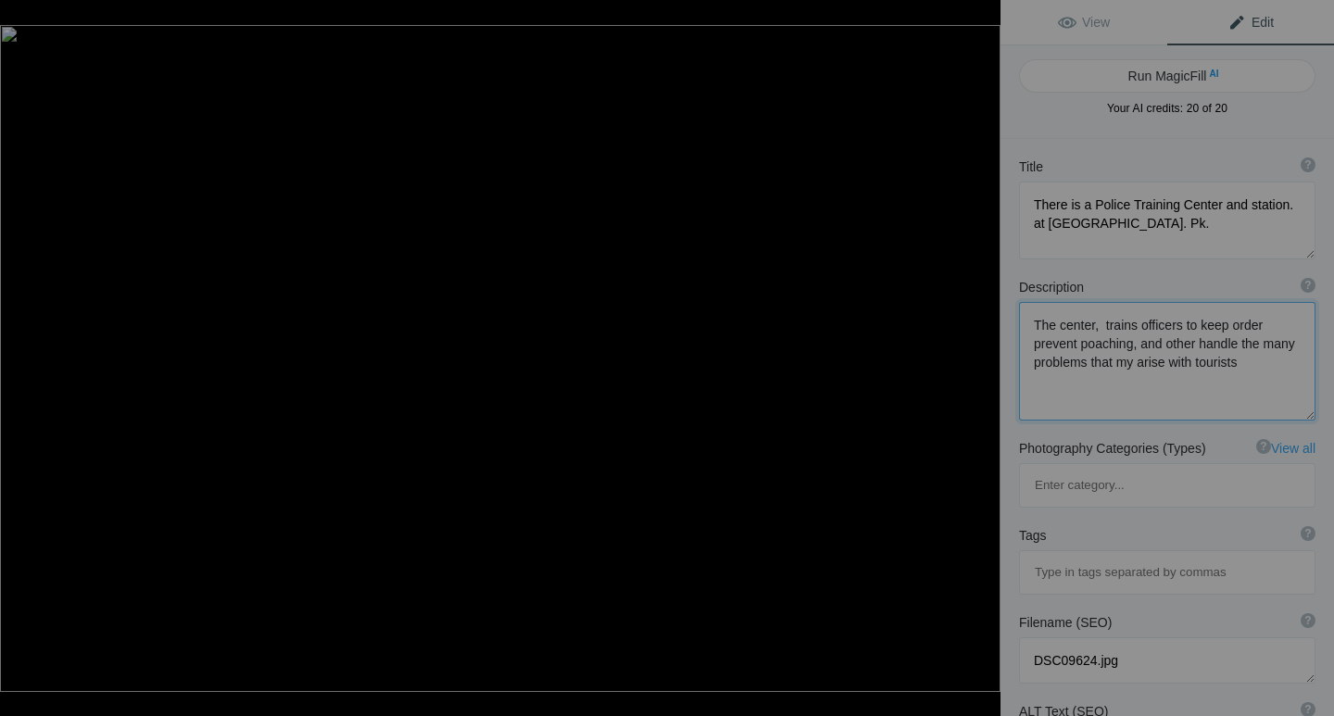
click at [979, 364] on button at bounding box center [931, 358] width 139 height 258
type textarea "Further training. Dogs play an important role in keeping order."
type textarea "DSC09625.jpg"
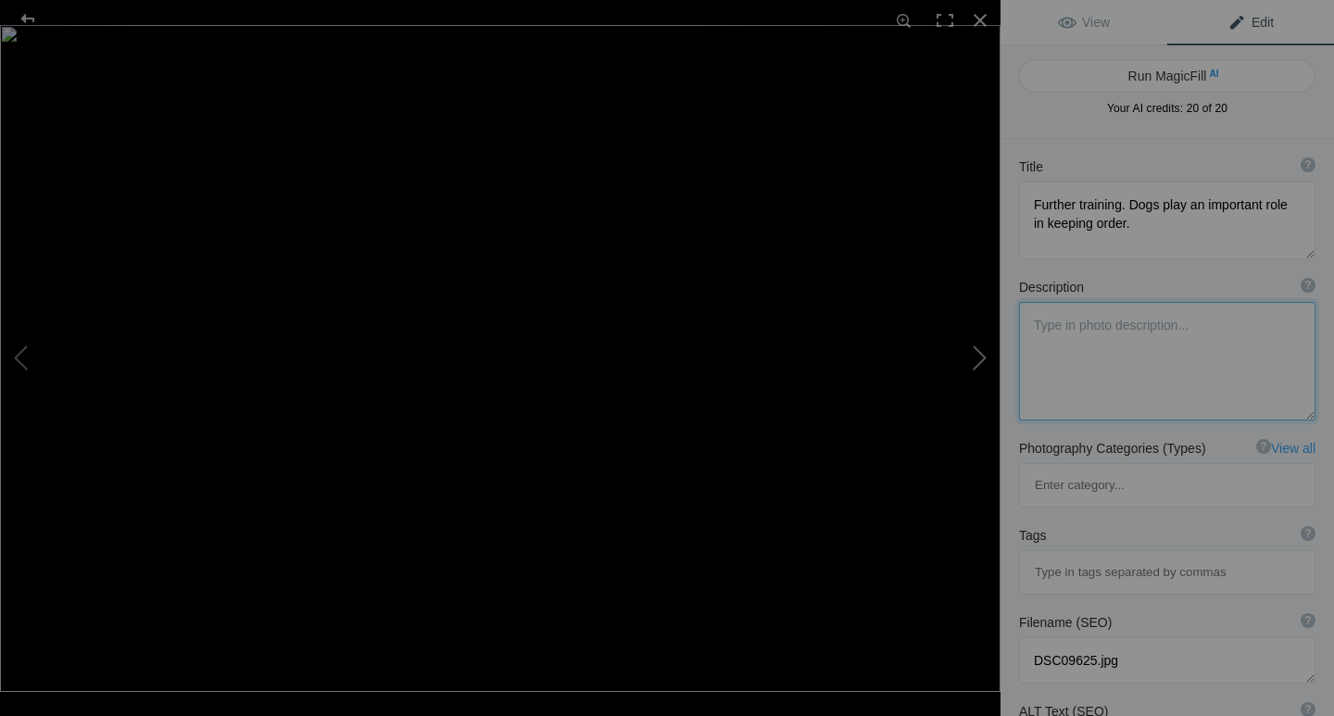
click at [977, 360] on button at bounding box center [931, 358] width 139 height 258
type textarea "These Lions are no more that 50 feet from the main entrance our stay at [GEOGRA…"
type textarea "DSC00225.jpeg"
click at [977, 360] on button at bounding box center [931, 358] width 139 height 258
type textarea "I wonder what he is dreaming about?"
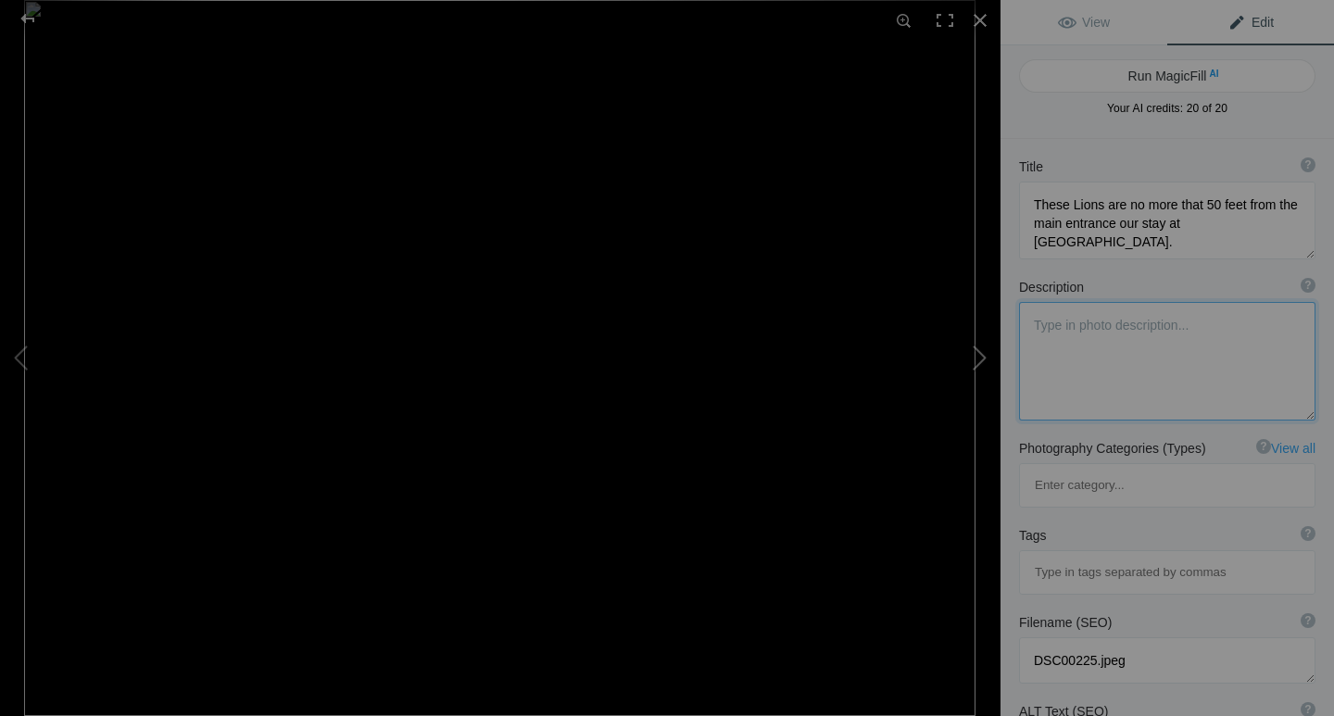
type textarea "DSC00227.jpeg"
click at [977, 360] on button at bounding box center [931, 358] width 139 height 258
type textarea "Our welcome group"
type textarea "DSC09363.jpg"
click at [977, 360] on button at bounding box center [931, 358] width 139 height 258
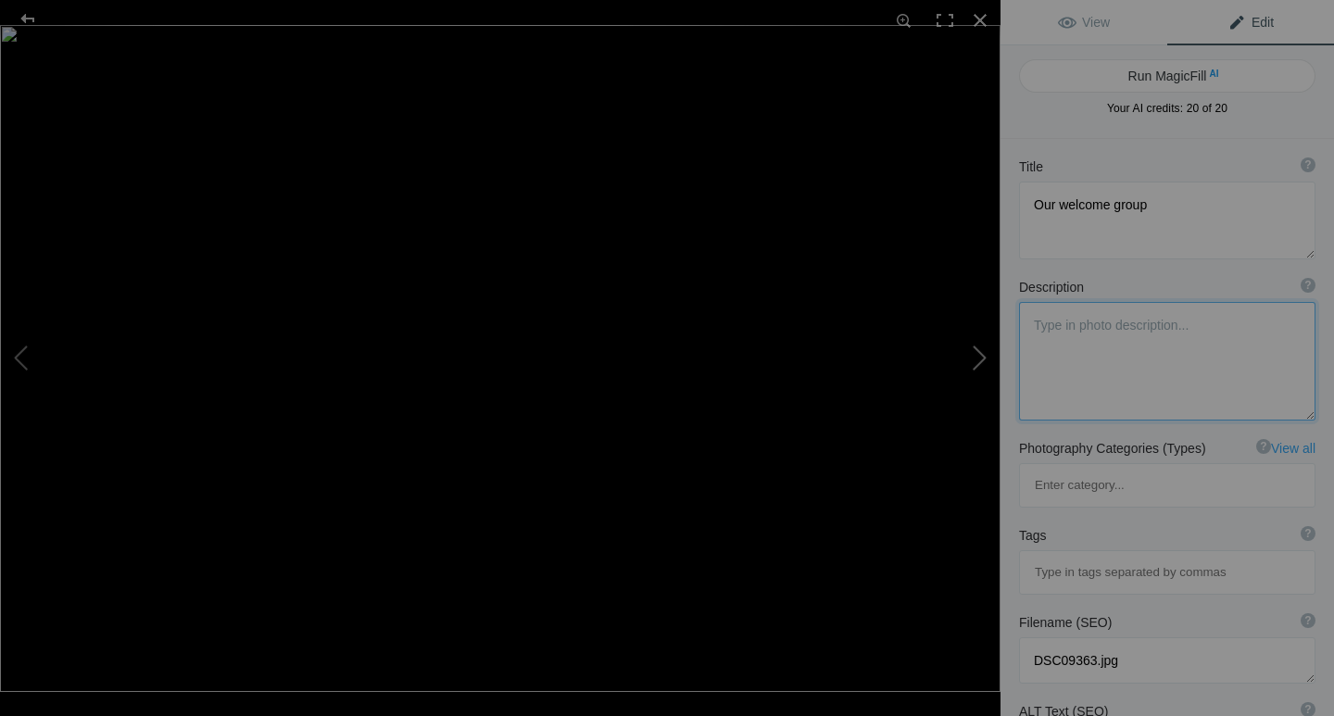
type textarea "Our welcome group the second day as we returned from Safari."
type textarea "DSC09485.jpg"
click at [977, 360] on button at bounding box center [931, 358] width 139 height 258
type textarea "My room....large and very nice"
type textarea "DSC09364.jpg"
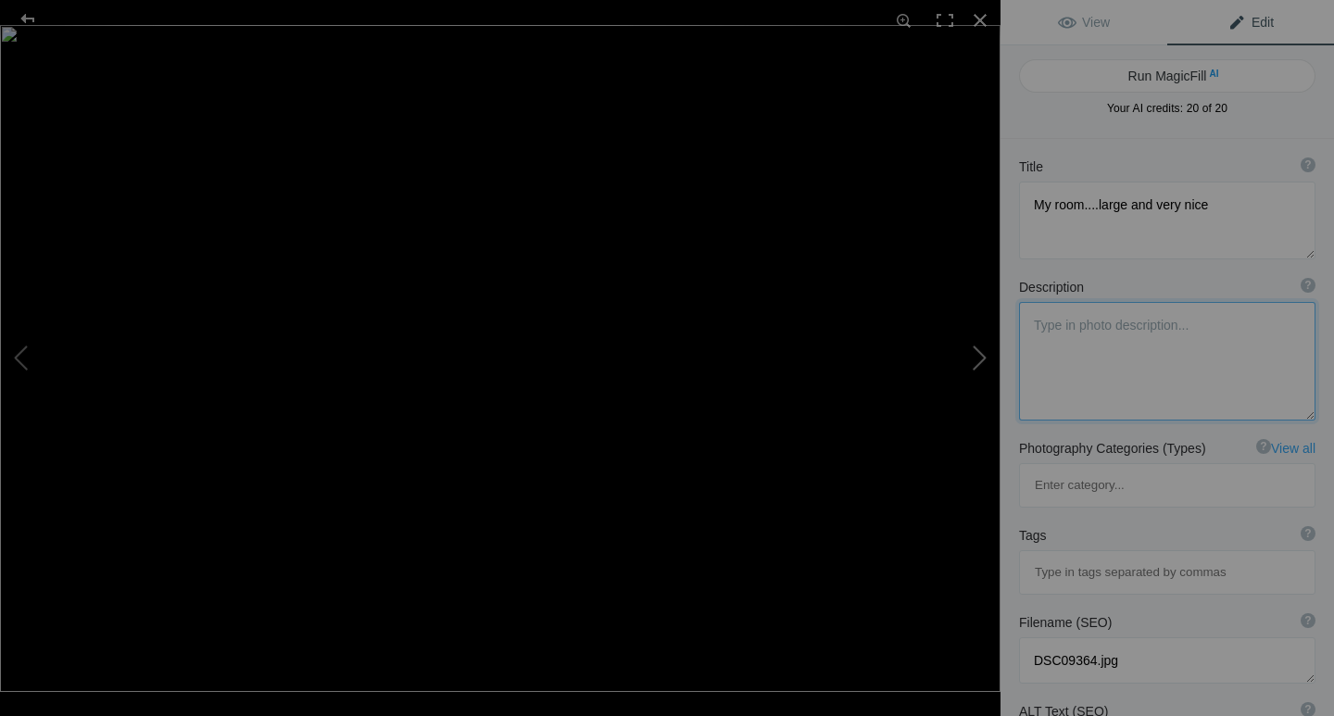
click at [977, 360] on button at bounding box center [931, 358] width 139 height 258
type textarea "Cape Buffalo - one of the most dangerous African animals. This was the start of…"
type textarea "DSC09519.jpg"
click at [977, 360] on button at bounding box center [931, 358] width 139 height 258
type textarea "A rare find ..a Leopard. One of the big five.[GEOGRAPHIC_DATA], [GEOGRAPHIC_DAT…"
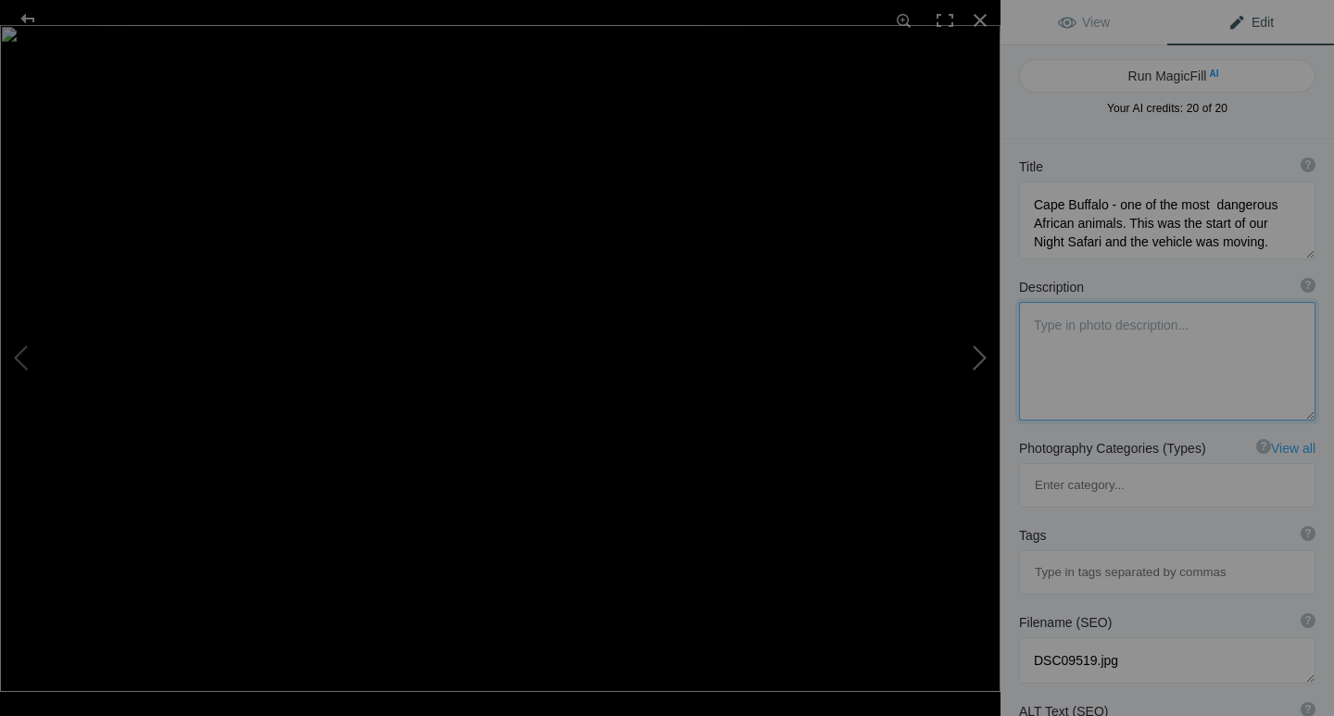
type textarea "DSC09522.jpg"
click at [977, 360] on button at bounding box center [931, 358] width 139 height 258
type textarea "Interesting photo taken from the Safari vehicle"
type textarea "DSC09527.jpg"
click at [977, 360] on button at bounding box center [931, 358] width 139 height 258
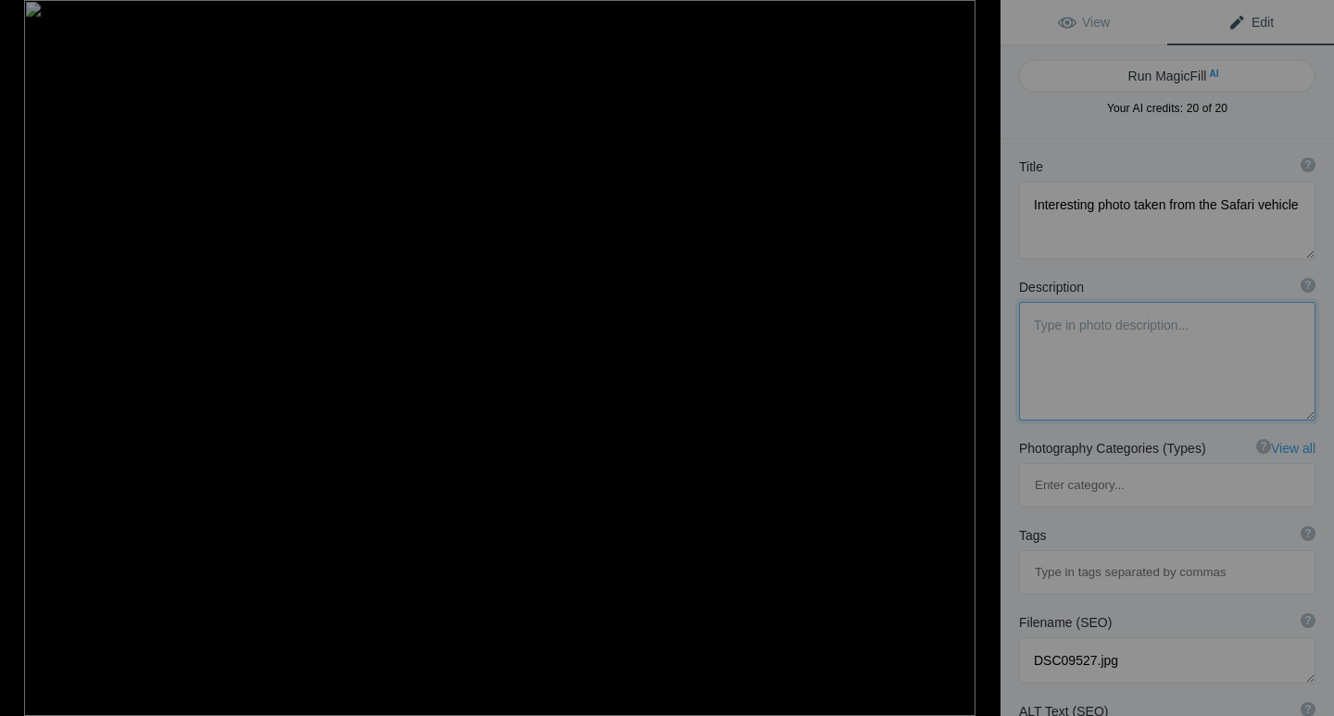
type textarea "African [PERSON_NAME] Elephant's have big ears. Indian Elephants small ears."
type textarea "DSC00217.jpeg"
click at [977, 360] on button at bounding box center [931, 358] width 139 height 258
type textarea "We might have awakened him"
type textarea "DSC00198.jpeg"
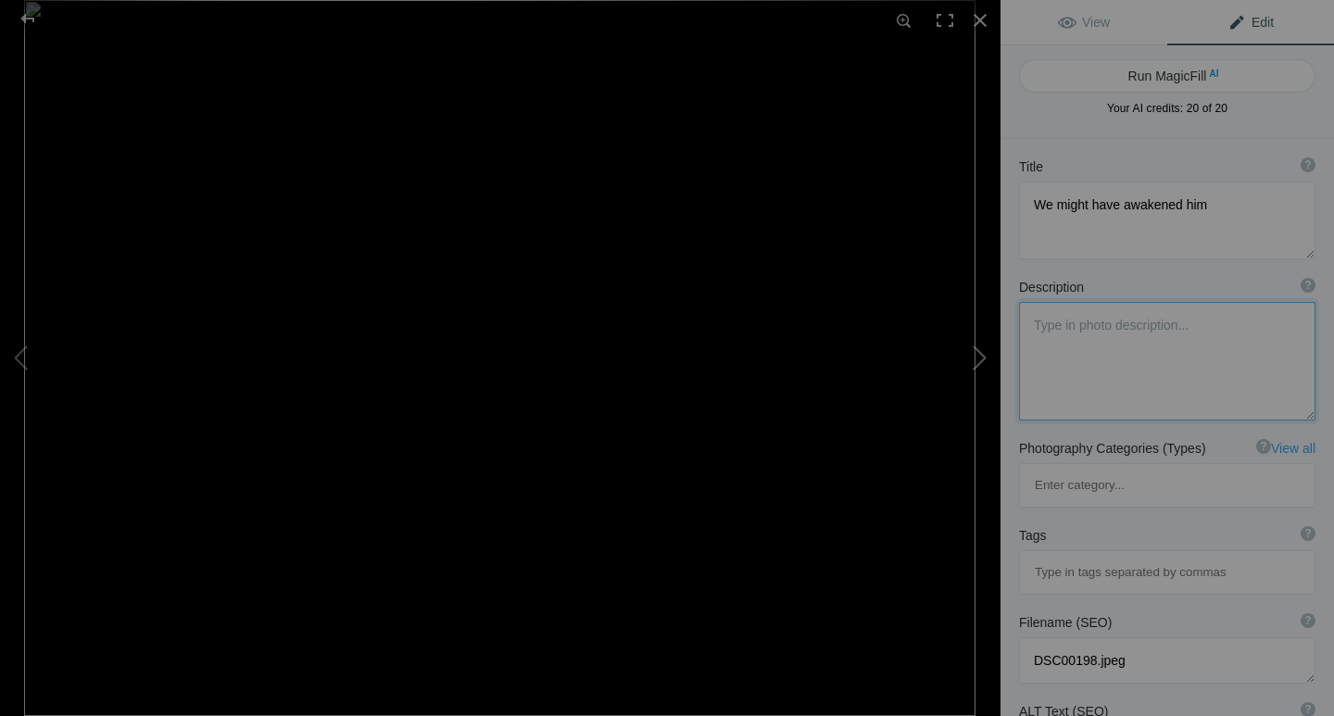
click at [975, 364] on button at bounding box center [931, 358] width 139 height 258
type textarea "Hippos"
type textarea "DSC00192.jpeg"
click at [974, 364] on button at bounding box center [931, 358] width 139 height 258
type textarea "They spend a lot of time in water"
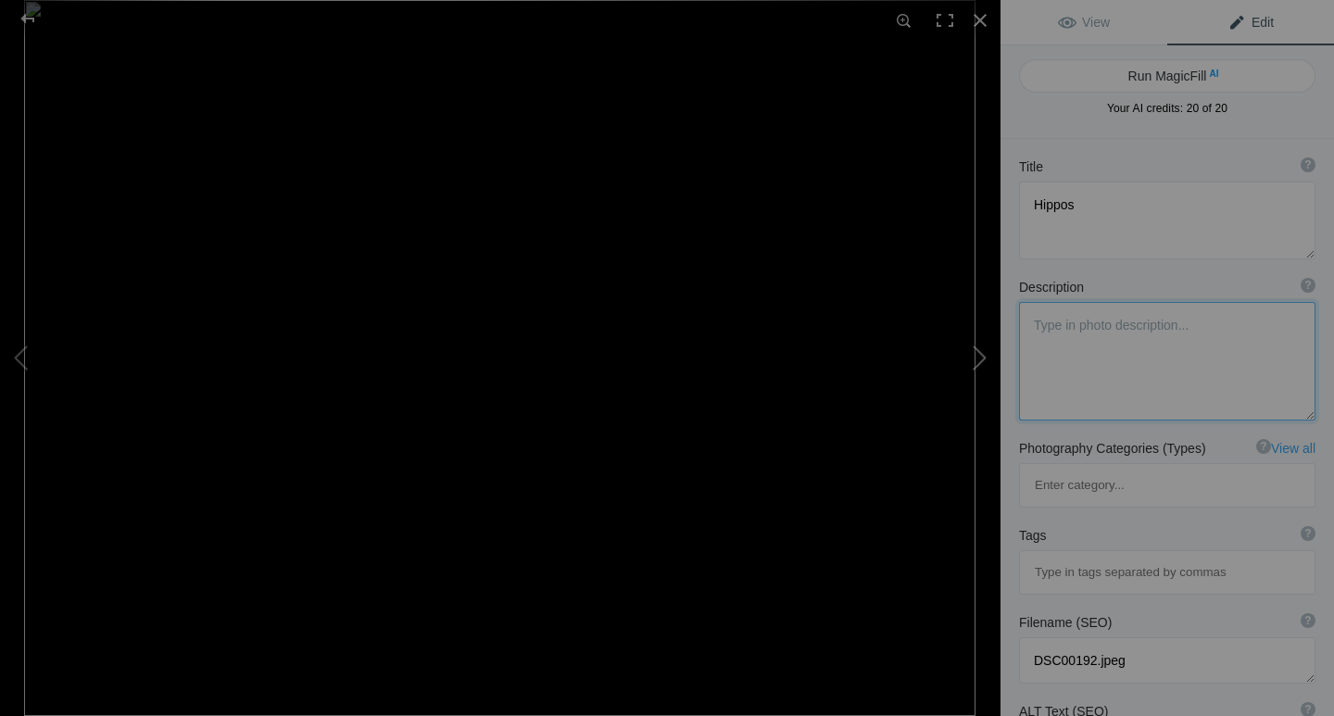
type textarea "DSC00191.jpeg"
click at [974, 364] on button at bounding box center [931, 358] width 139 height 258
type textarea "Black and White Woodland Kingfisher"
type textarea "DSC00244.jpg"
click at [978, 360] on button at bounding box center [931, 358] width 139 height 258
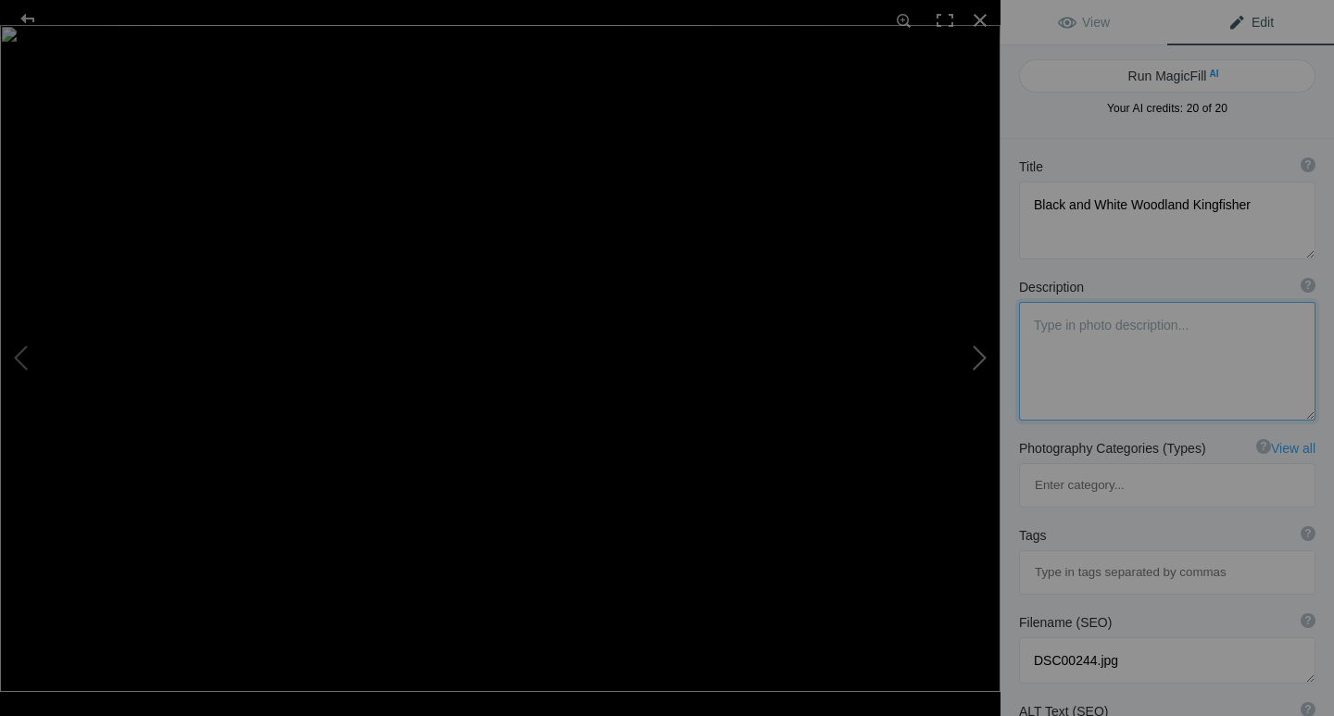
type textarea "Nest of a Black Headed [PERSON_NAME] Bird. The are a small bird who build large…"
type textarea "DSC00250.jpg"
click at [978, 360] on button at bounding box center [931, 358] width 139 height 258
type textarea "Lone Zebra"
type textarea "DSC00254.jpg"
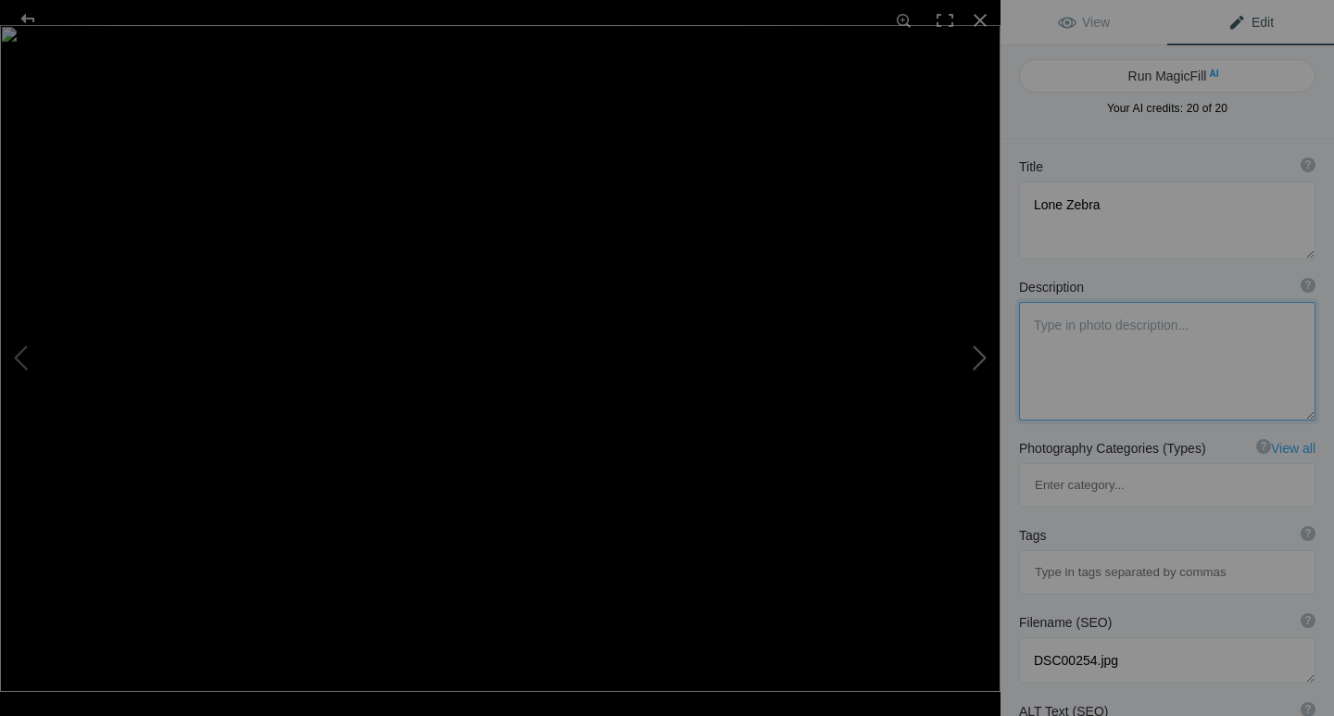
click at [976, 369] on button at bounding box center [931, 358] width 139 height 258
type textarea "Father and Child"
type textarea "IMG_7480.jpg"
click at [976, 369] on button at bounding box center [931, 358] width 139 height 258
click at [979, 356] on button at bounding box center [931, 358] width 139 height 258
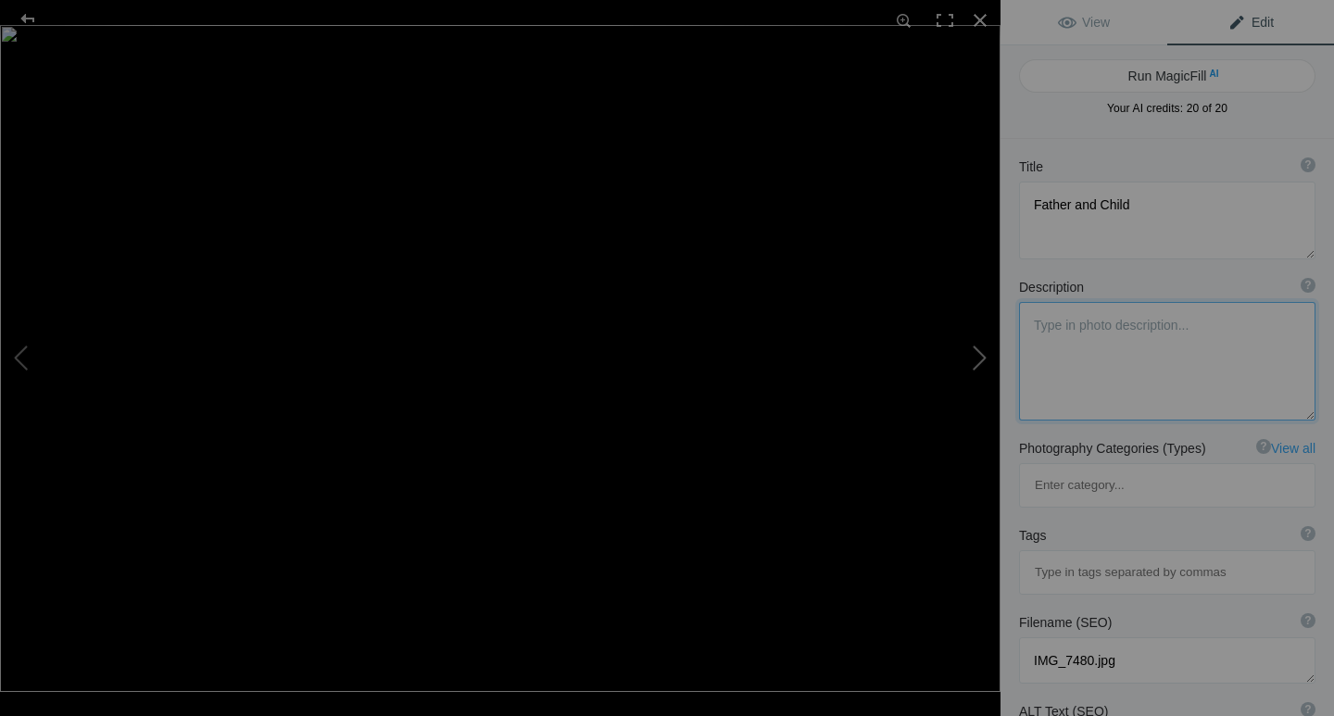
type textarea "African Black Rhino - tough and dangerous"
type textarea "DSC00275.jpg"
type textarea "An armoured vehicle"
type textarea "DSC00290.jpg"
click at [976, 356] on button at bounding box center [931, 358] width 139 height 258
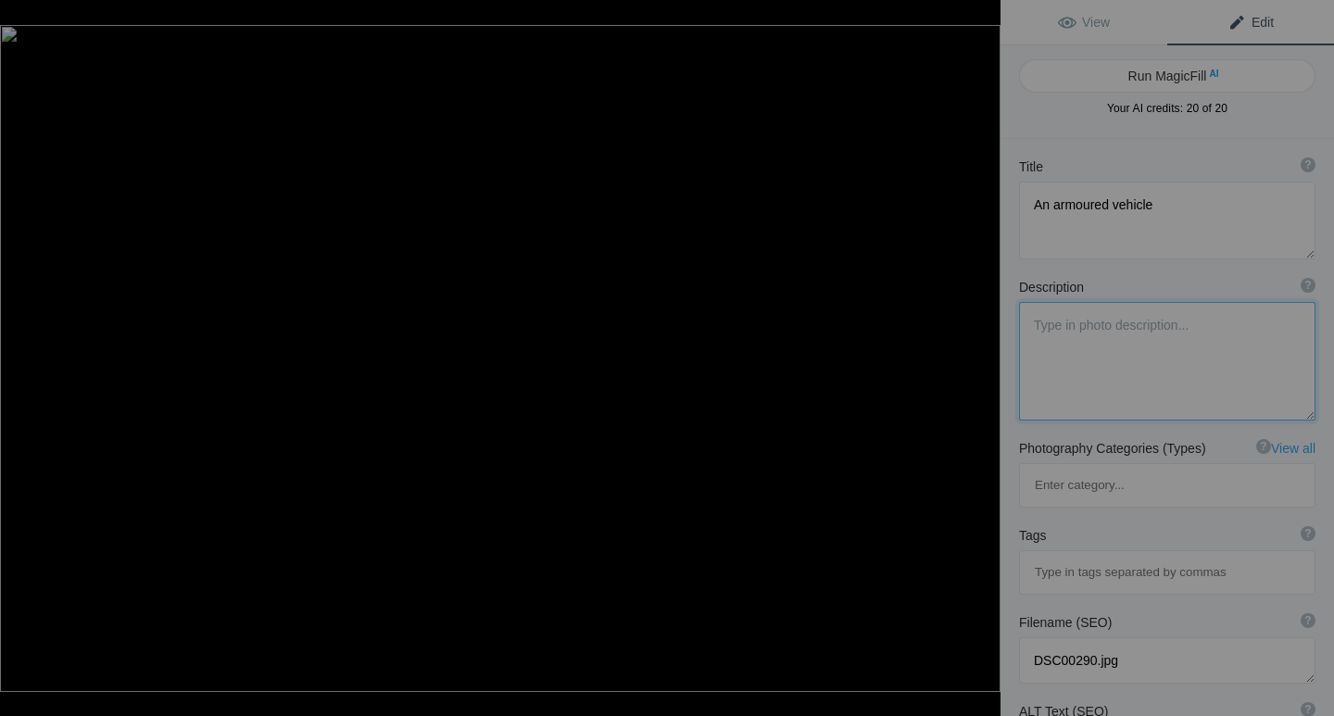
type textarea "In [GEOGRAPHIC_DATA]. She may be a Park Ranger"
type textarea "DSC09435.jpg"
click at [978, 365] on button at bounding box center [931, 358] width 139 height 258
type textarea "Baby Rhino"
type textarea "DSC09436.jpg"
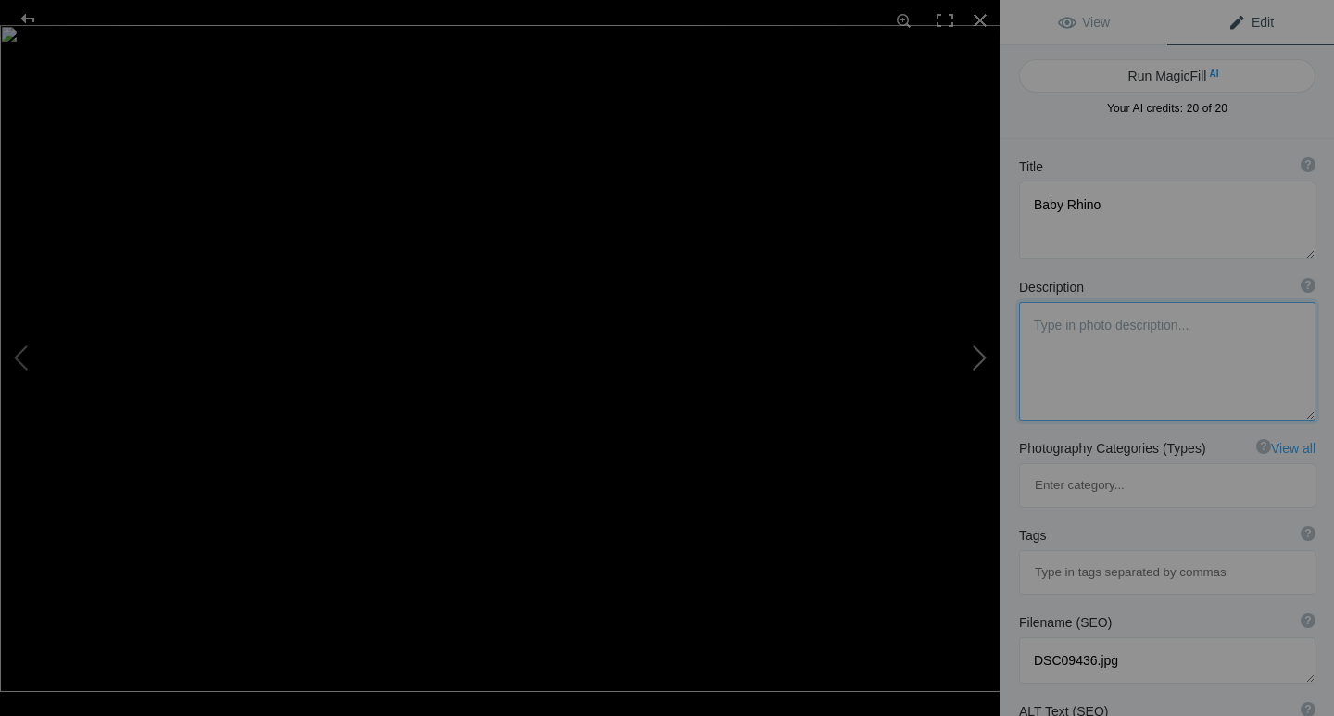
click at [979, 359] on button at bounding box center [931, 358] width 139 height 258
type textarea "Rhino"
type textarea "DSC00296.jpg"
click at [979, 359] on button at bounding box center [931, 358] width 139 height 258
click at [979, 364] on button at bounding box center [931, 358] width 139 height 258
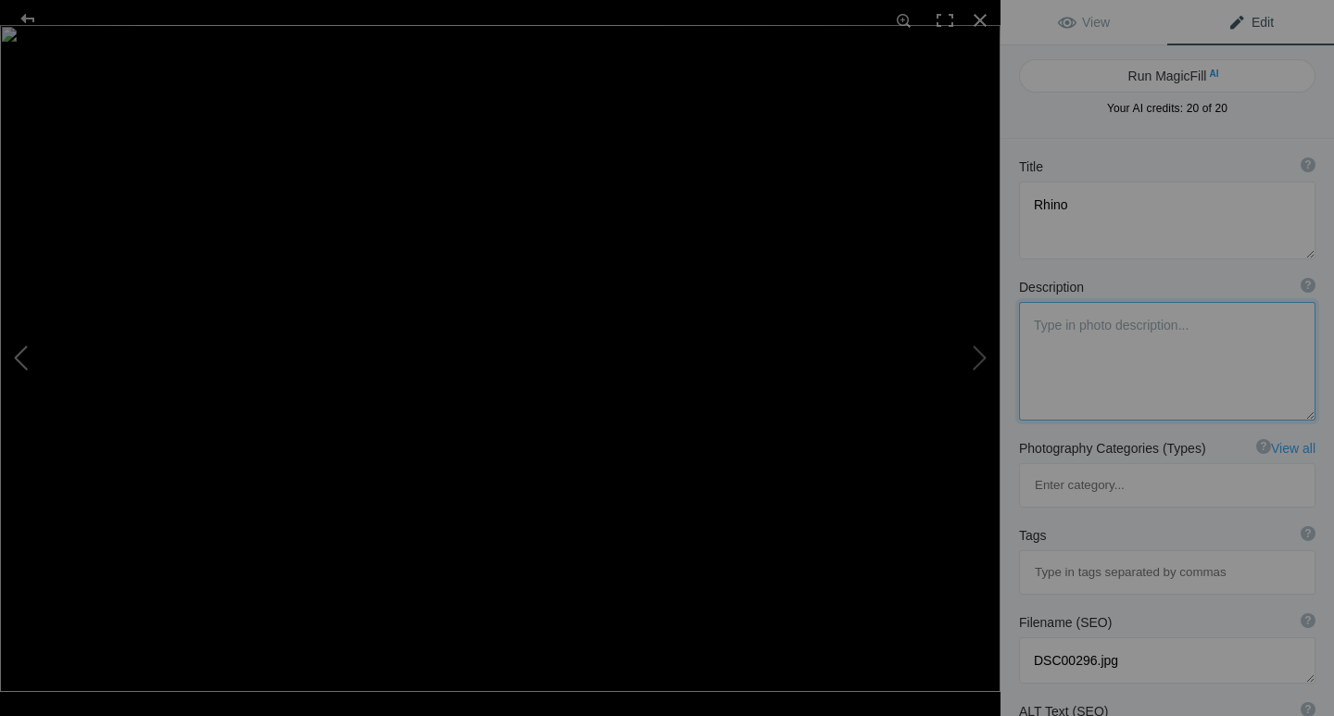
click at [23, 369] on button at bounding box center [69, 358] width 139 height 258
type textarea "Lion moving thru . Rangers do controlled burns to prevent wild fires."
type textarea "DSC09530.jpg"
type textarea "A Baboon family almost always has a lookout to warn of danger"
type textarea "DSC09531.jpg"
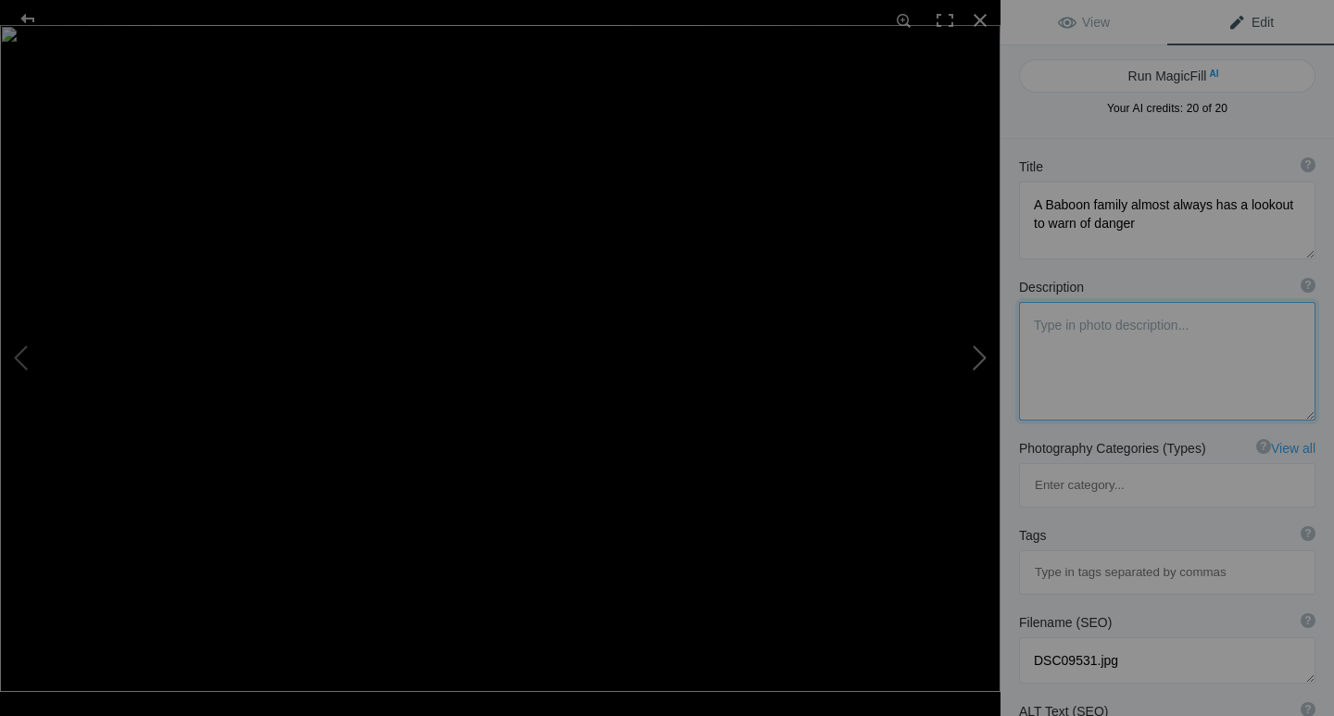
click at [976, 361] on button at bounding box center [931, 358] width 139 height 258
type textarea "Baboon Family - average size about 50"
type textarea "DSC09533.jpg"
click at [979, 359] on button at bounding box center [931, 358] width 139 height 258
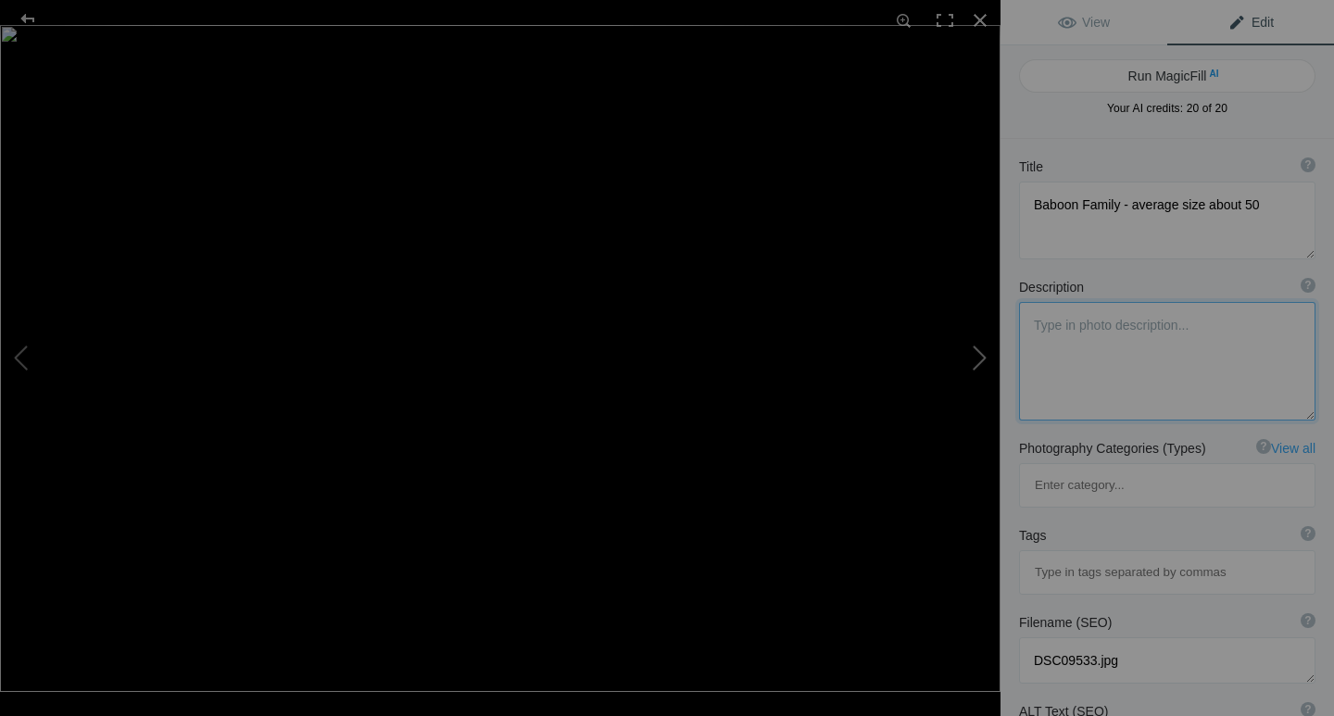
type textarea "Eland"
type textarea "DSC09536.jpg"
click at [979, 359] on button at bounding box center [931, 358] width 139 height 258
type textarea "From our vehicle"
type textarea "DSC09538.jpg"
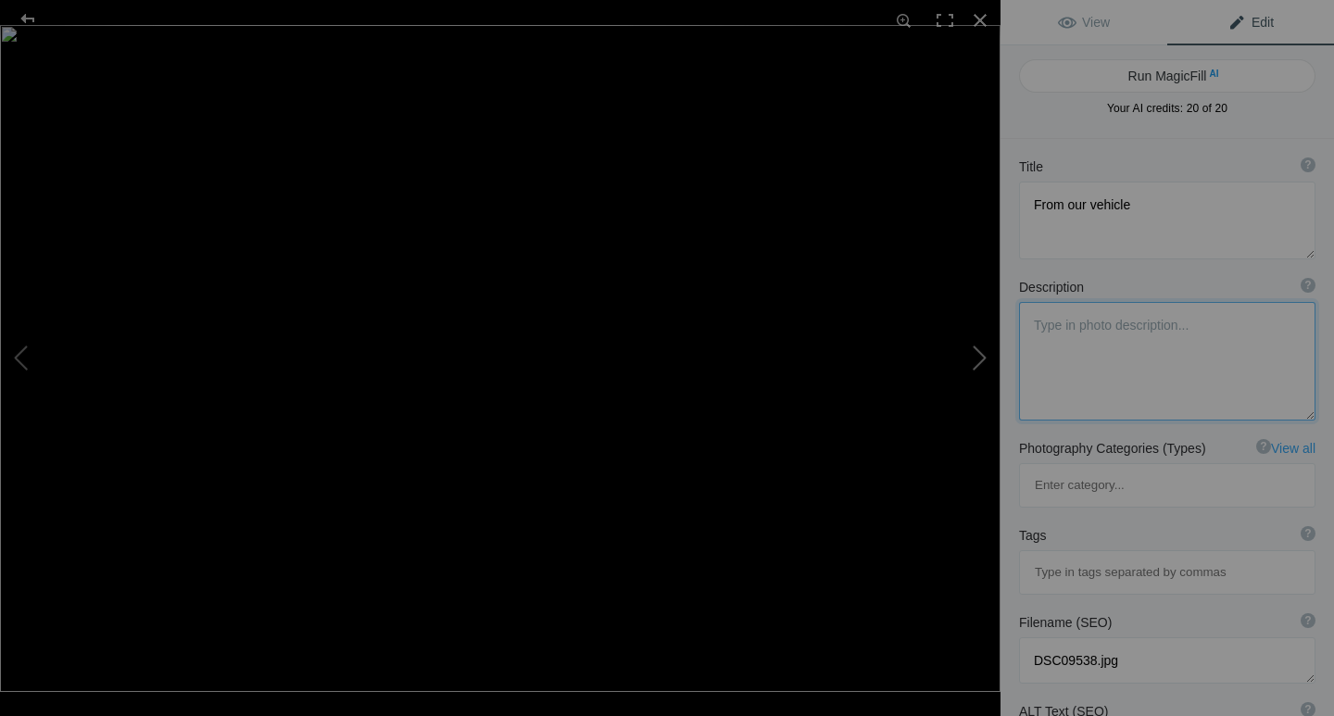
click at [979, 359] on button at bounding box center [931, 358] width 139 height 258
type textarea "Zebra on the move"
type textarea "DSC09539.jpg"
click at [979, 359] on button at bounding box center [931, 358] width 139 height 258
type textarea "Cormorant sitting on a Hippo"
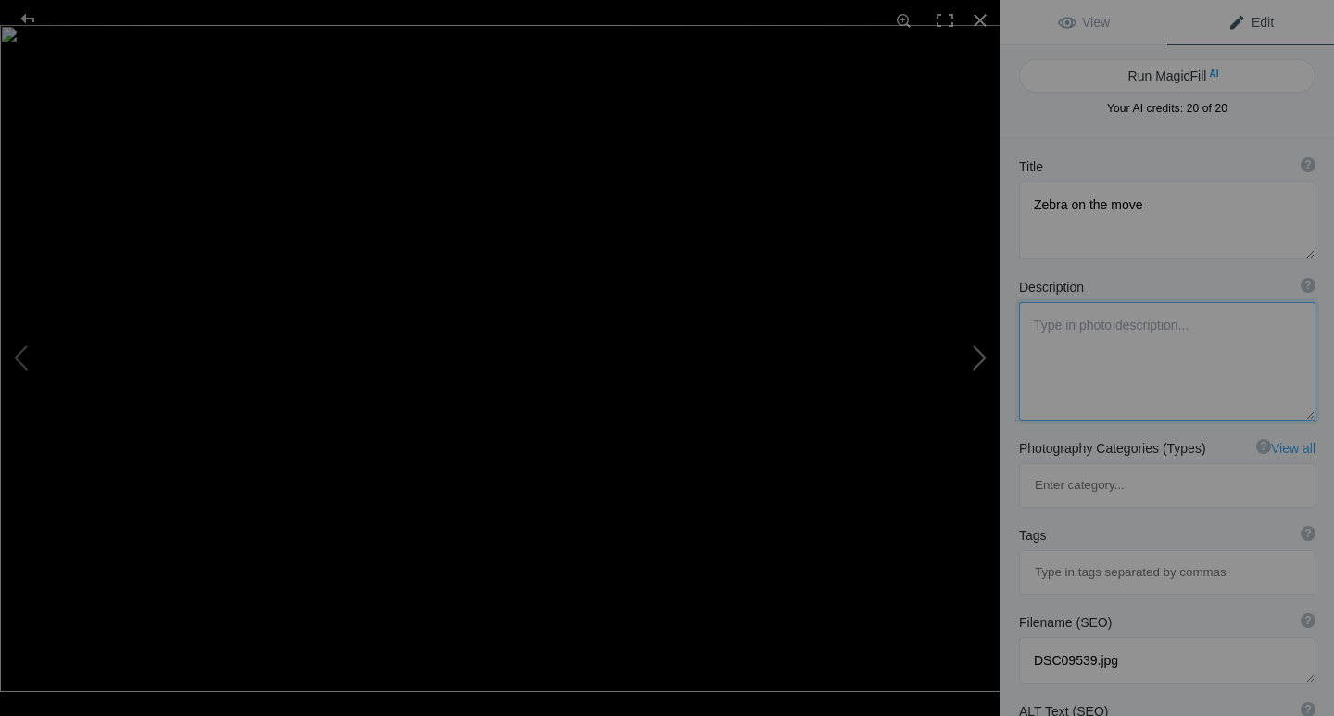
type textarea "DSC09541.jpg"
click at [979, 360] on button at bounding box center [931, 358] width 139 height 258
type textarea "Large Black Rhino"
type textarea "DSC09551.jpg"
click at [979, 360] on button at bounding box center [931, 358] width 139 height 258
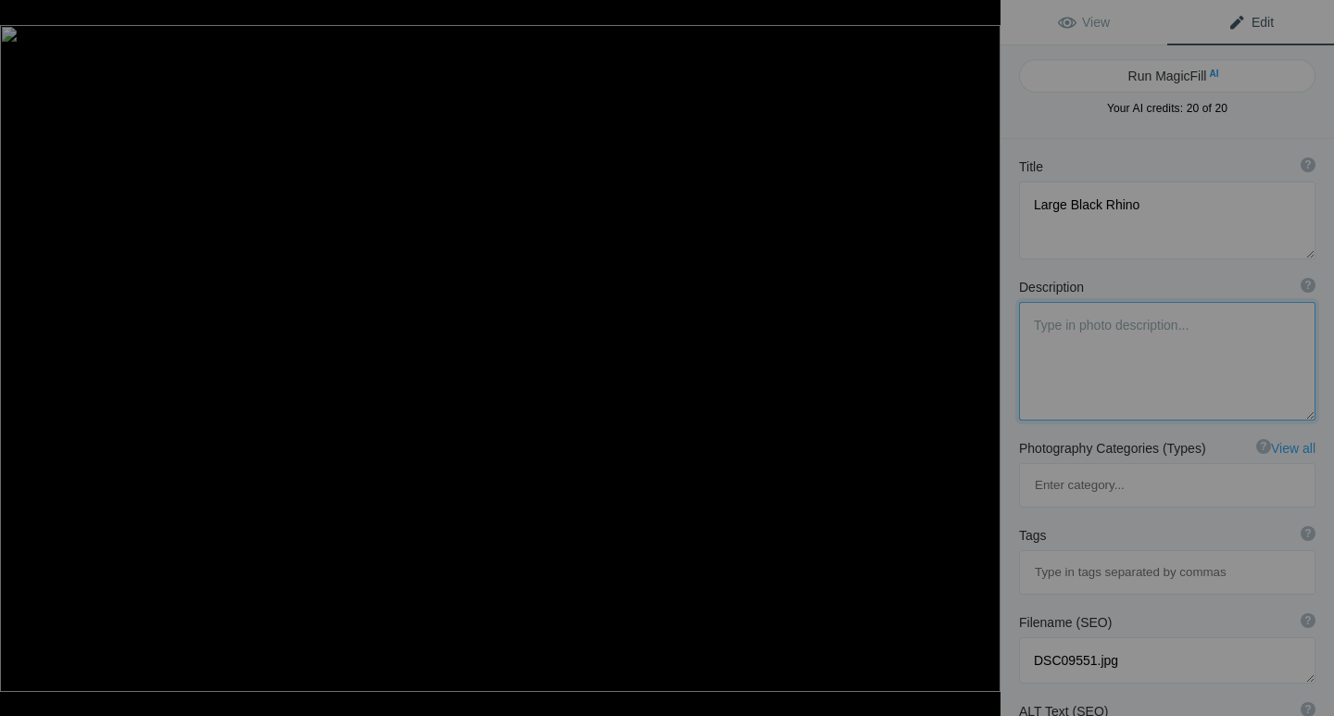
type textarea "Rhino"
type textarea "DSC09548.jpg"
click at [979, 360] on button at bounding box center [931, 358] width 139 height 258
type textarea "Resting"
type textarea "DSC09543.jpg"
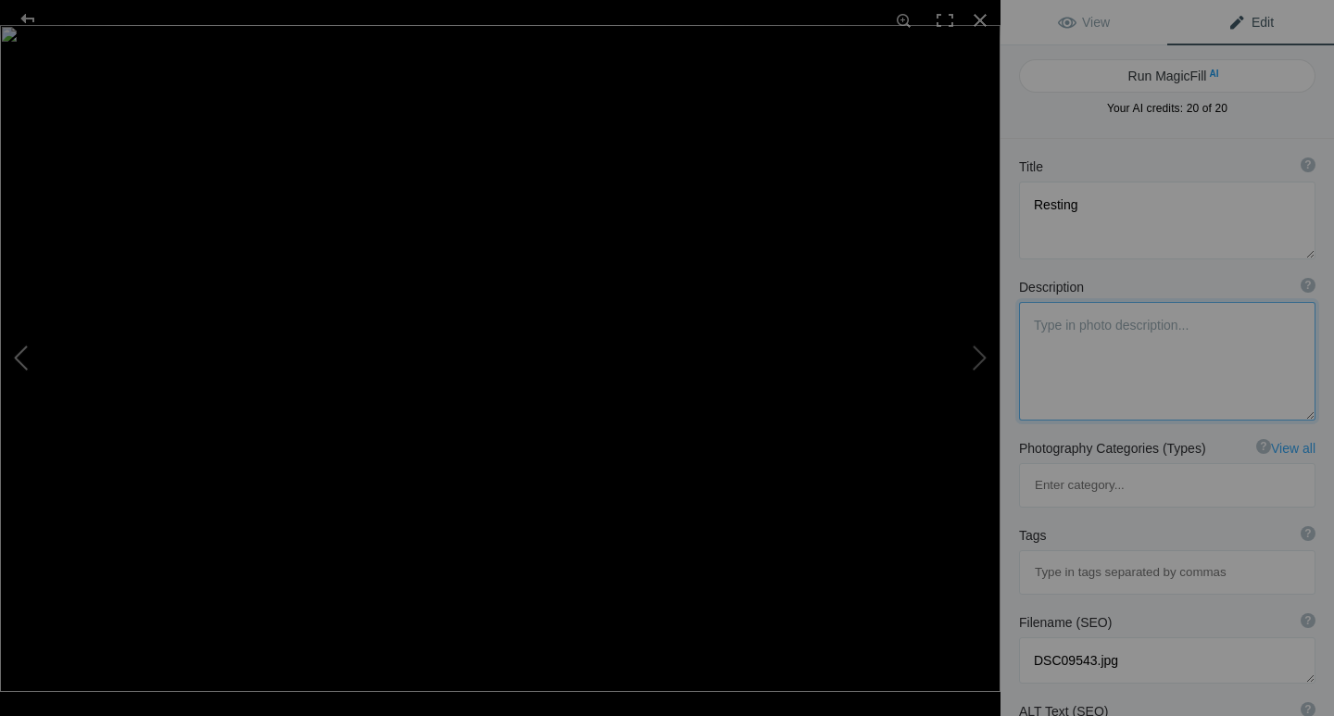
click at [16, 351] on button at bounding box center [69, 358] width 139 height 258
type textarea "Rhino"
type textarea "DSC09548.jpg"
click at [19, 359] on button at bounding box center [69, 358] width 139 height 258
type textarea "Large Black Rhino"
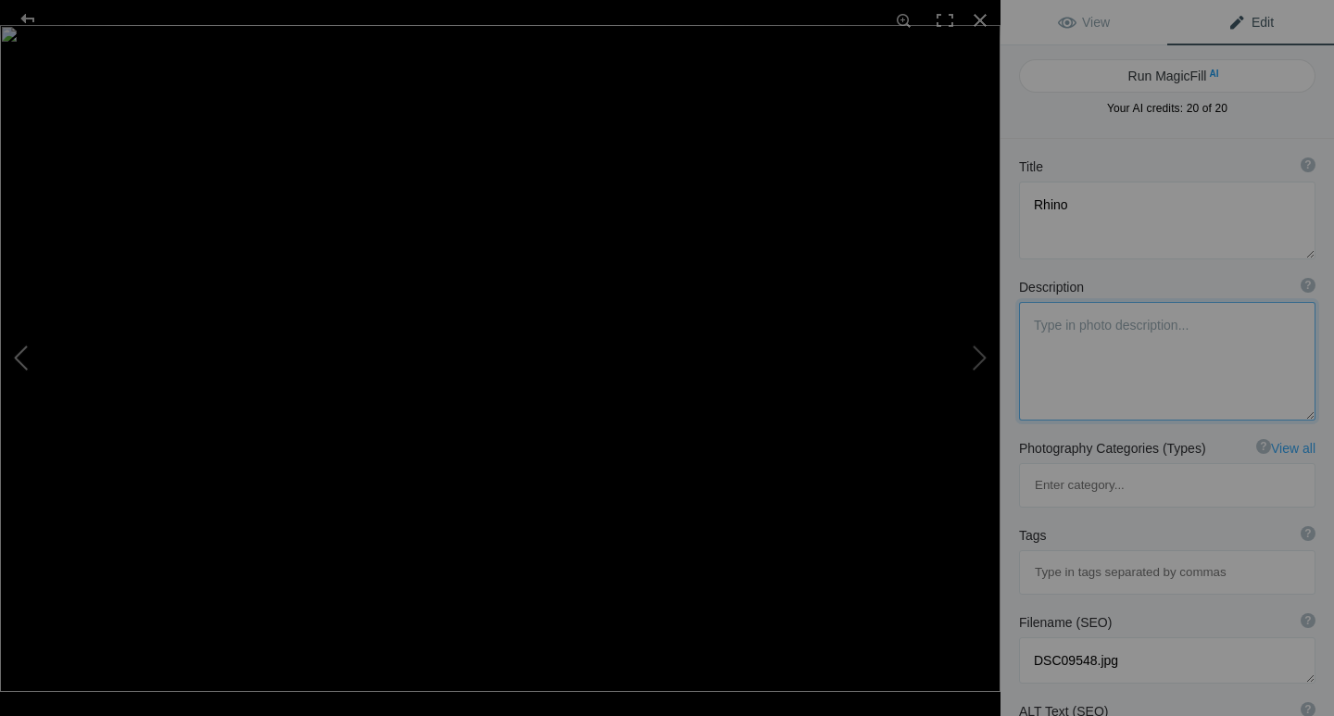
type textarea "DSC09551.jpg"
click at [1228, 21] on span "Edit" at bounding box center [1251, 22] width 46 height 15
click at [1154, 209] on textarea at bounding box center [1167, 221] width 296 height 78
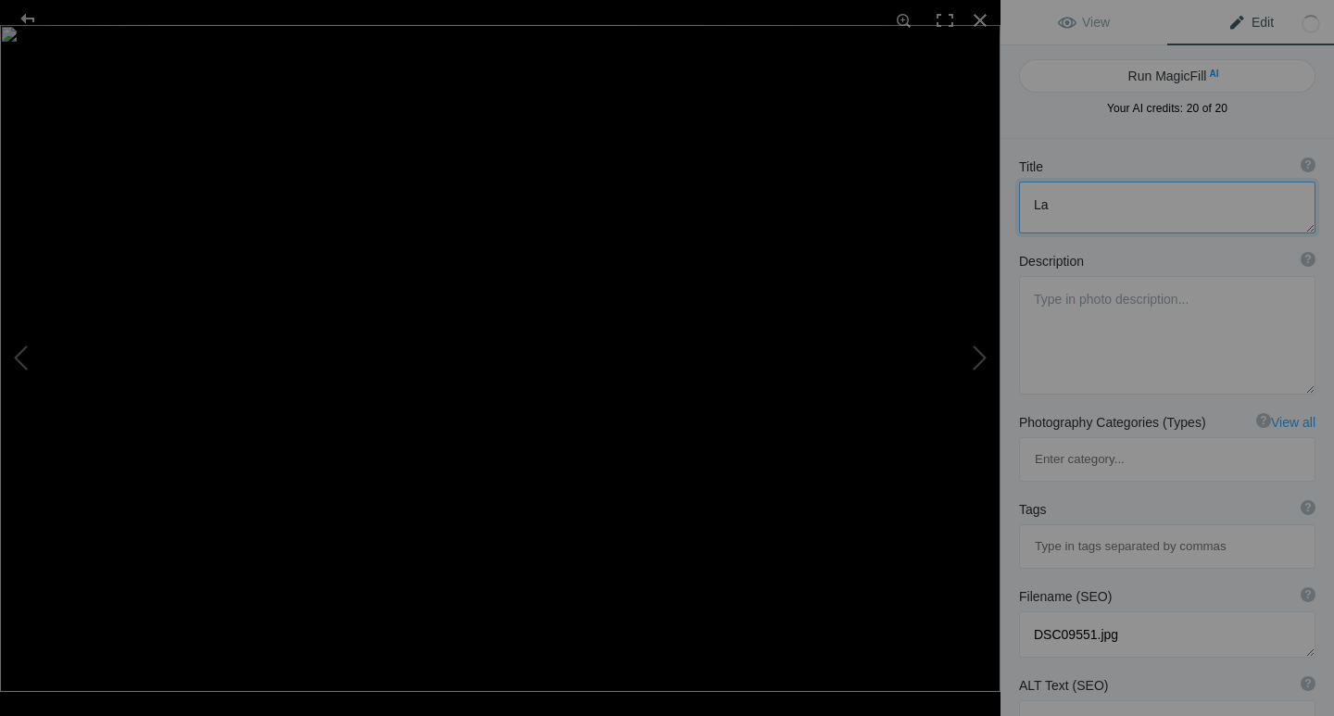
type textarea "L"
click at [15, 359] on button at bounding box center [69, 358] width 139 height 258
type textarea "Cormorant sitting on a Hippo"
type textarea "DSC09541.jpg"
click at [979, 362] on button at bounding box center [931, 358] width 139 height 258
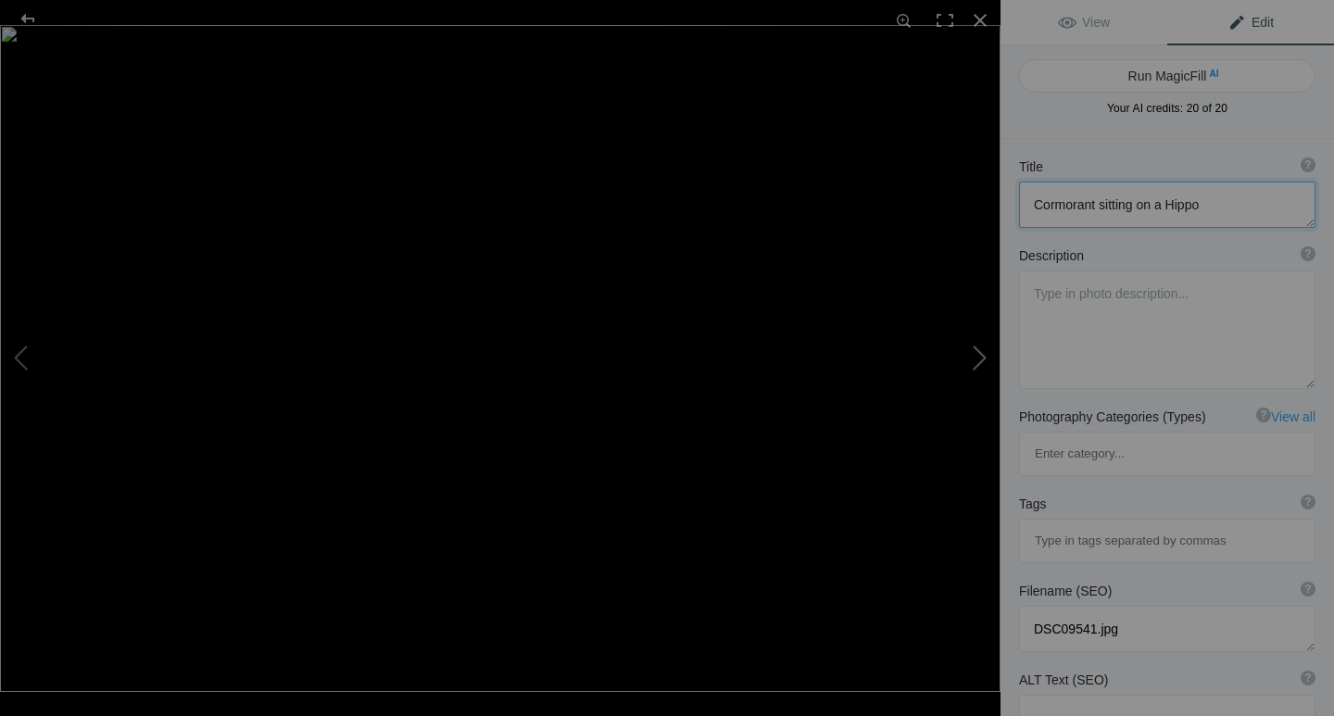
type textarea "Hippo"
type textarea "DSC09551.jpg"
click at [976, 361] on button at bounding box center [931, 358] width 139 height 258
type textarea "Rhino"
type textarea "DSC09548.jpg"
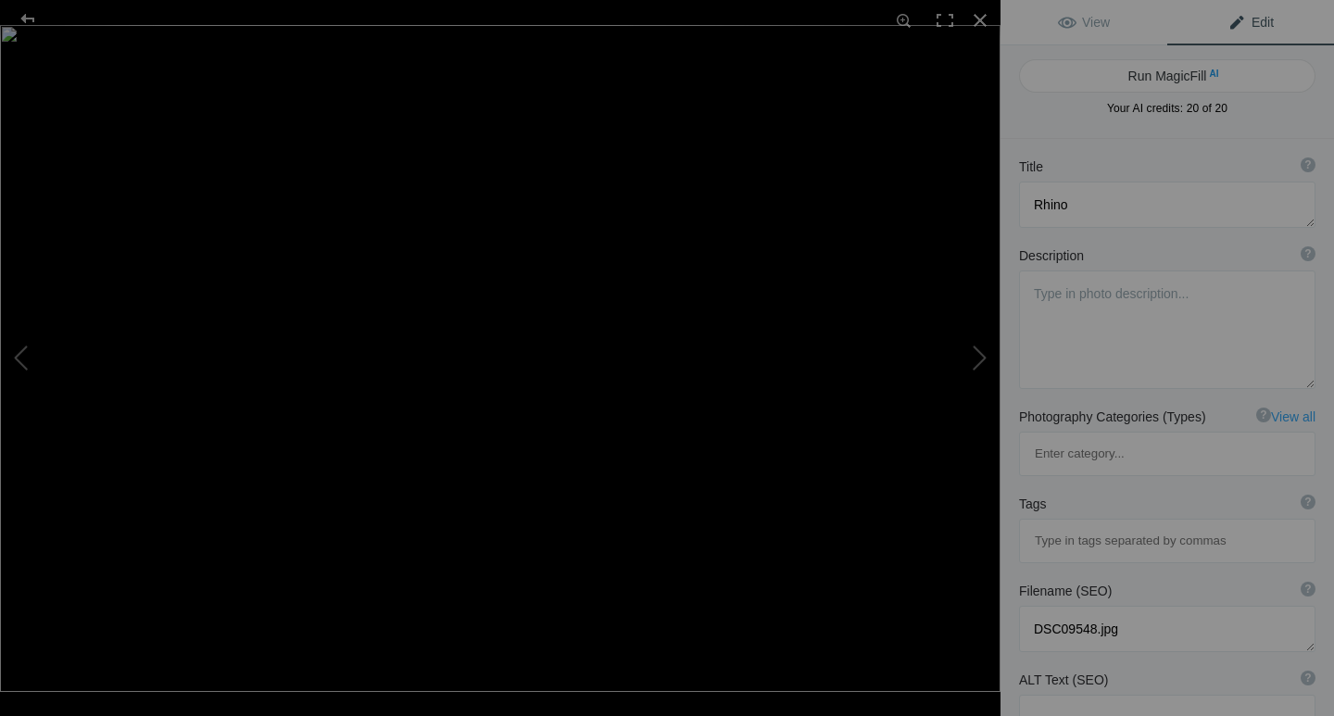
click at [1228, 20] on span "Edit" at bounding box center [1251, 22] width 46 height 15
click at [1089, 210] on textarea at bounding box center [1167, 205] width 296 height 46
type textarea "R"
type textarea "Hippo"
click at [19, 361] on button at bounding box center [69, 358] width 139 height 258
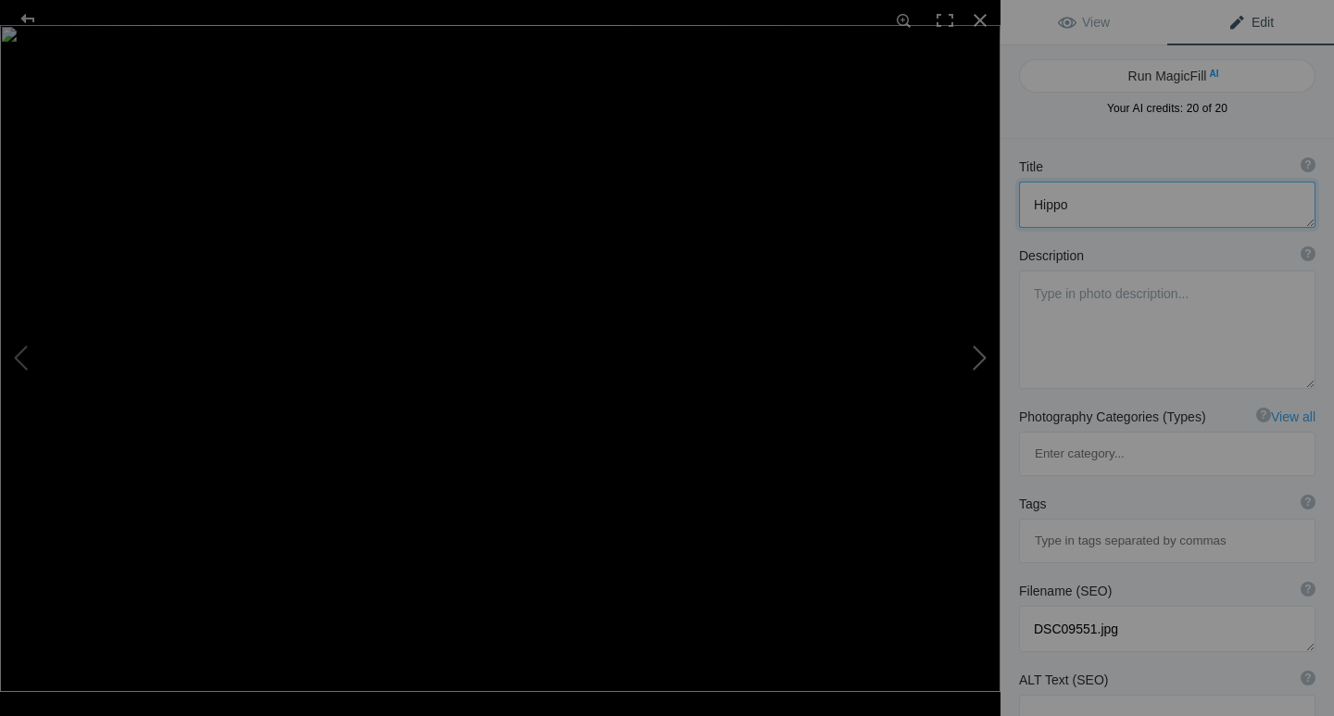
click at [976, 362] on button at bounding box center [931, 358] width 139 height 258
type textarea "DSC09548.jpg"
click at [976, 362] on button at bounding box center [931, 358] width 139 height 258
type textarea "Resting"
type textarea "DSC09543.jpg"
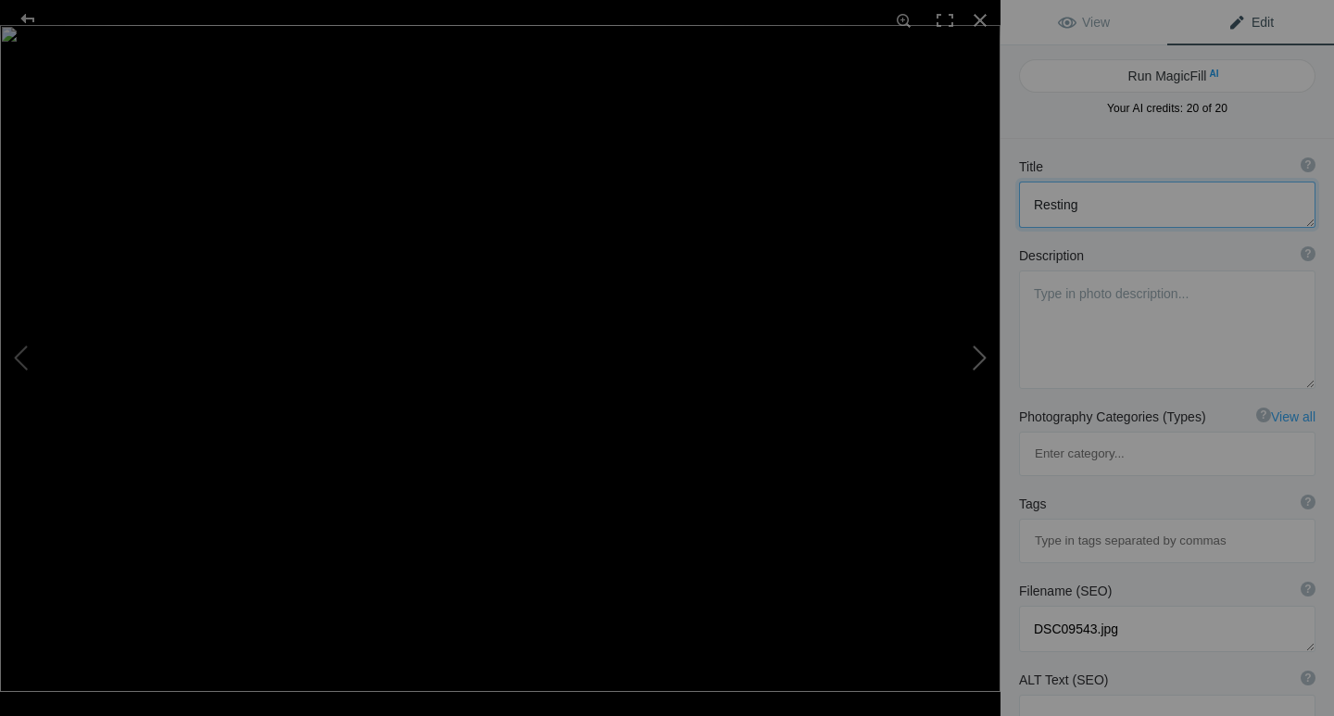
click at [976, 362] on button at bounding box center [931, 358] width 139 height 258
type textarea "Going where who knows?"
type textarea "DSC09552.jpg"
click at [976, 358] on button at bounding box center [931, 358] width 139 height 258
type textarea "Impala"
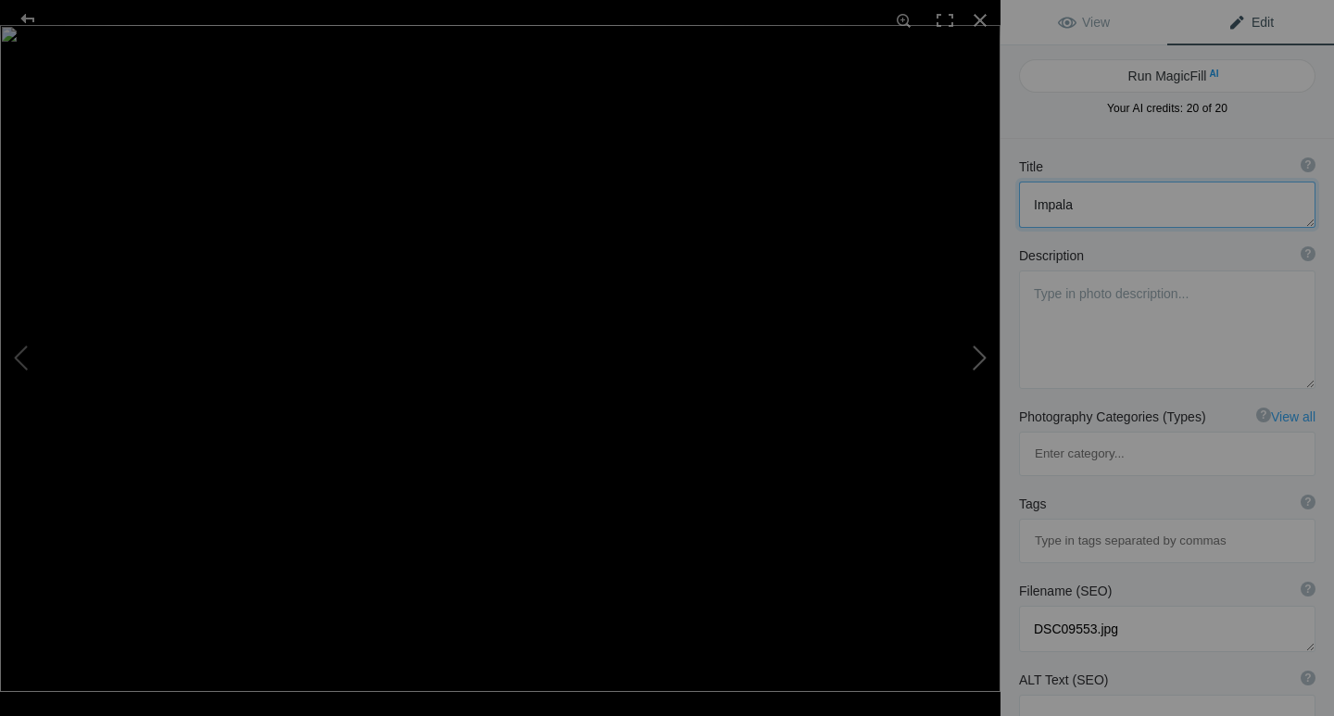
click at [976, 358] on button at bounding box center [931, 358] width 139 height 258
type textarea "DSC09554.jpg"
click at [976, 358] on button at bounding box center [931, 358] width 139 height 258
type textarea "Blackheaded Weavers Nest next to African Fish Eagle"
type textarea "DSC09555.jpg"
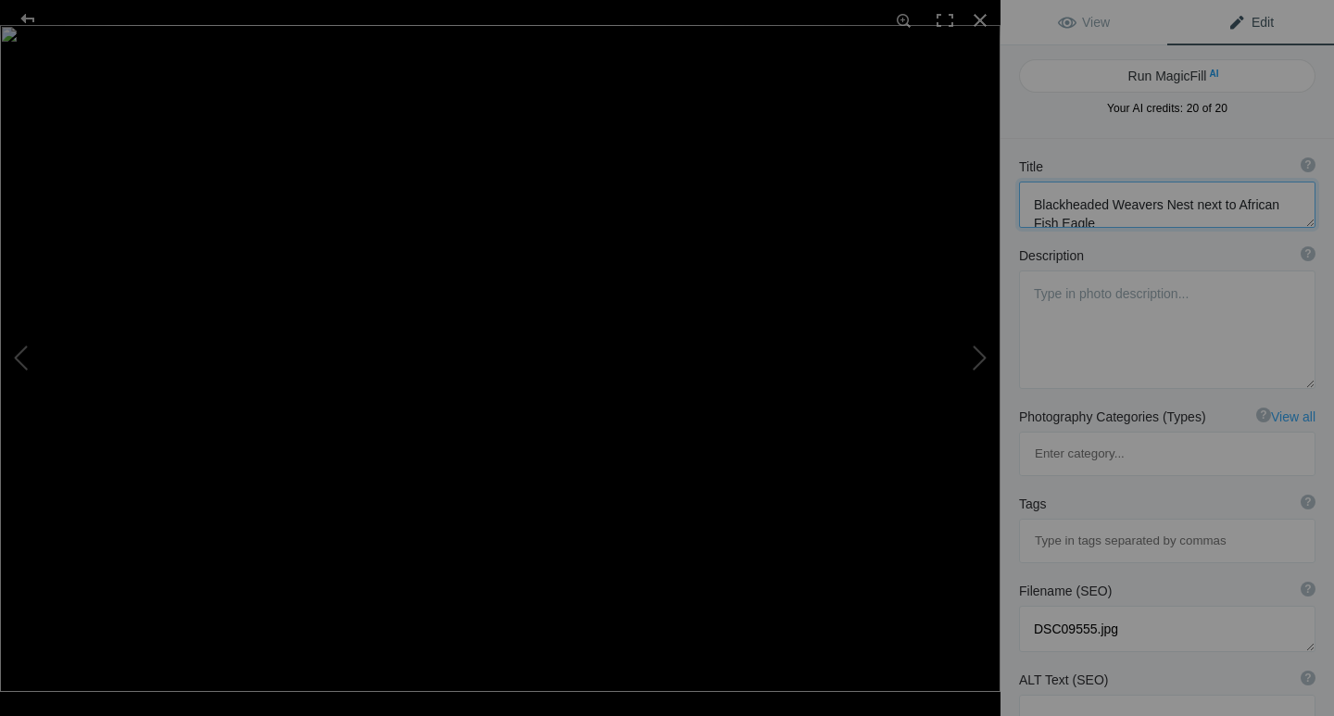
scroll to position [19, 0]
click at [978, 356] on button at bounding box center [931, 358] width 139 height 258
type textarea "Taken from the Safari Vehile"
type textarea "DSC09558.jpg"
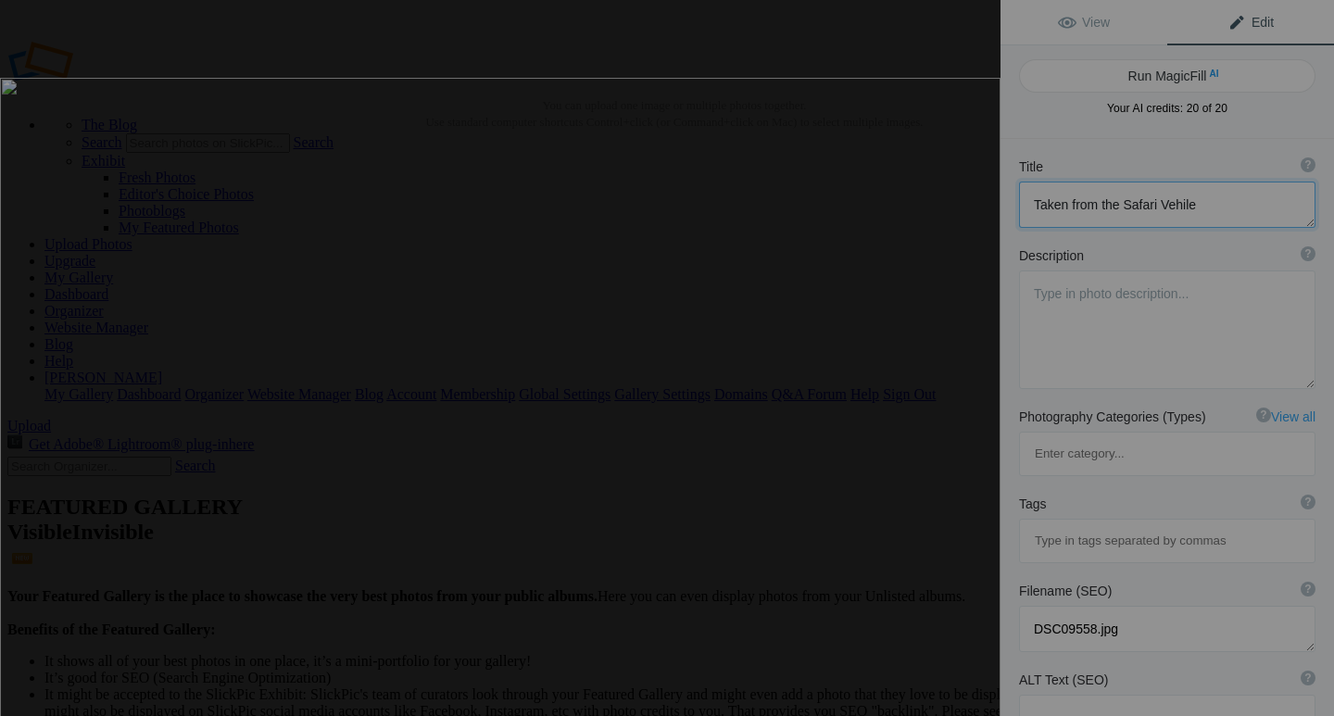
click at [1215, 404] on div "Taken from the Safari Vehile View Edit Run MagicFill AI Your AI credits: 20 of …" at bounding box center [667, 358] width 1334 height 716
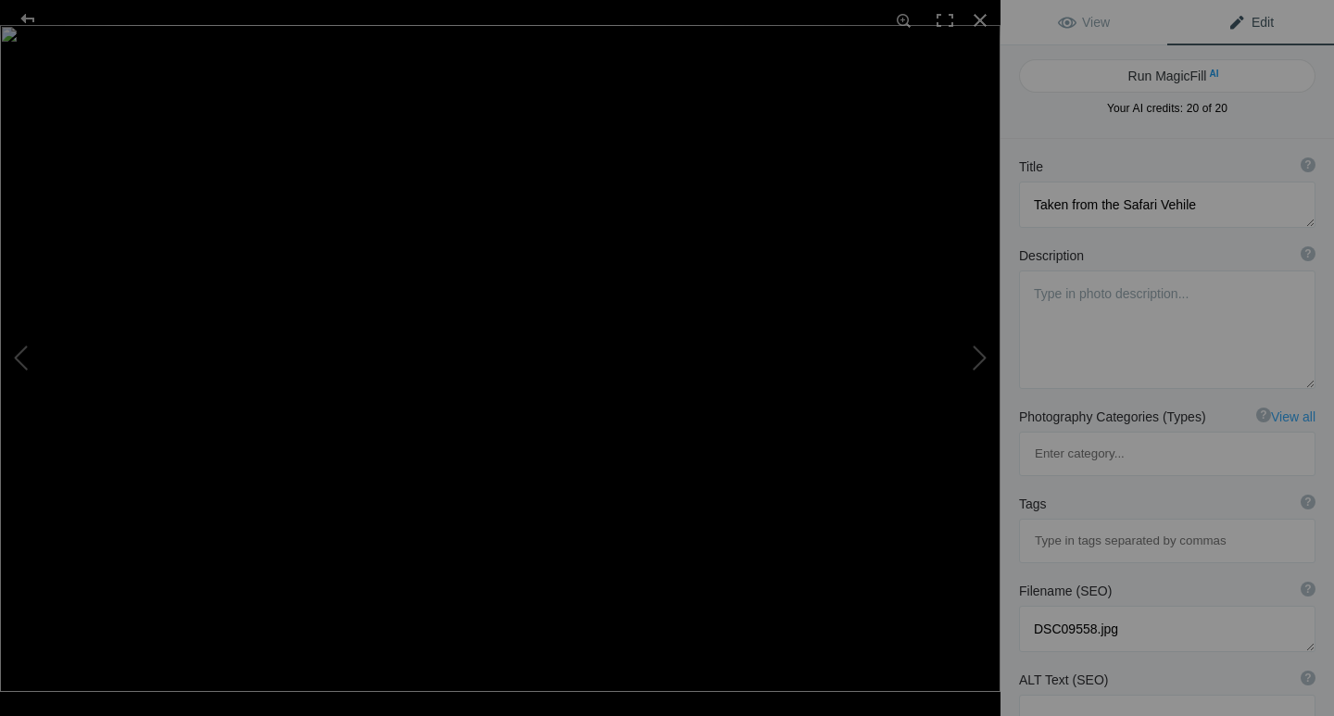
click at [1228, 17] on span "Edit" at bounding box center [1251, 22] width 46 height 15
click at [1179, 206] on textarea at bounding box center [1167, 205] width 296 height 46
click at [14, 359] on button at bounding box center [69, 358] width 139 height 258
type textarea "Blackheaded Weavers Nest next to African Fish Eagle"
type textarea "DSC09555.jpg"
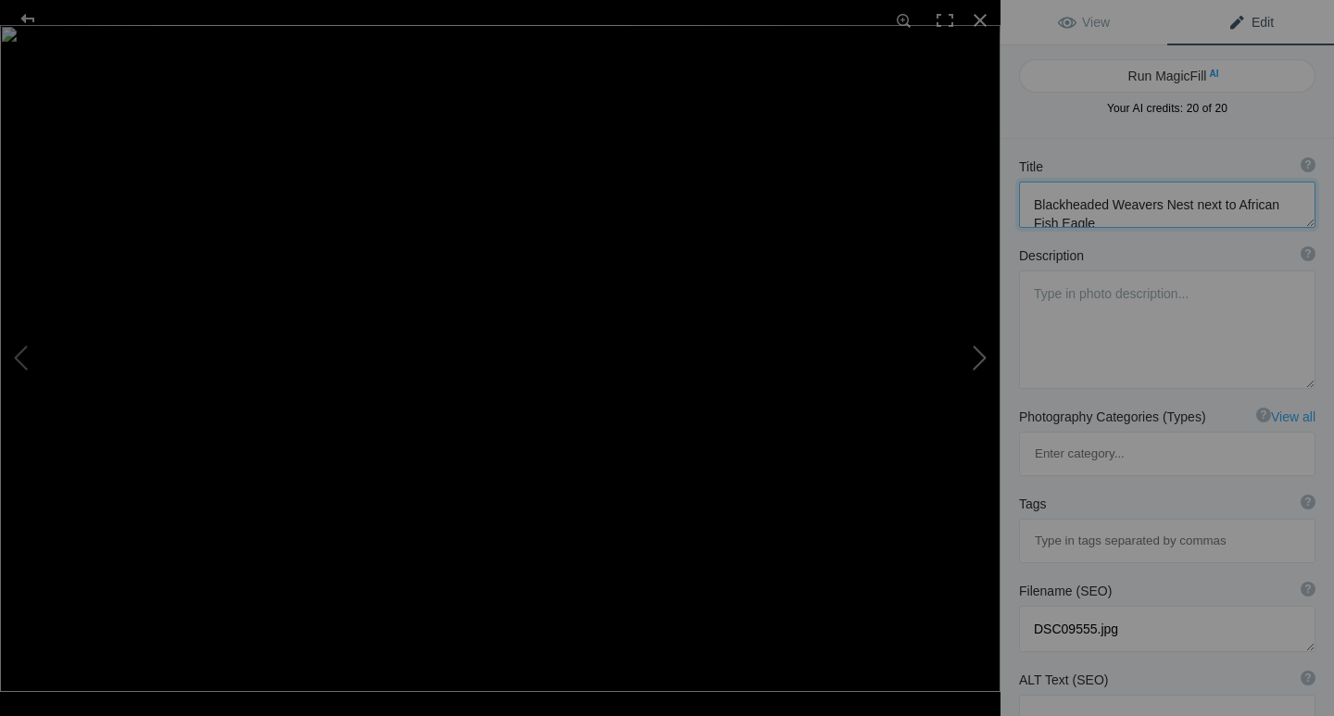
click at [977, 354] on button at bounding box center [931, 358] width 139 height 258
type textarea "Taken from the Safari Vehicle"
type textarea "DSC09558.jpg"
click at [977, 354] on button at bounding box center [931, 358] width 139 height 258
type textarea "plenty to eat"
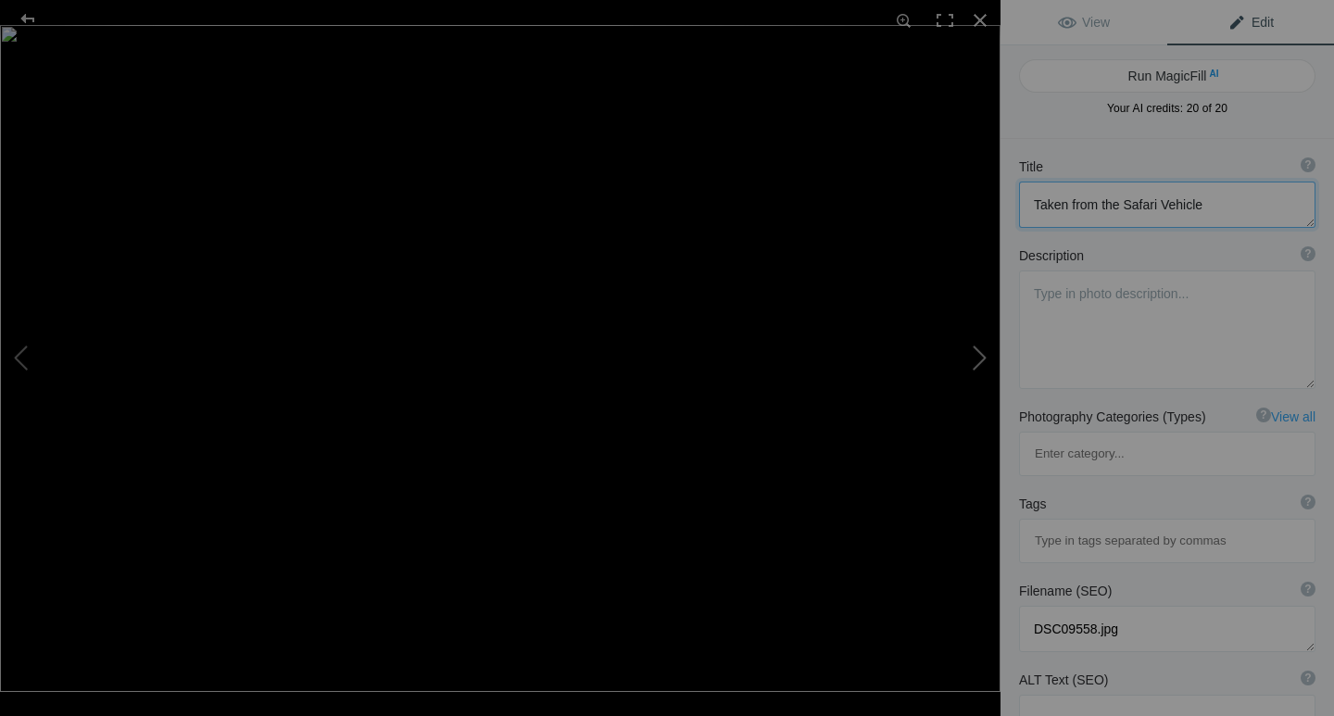
type textarea "DSC09561.jpg"
click at [1228, 19] on span "Edit" at bounding box center [1251, 22] width 46 height 15
click at [1038, 201] on textarea at bounding box center [1167, 205] width 296 height 46
click at [14, 356] on button at bounding box center [69, 358] width 139 height 258
type textarea "Taken from the Safari Vehicle"
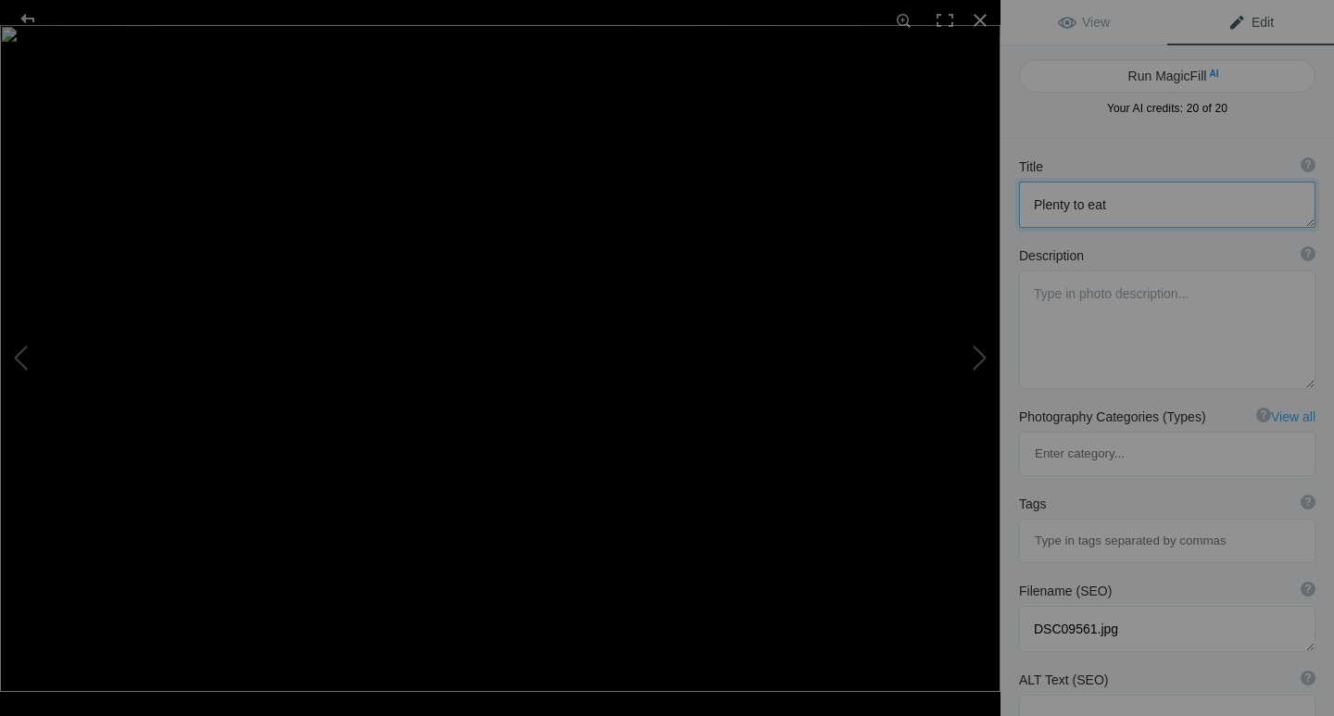
type textarea "DSC09558.jpg"
click at [975, 358] on button at bounding box center [931, 358] width 139 height 258
type textarea "Plenty to eat"
type textarea "DSC09561.jpg"
click at [979, 351] on button at bounding box center [931, 358] width 139 height 258
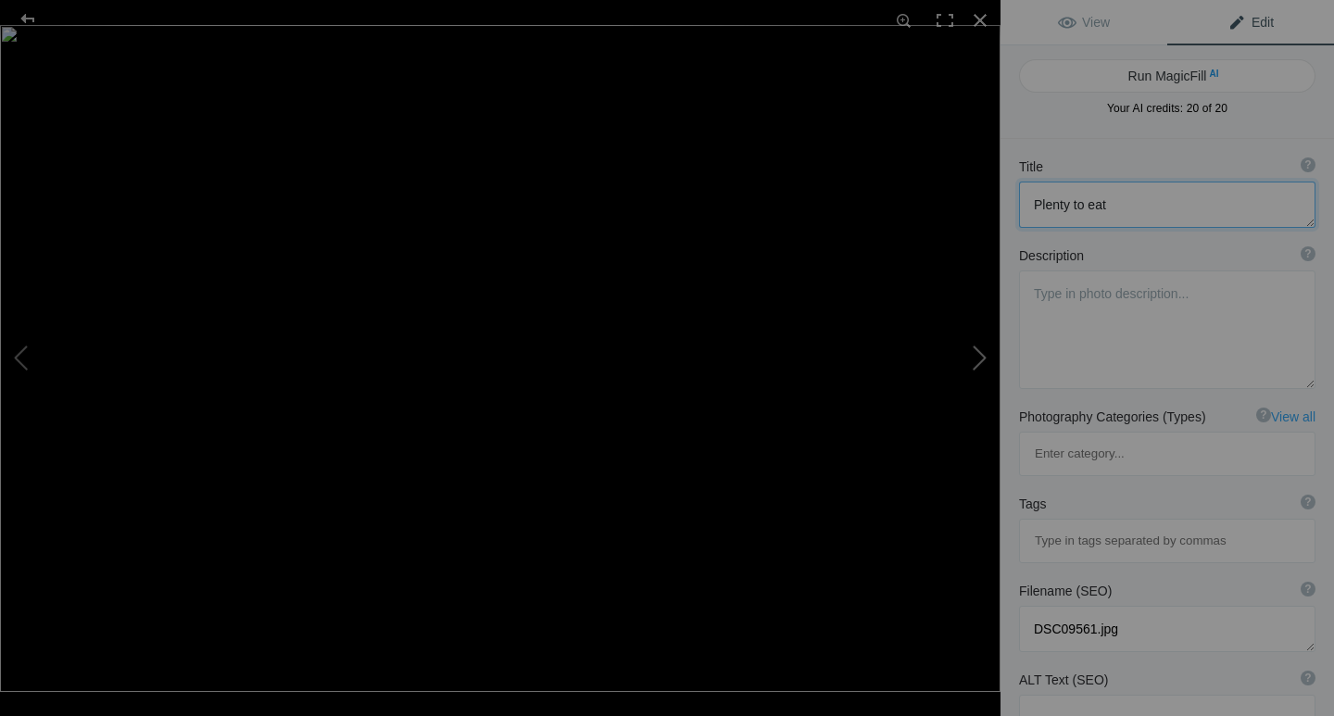
type textarea "nice head shot"
type textarea "DSC09562.jpg"
click at [1042, 203] on textarea at bounding box center [1167, 205] width 296 height 46
click at [976, 361] on button at bounding box center [931, 358] width 139 height 258
type textarea "3 of them"
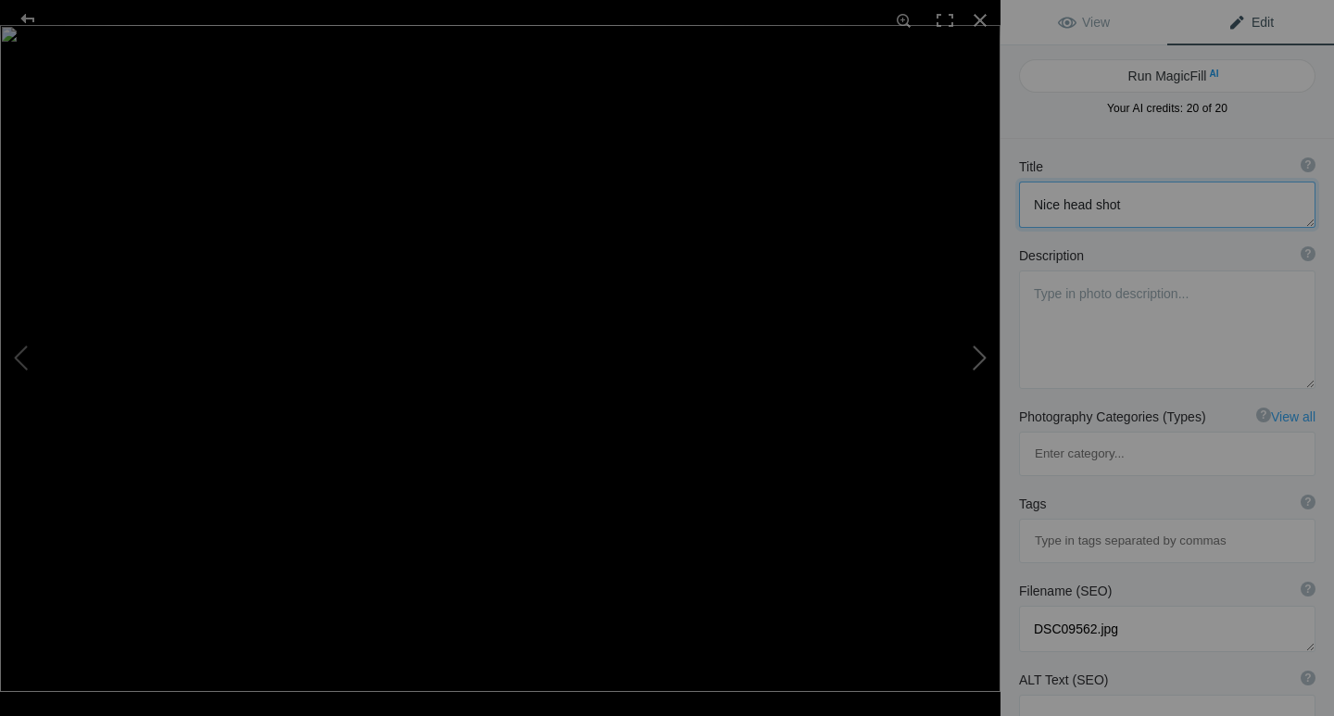
type textarea "DSC09563.jpg"
click at [976, 361] on button at bounding box center [931, 358] width 139 height 258
type textarea "2 younger one"
type textarea "DSC09564.jpg"
click at [1228, 15] on span "Edit" at bounding box center [1251, 22] width 46 height 15
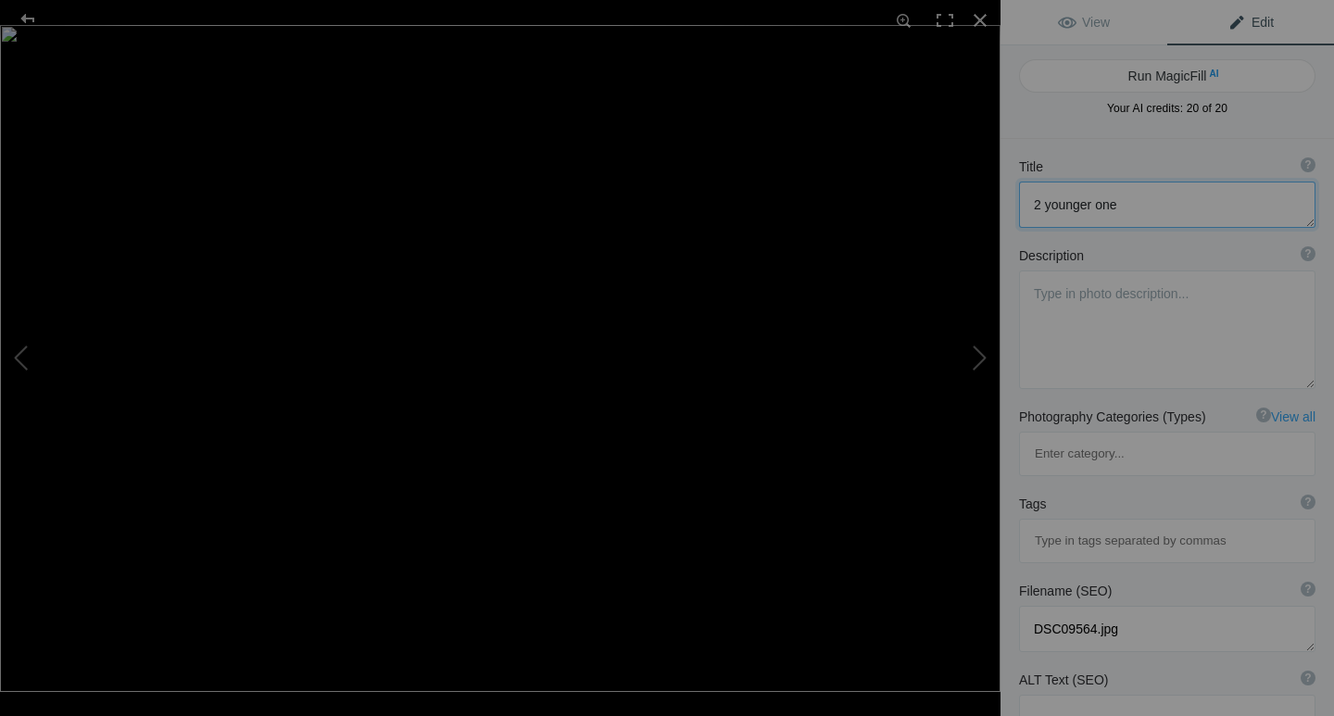
click at [1122, 200] on textarea at bounding box center [1167, 205] width 296 height 46
click at [20, 358] on button at bounding box center [69, 358] width 139 height 258
type textarea "3 of them"
type textarea "DSC09563.jpg"
click at [1109, 207] on textarea at bounding box center [1167, 205] width 296 height 46
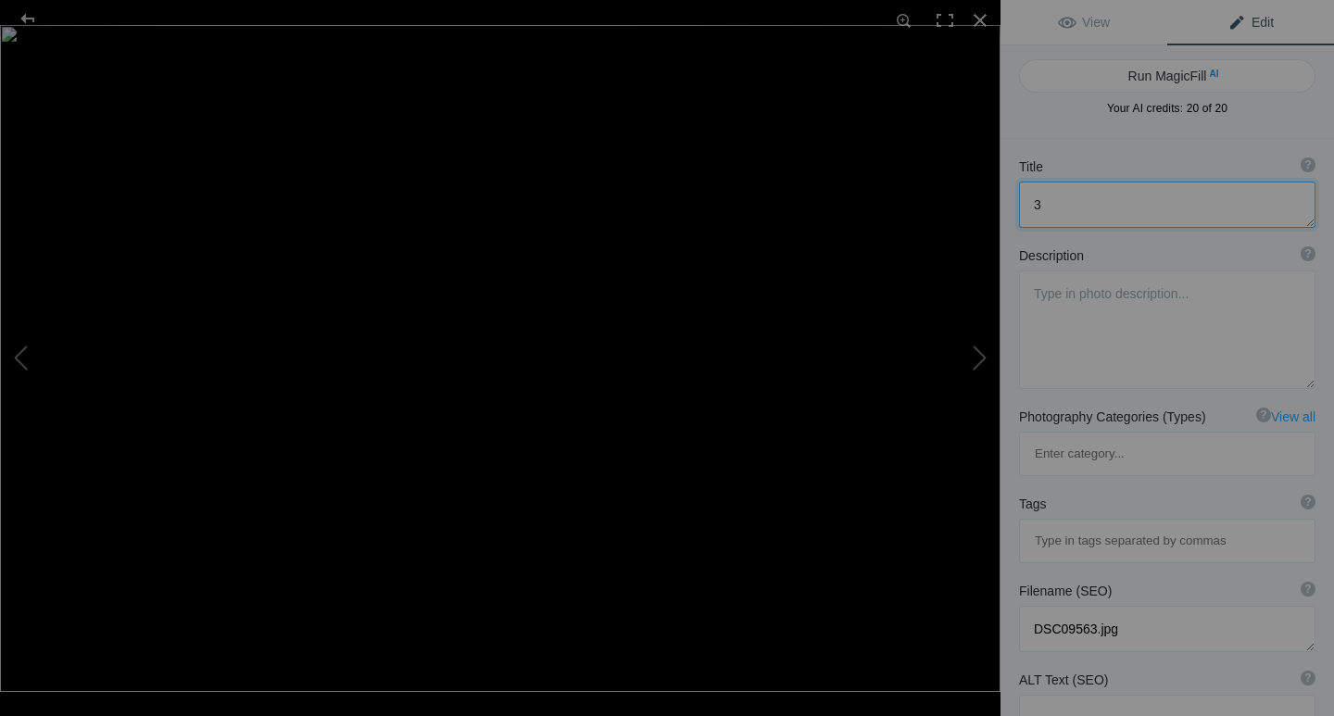
type textarea "3"
click at [10, 360] on button at bounding box center [69, 358] width 139 height 258
type textarea "Nice head shot"
type textarea "DSC09562.jpg"
click at [983, 359] on button at bounding box center [931, 358] width 139 height 258
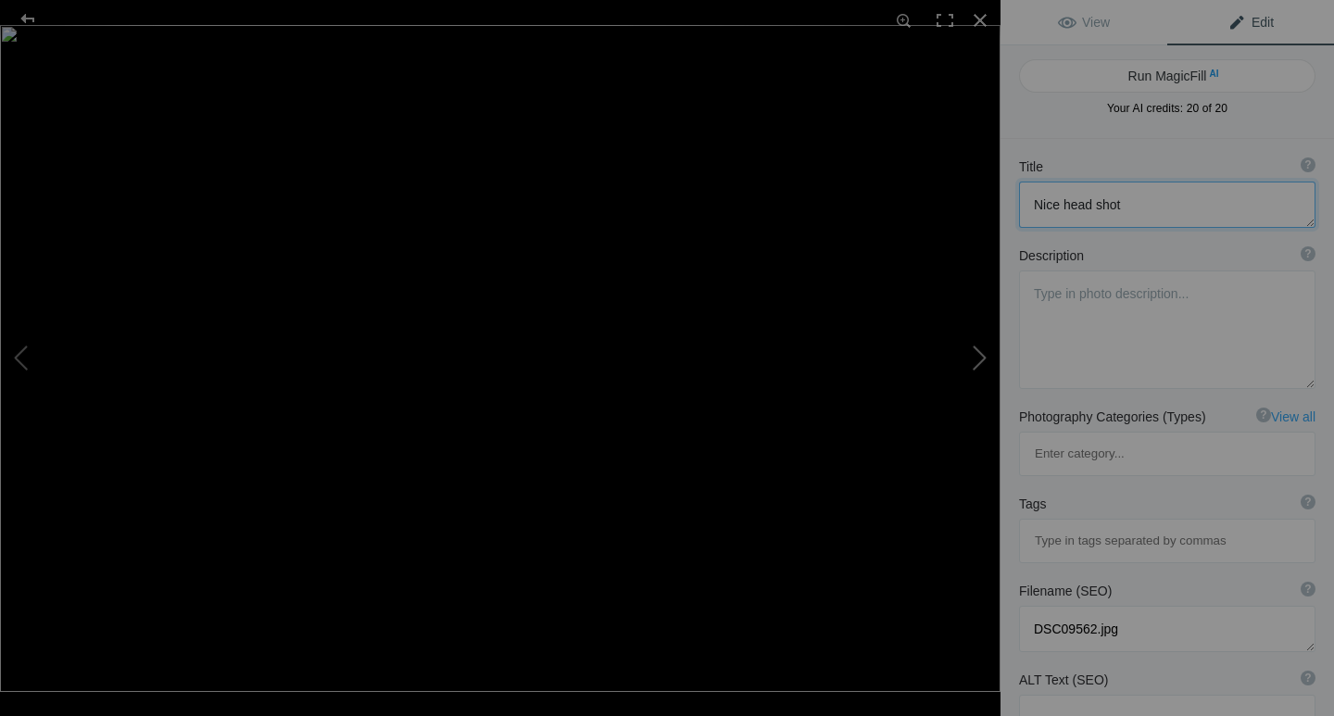
type textarea "On the move"
type textarea "DSC09563.jpg"
click at [983, 359] on button at bounding box center [931, 358] width 139 height 258
type textarea "2 younger ones"
type textarea "DSC09564.jpg"
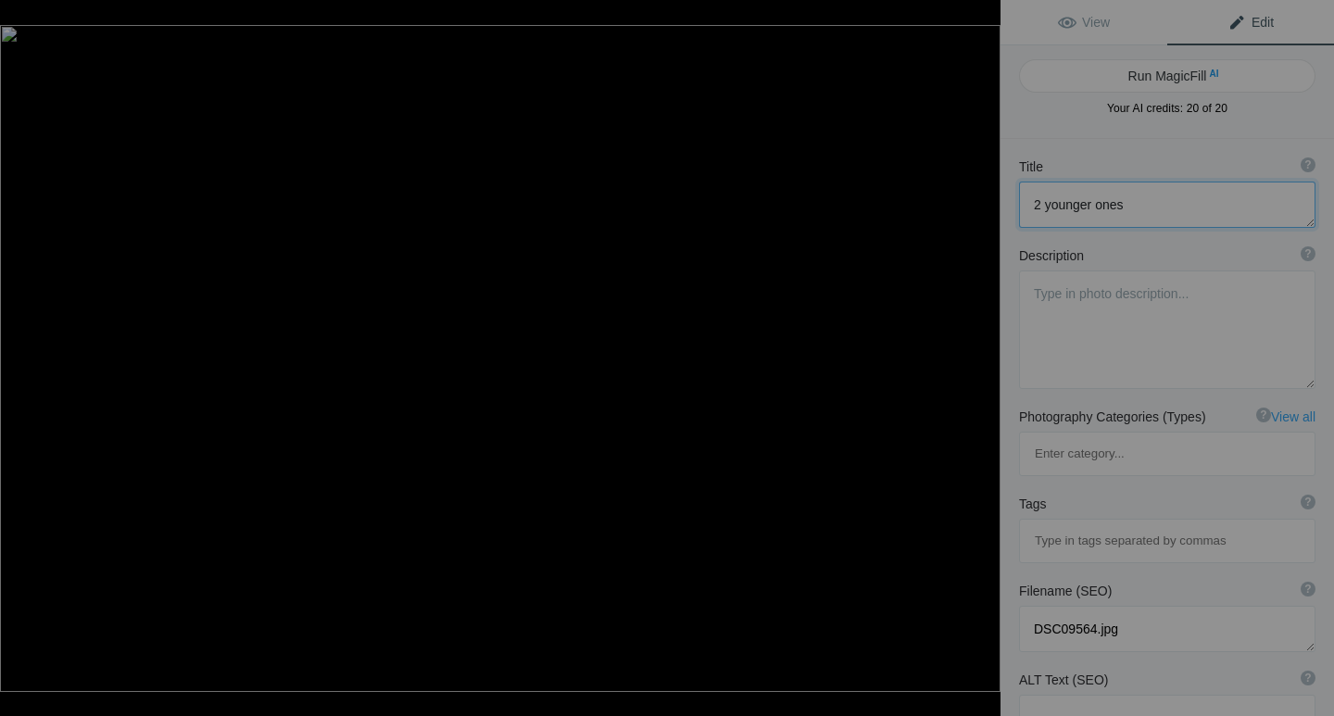
click at [983, 359] on button at bounding box center [931, 358] width 139 height 258
type textarea "always interesting to look at"
type textarea "DSC09566.jpg"
click at [1041, 204] on textarea at bounding box center [1167, 205] width 296 height 46
click at [973, 365] on button at bounding box center [931, 358] width 139 height 258
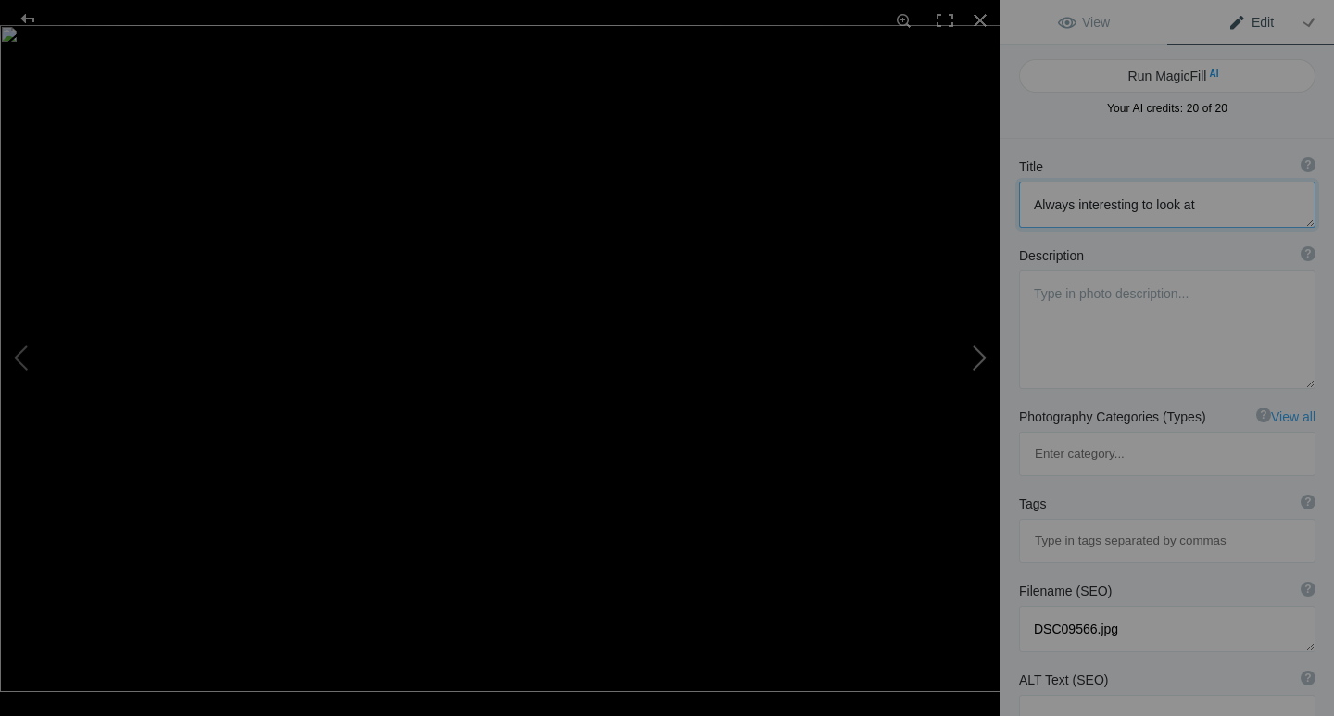
type textarea "Three successive photos"
click at [976, 364] on button at bounding box center [931, 358] width 139 height 258
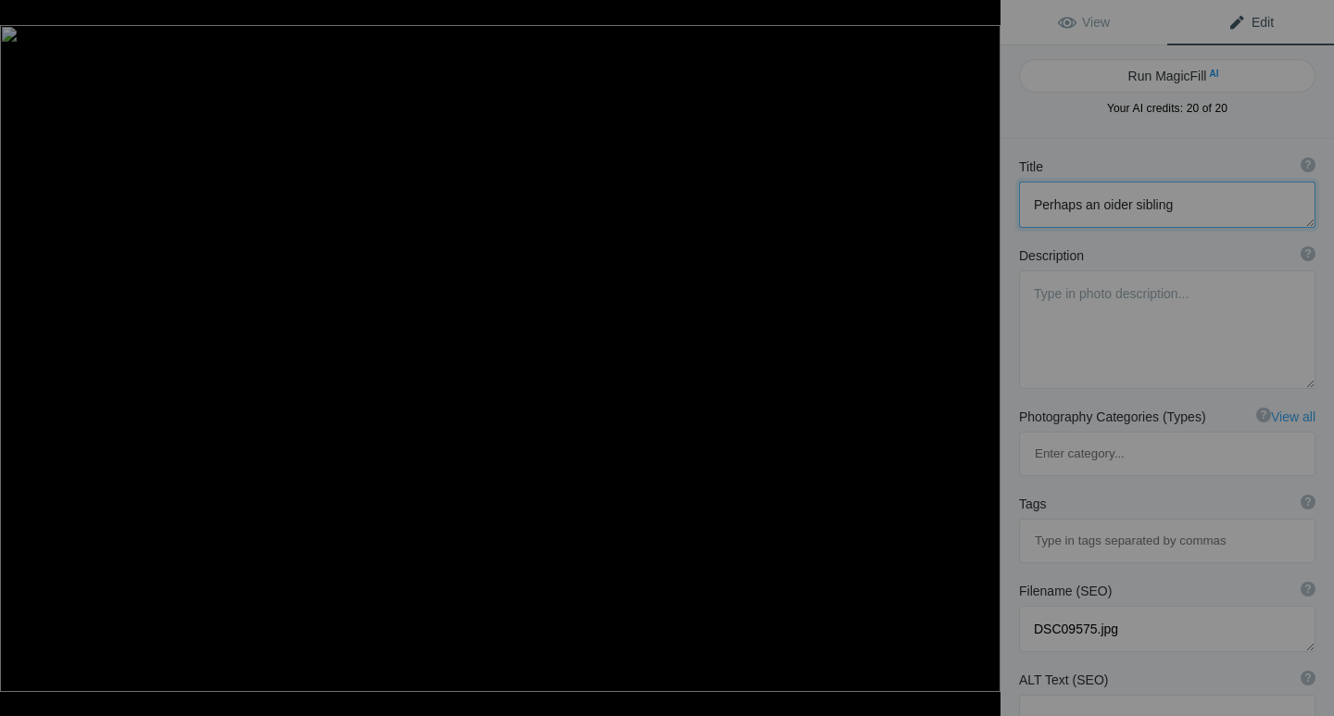
click at [976, 364] on button at bounding box center [931, 358] width 139 height 258
click at [23, 356] on button at bounding box center [69, 358] width 139 height 258
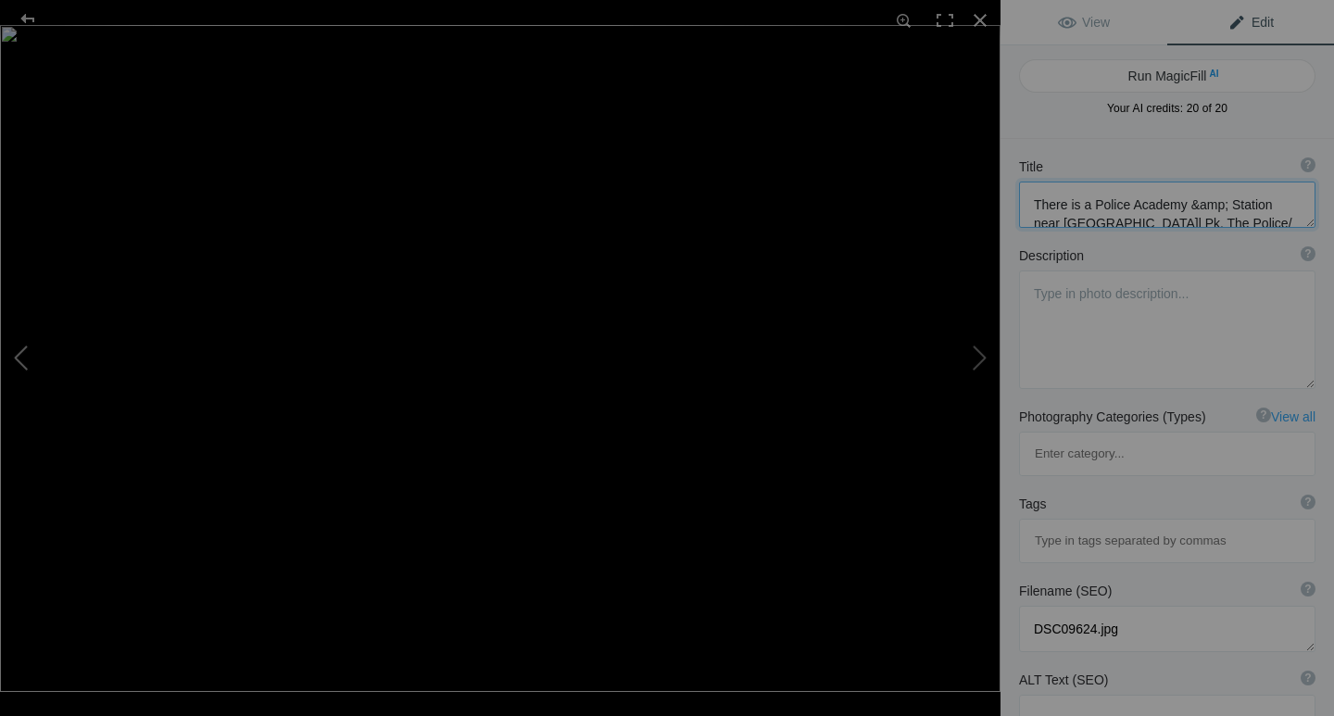
click at [23, 356] on button at bounding box center [69, 358] width 139 height 258
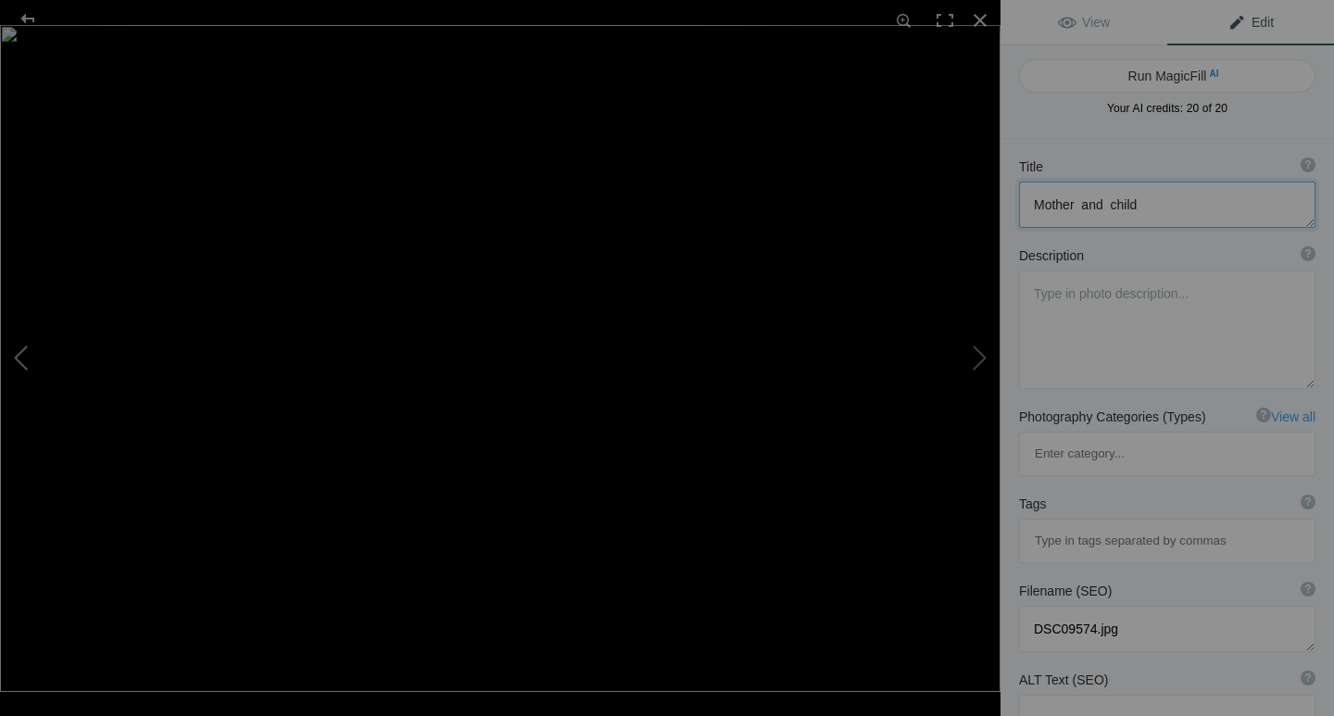
click at [23, 356] on button at bounding box center [69, 358] width 139 height 258
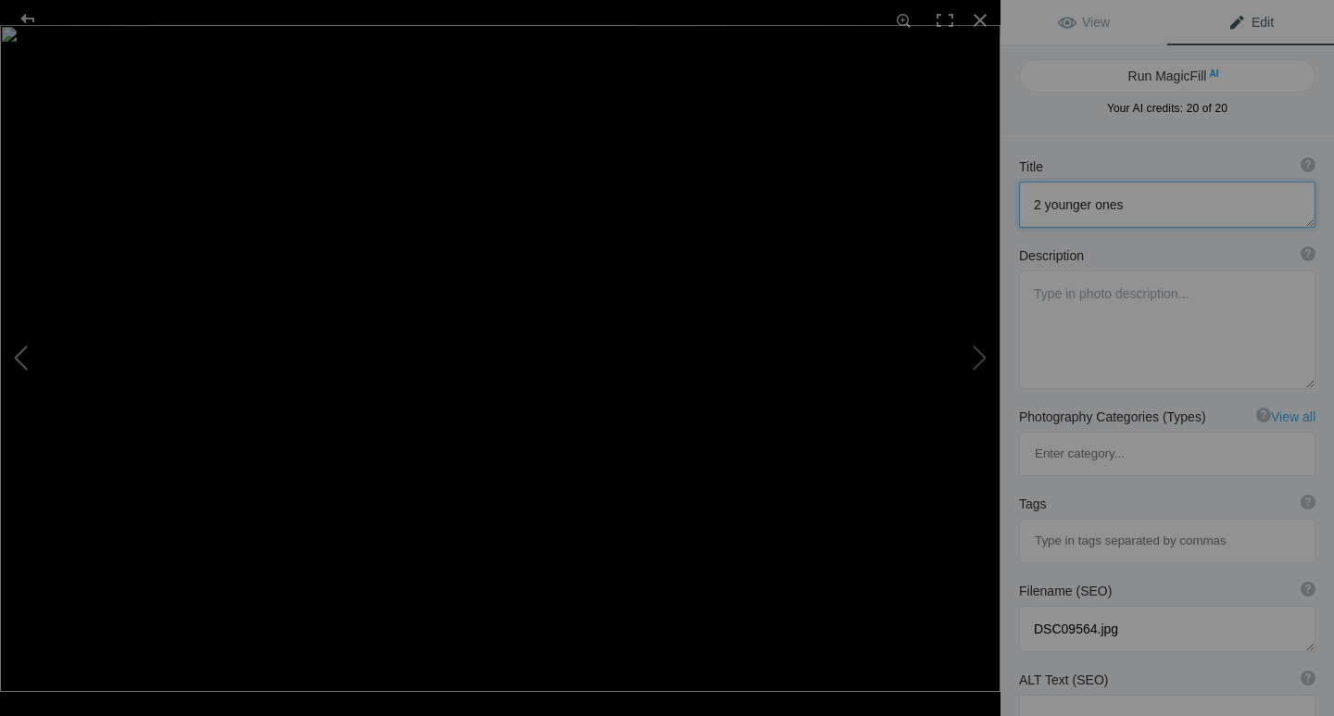
click at [23, 356] on button at bounding box center [69, 358] width 139 height 258
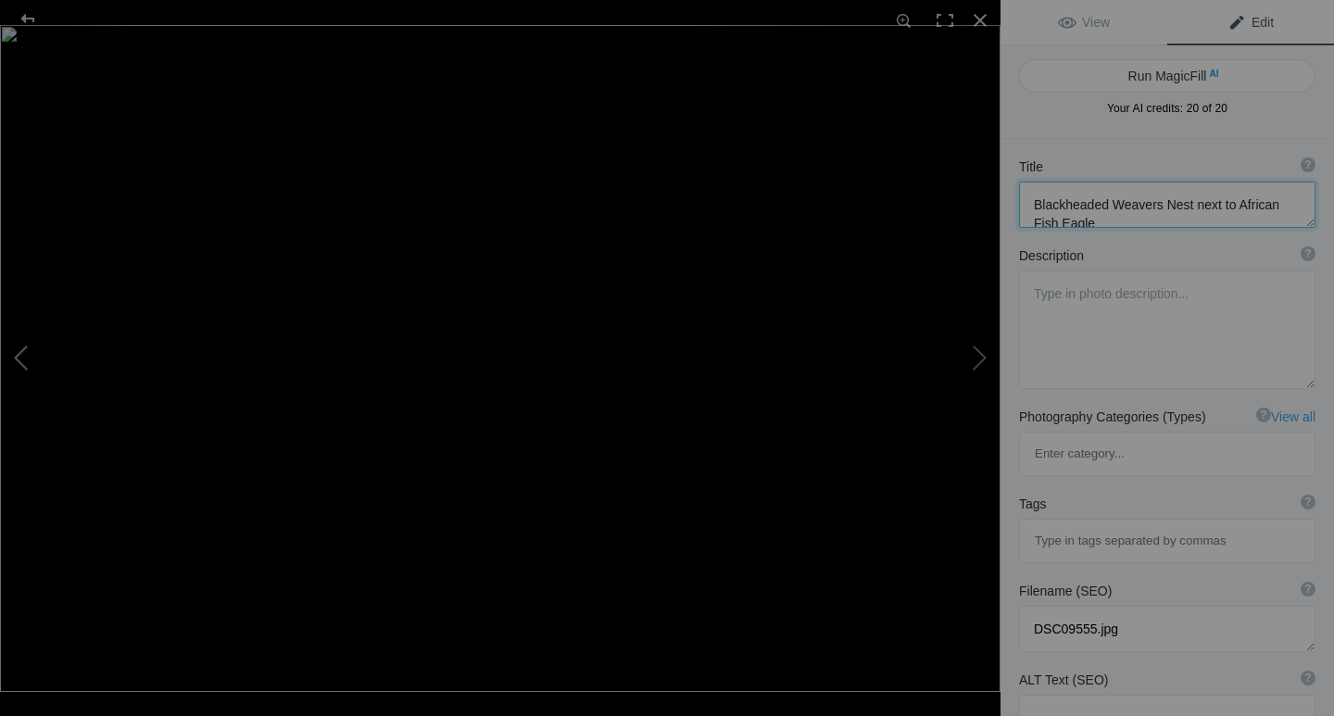
click at [23, 356] on button at bounding box center [69, 358] width 139 height 258
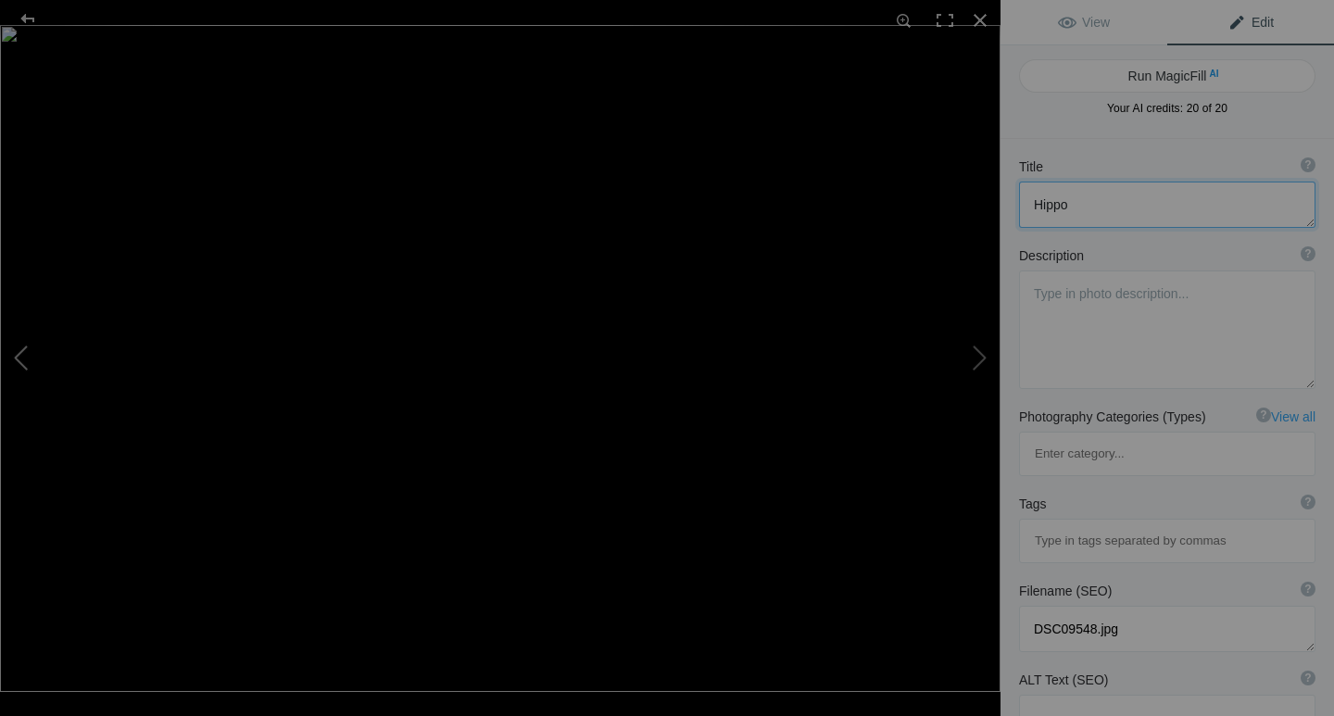
click at [23, 356] on button at bounding box center [69, 358] width 139 height 258
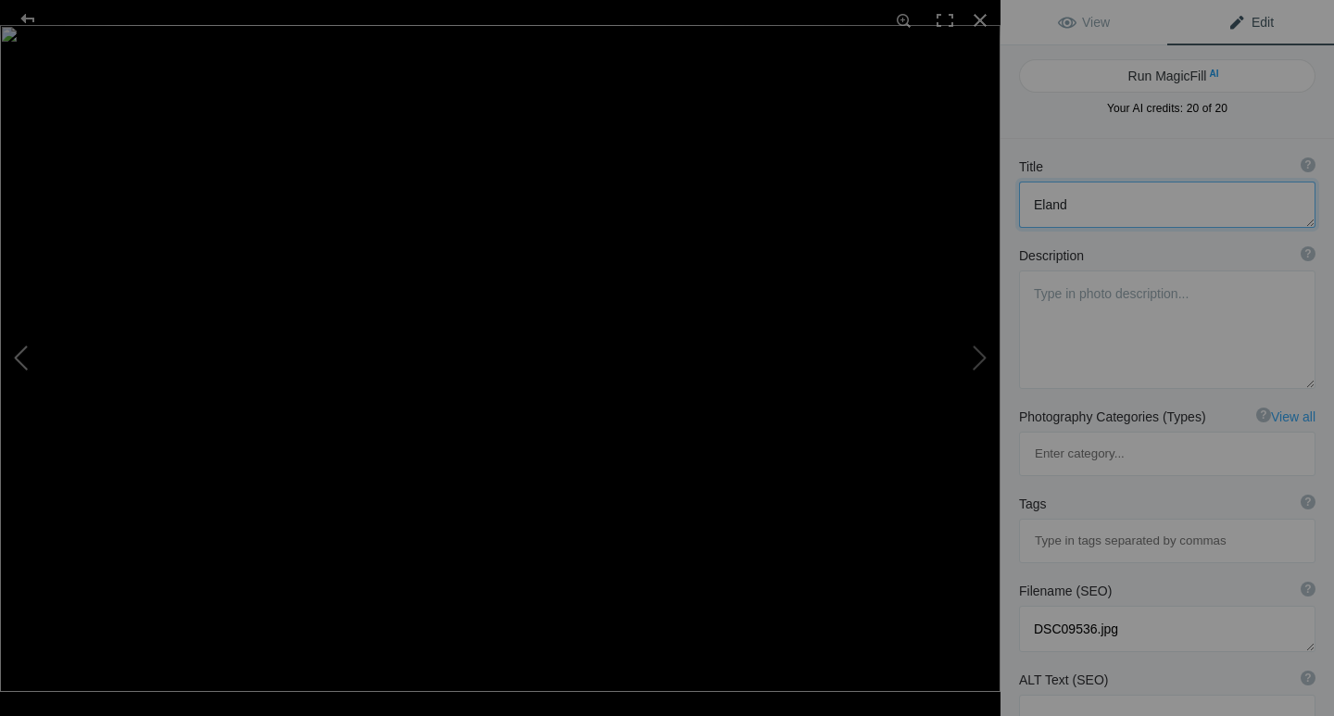
click at [23, 356] on button at bounding box center [69, 358] width 139 height 258
click at [24, 357] on button at bounding box center [69, 358] width 139 height 258
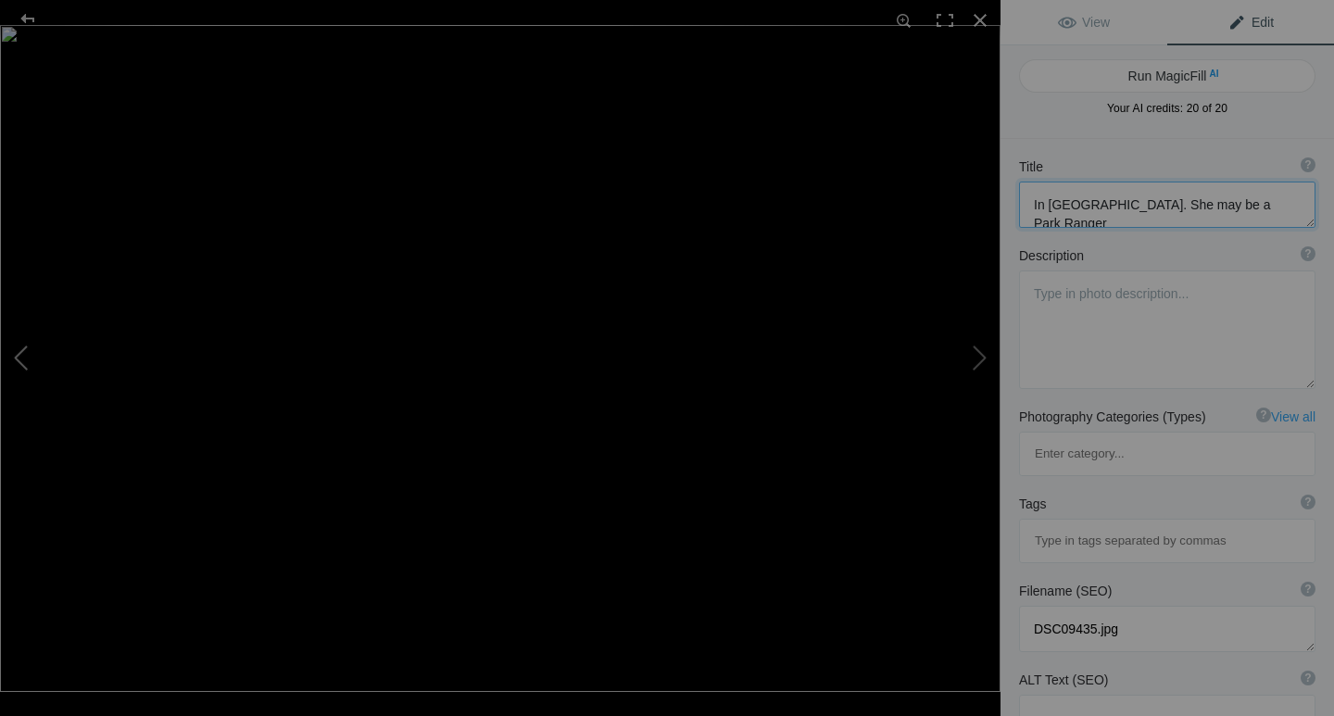
click at [24, 357] on button at bounding box center [69, 358] width 139 height 258
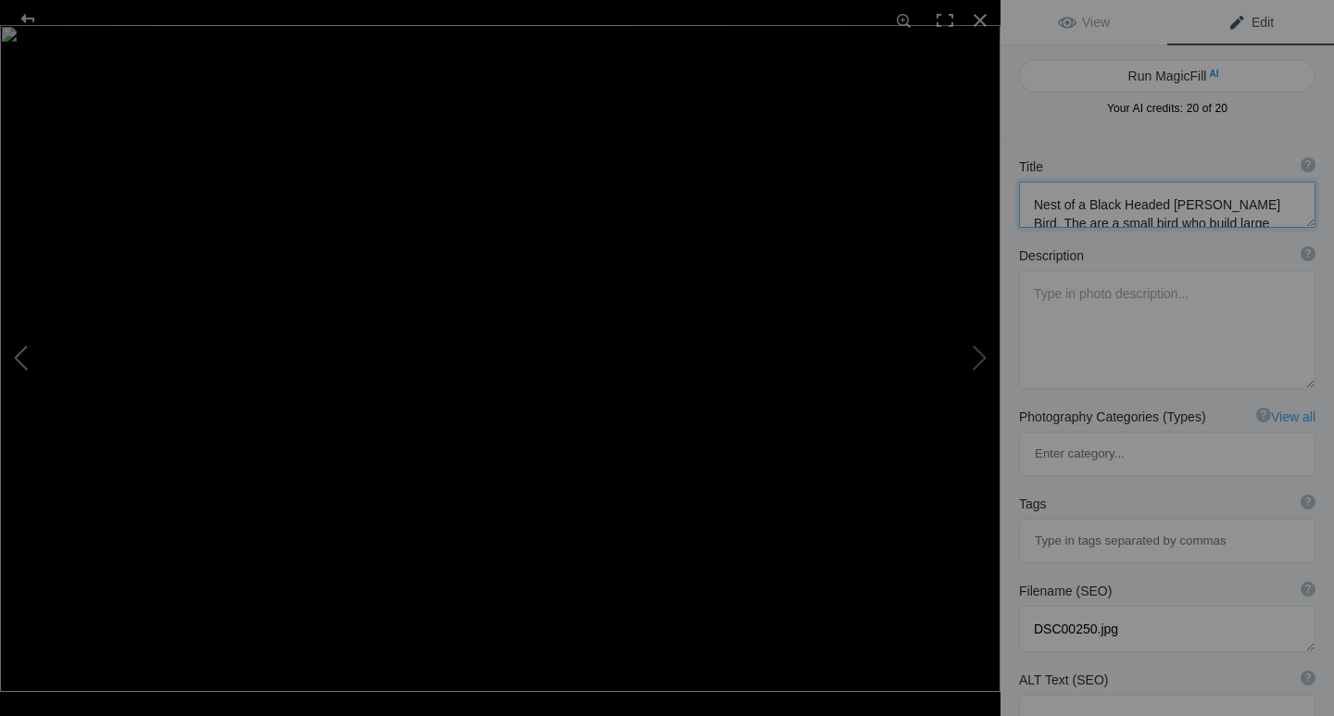
click at [24, 357] on button at bounding box center [69, 358] width 139 height 258
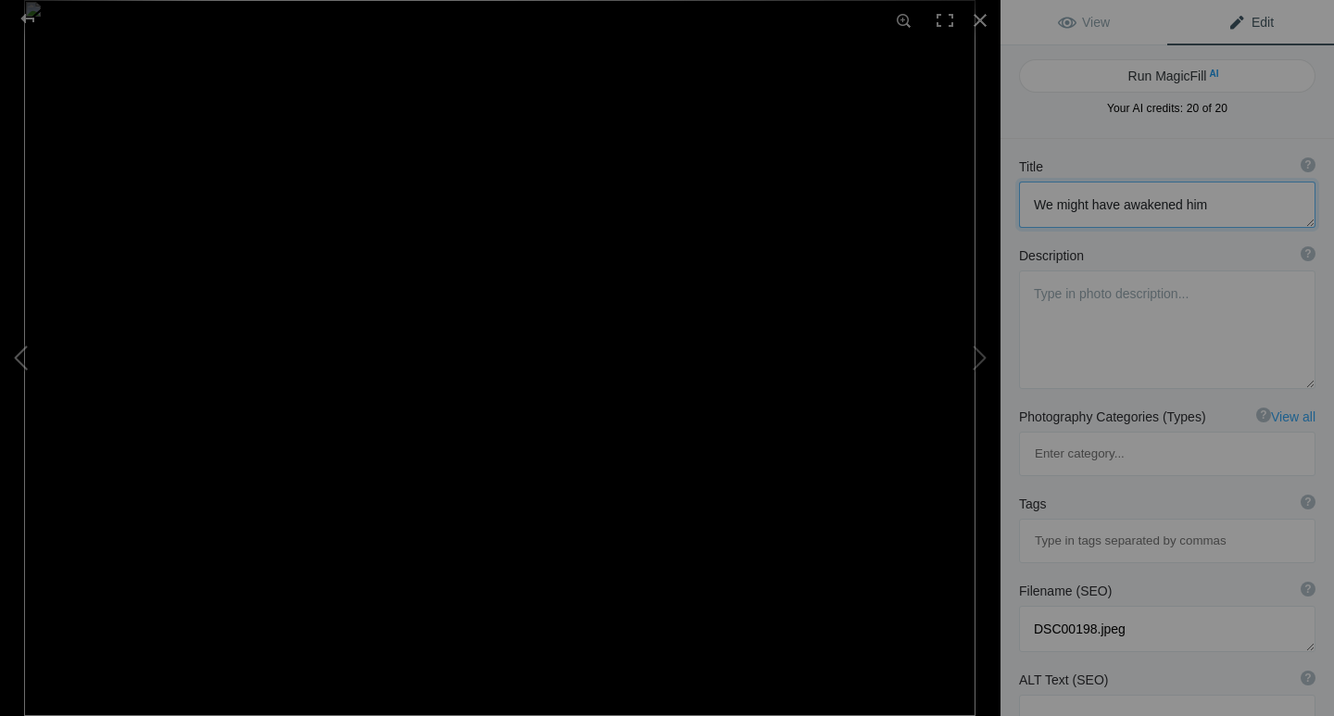
click at [24, 357] on button at bounding box center [69, 358] width 139 height 258
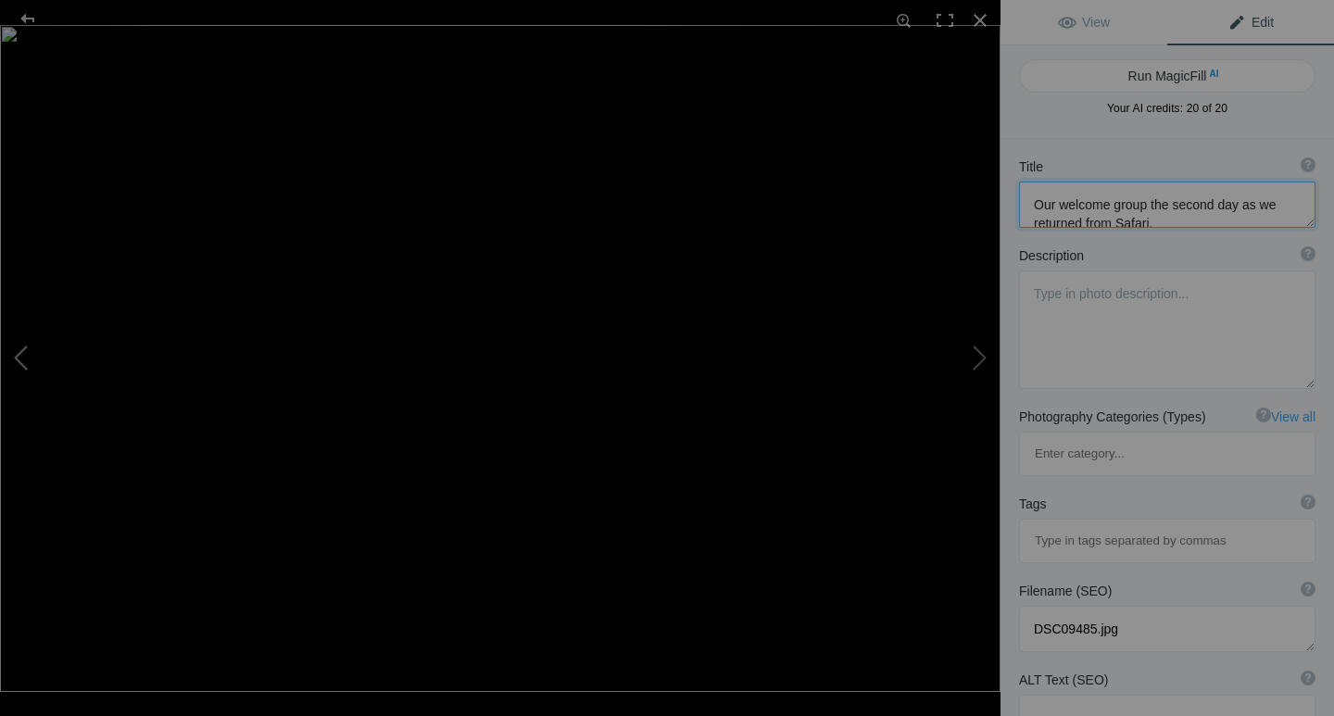
click at [24, 357] on button at bounding box center [69, 358] width 139 height 258
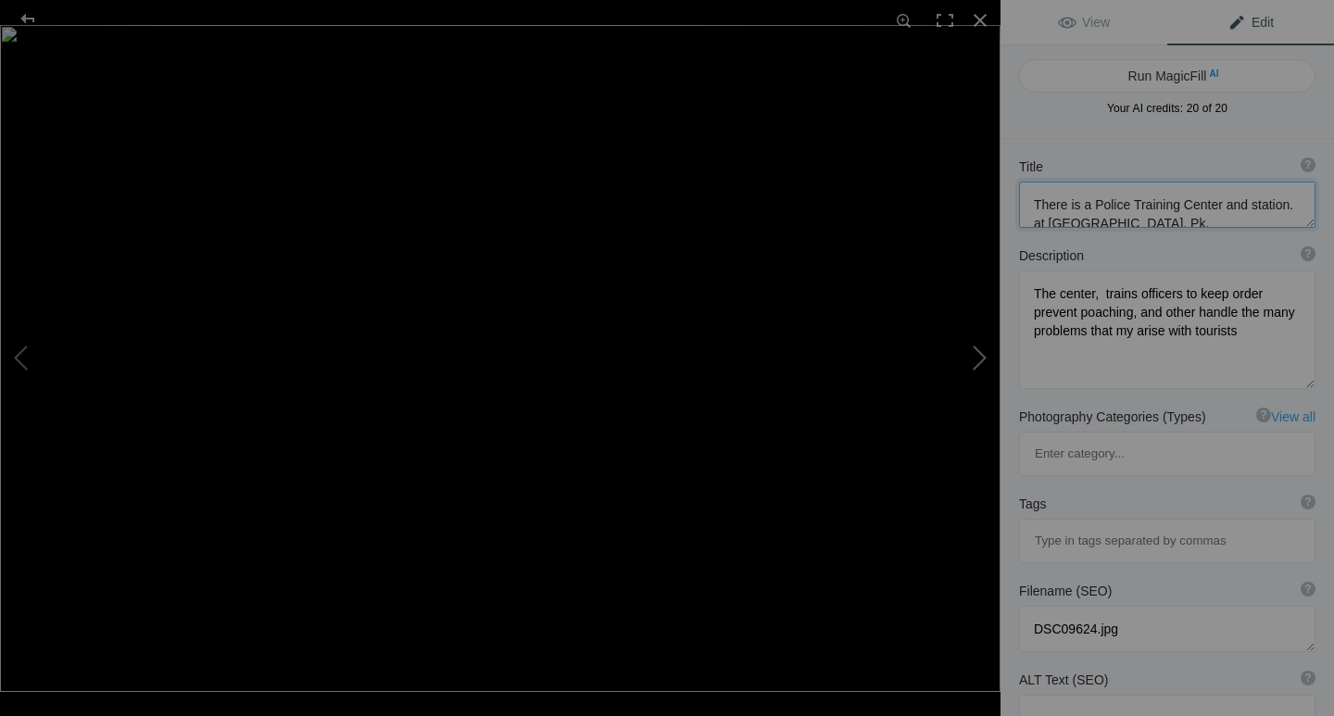
click at [974, 356] on button at bounding box center [931, 358] width 139 height 258
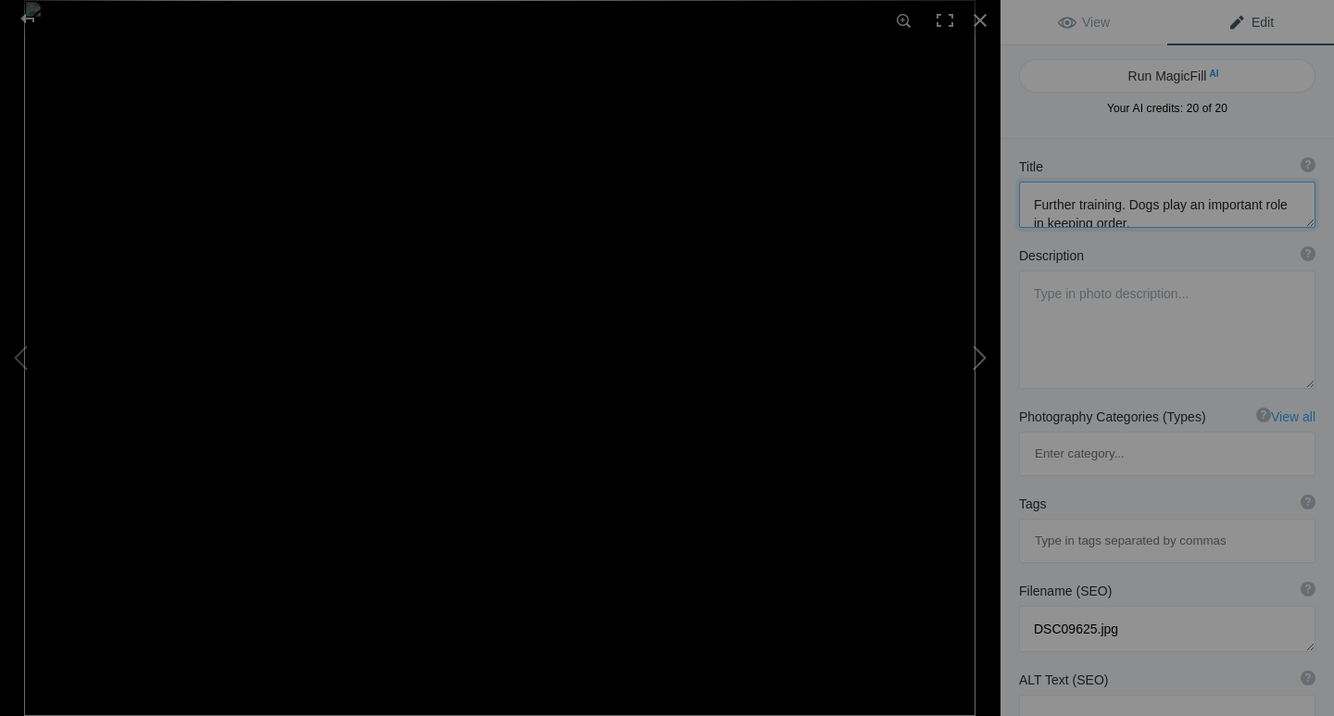
click at [974, 356] on button at bounding box center [931, 358] width 139 height 258
click at [973, 357] on button at bounding box center [931, 358] width 139 height 258
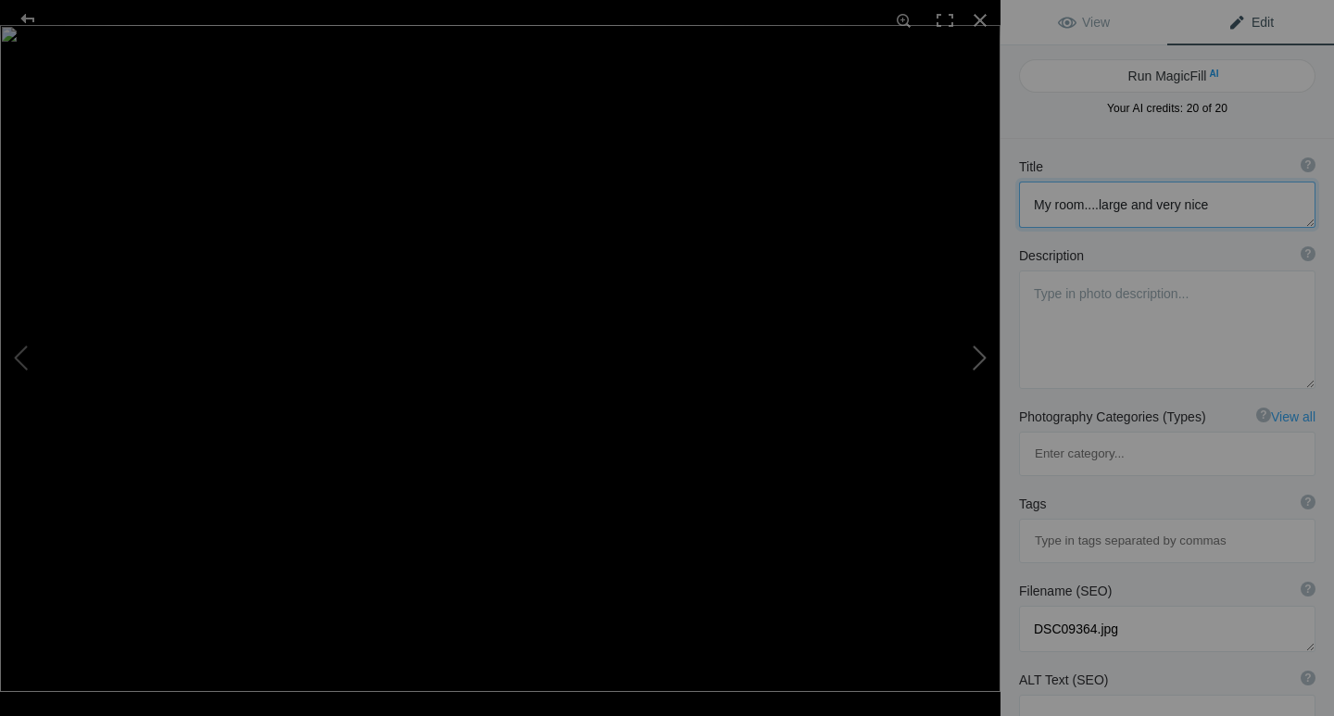
click at [973, 357] on button at bounding box center [931, 358] width 139 height 258
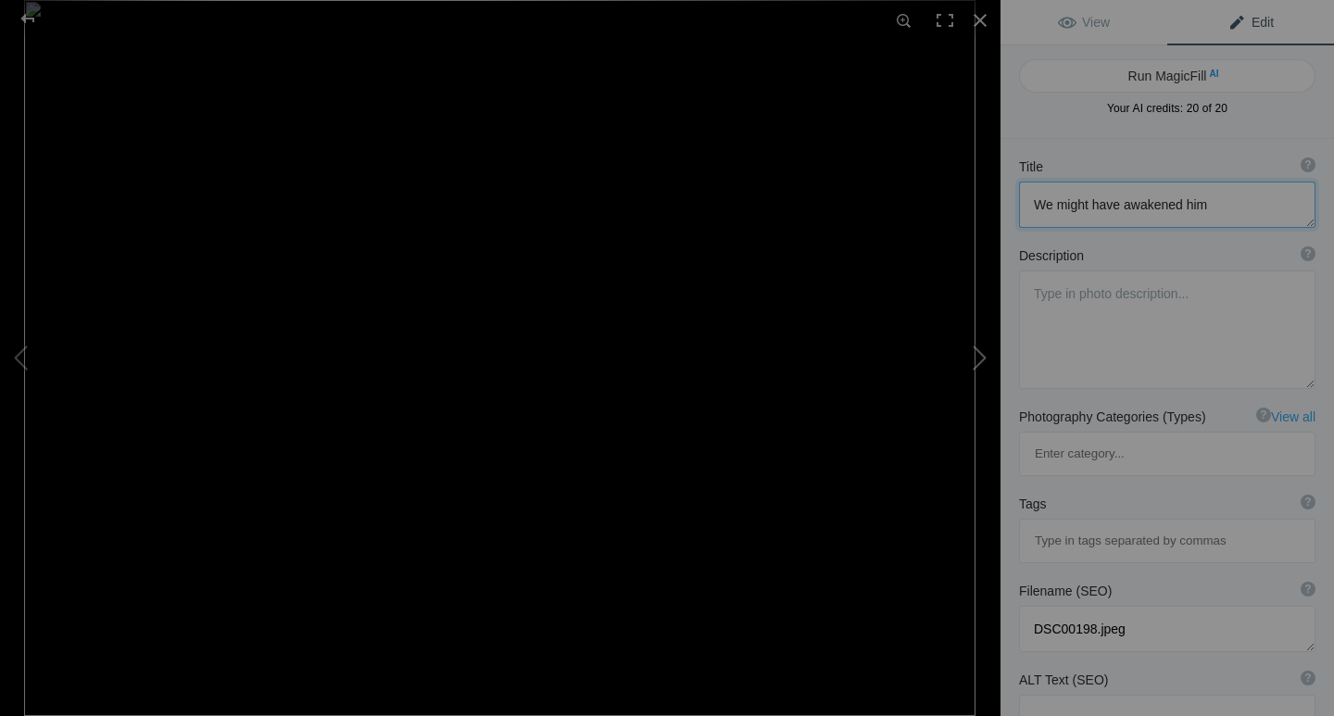
click at [973, 357] on button at bounding box center [931, 358] width 139 height 258
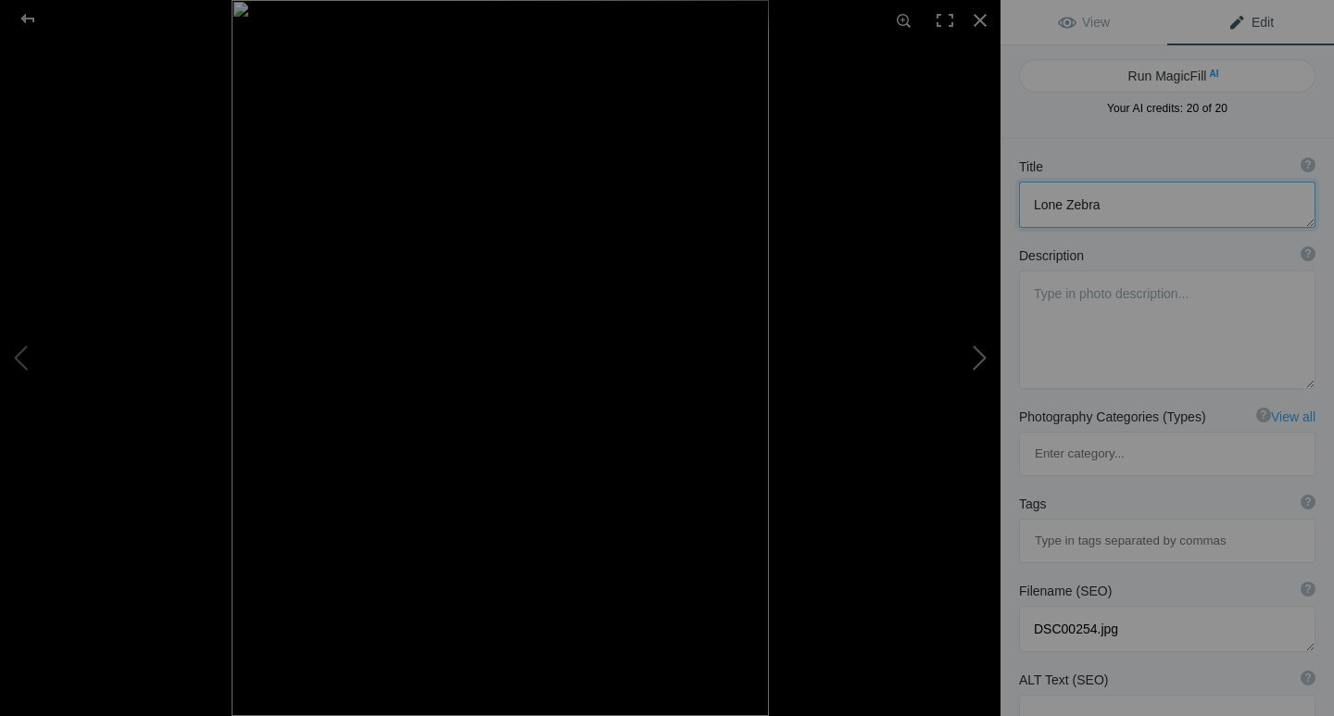
click at [973, 357] on button at bounding box center [931, 358] width 139 height 258
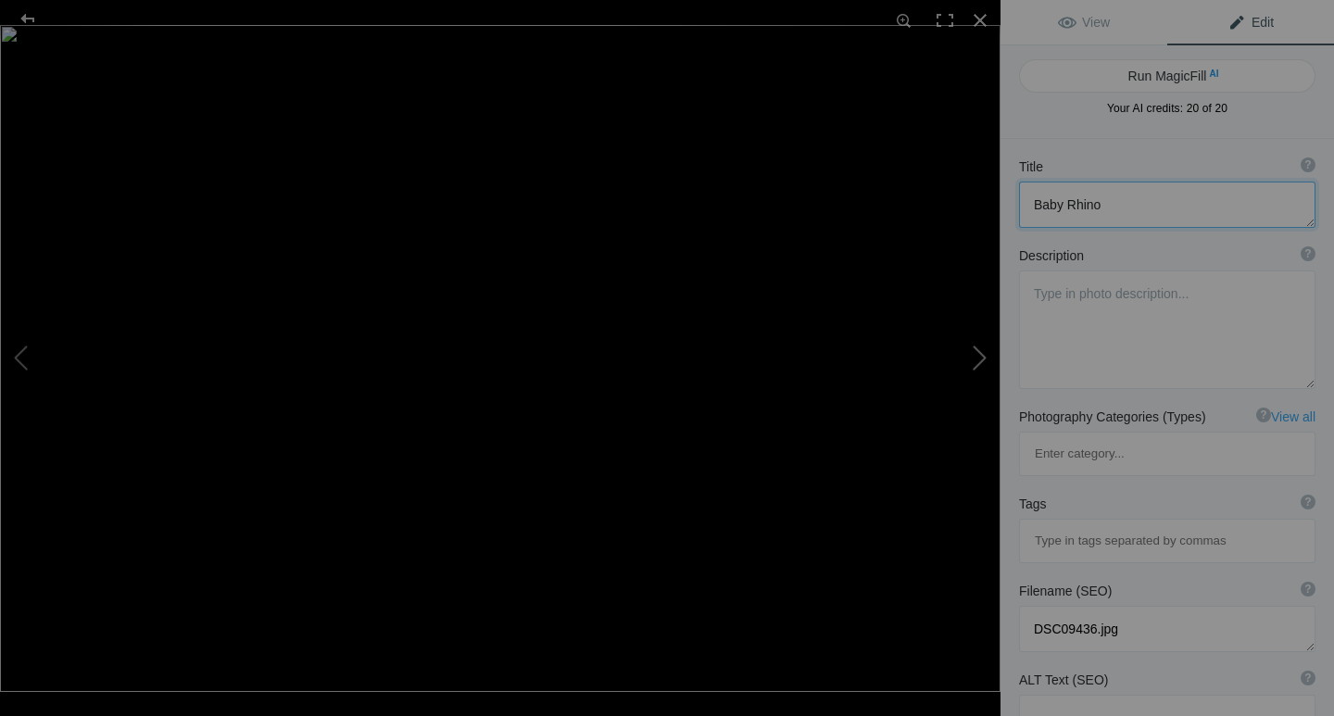
click at [973, 357] on button at bounding box center [931, 358] width 139 height 258
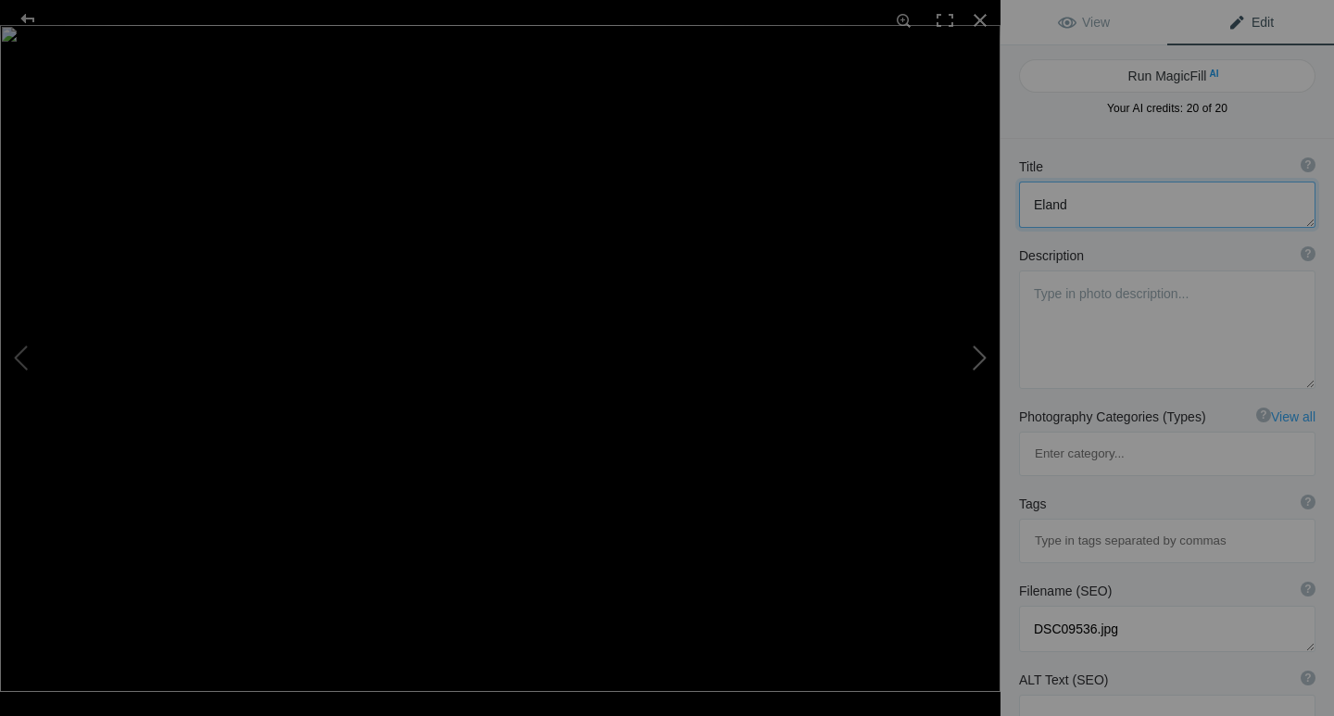
click at [973, 357] on button at bounding box center [931, 358] width 139 height 258
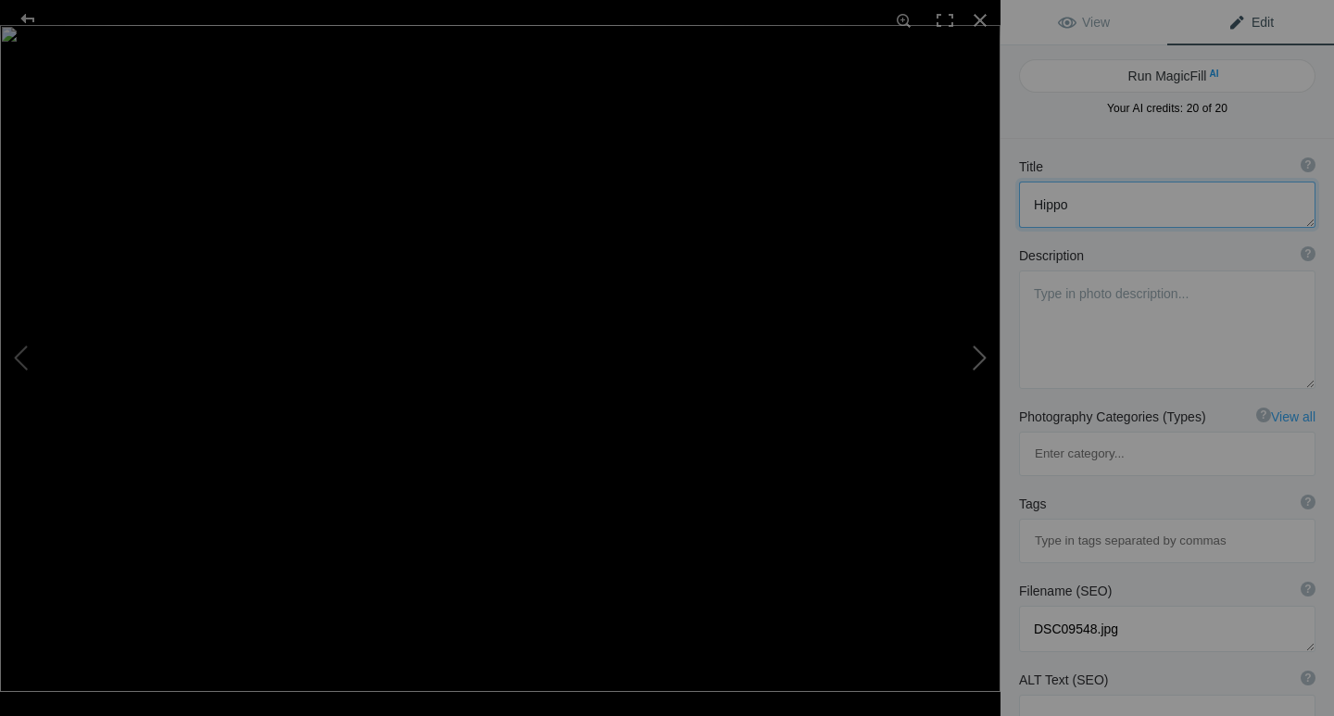
click at [973, 357] on button at bounding box center [931, 358] width 139 height 258
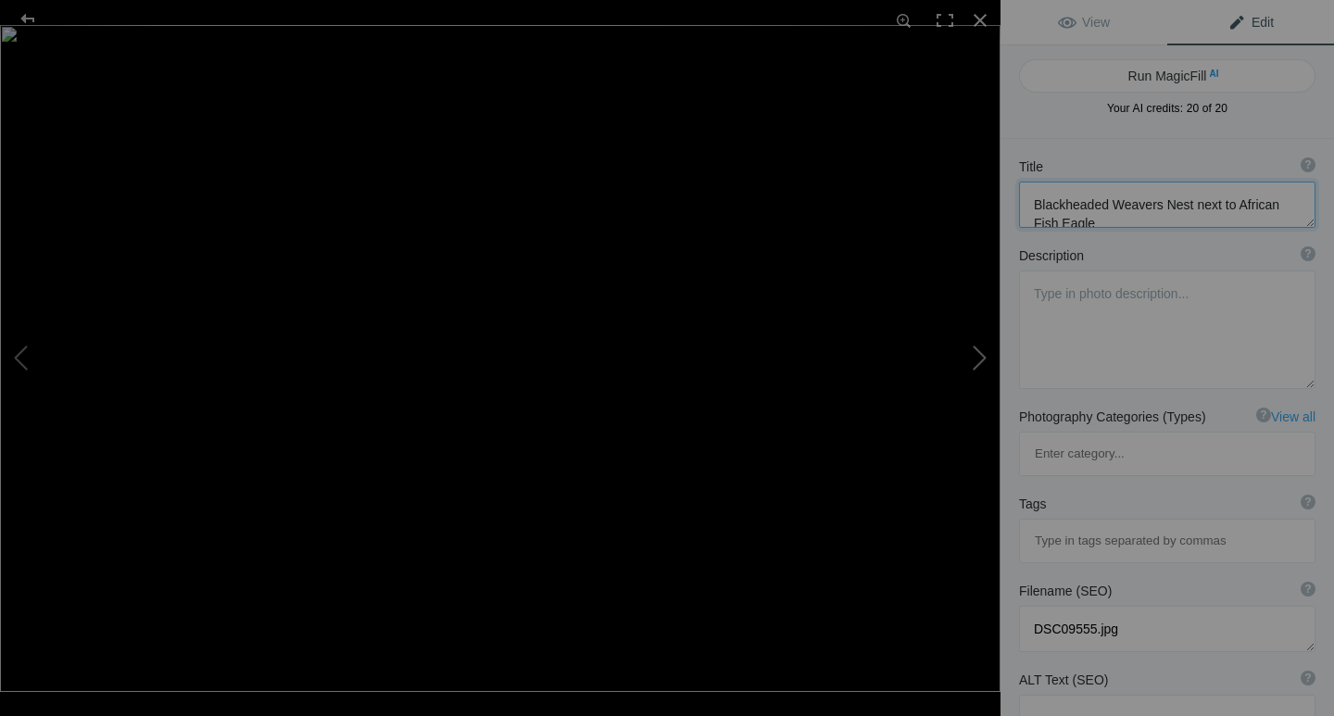
click at [973, 357] on button at bounding box center [931, 358] width 139 height 258
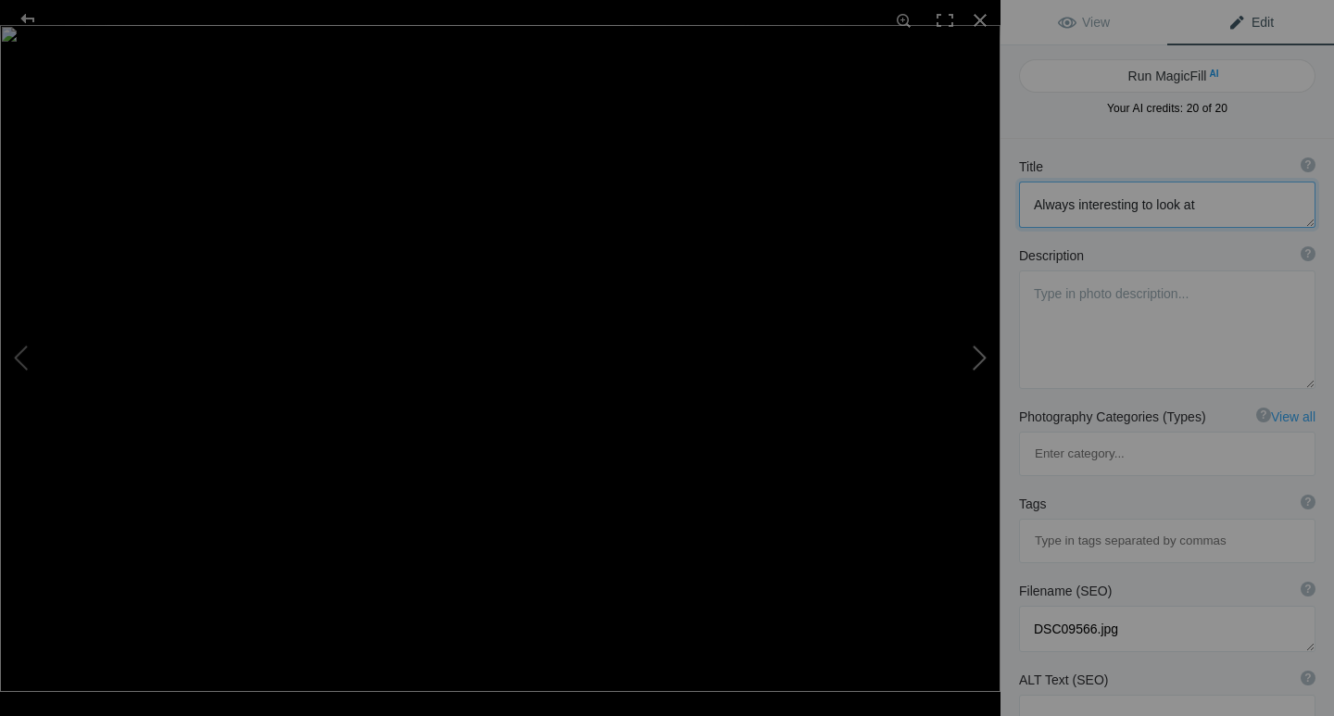
click at [973, 357] on button at bounding box center [931, 358] width 139 height 258
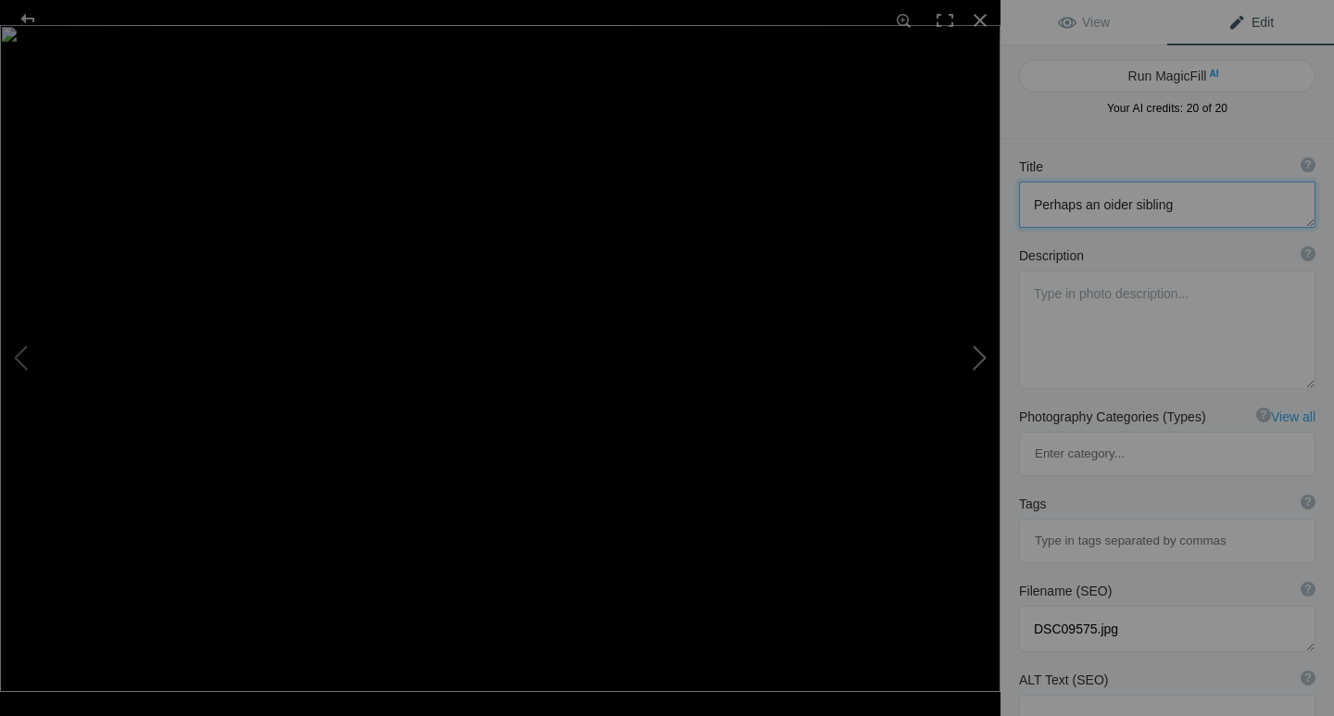
click at [973, 357] on button at bounding box center [931, 358] width 139 height 258
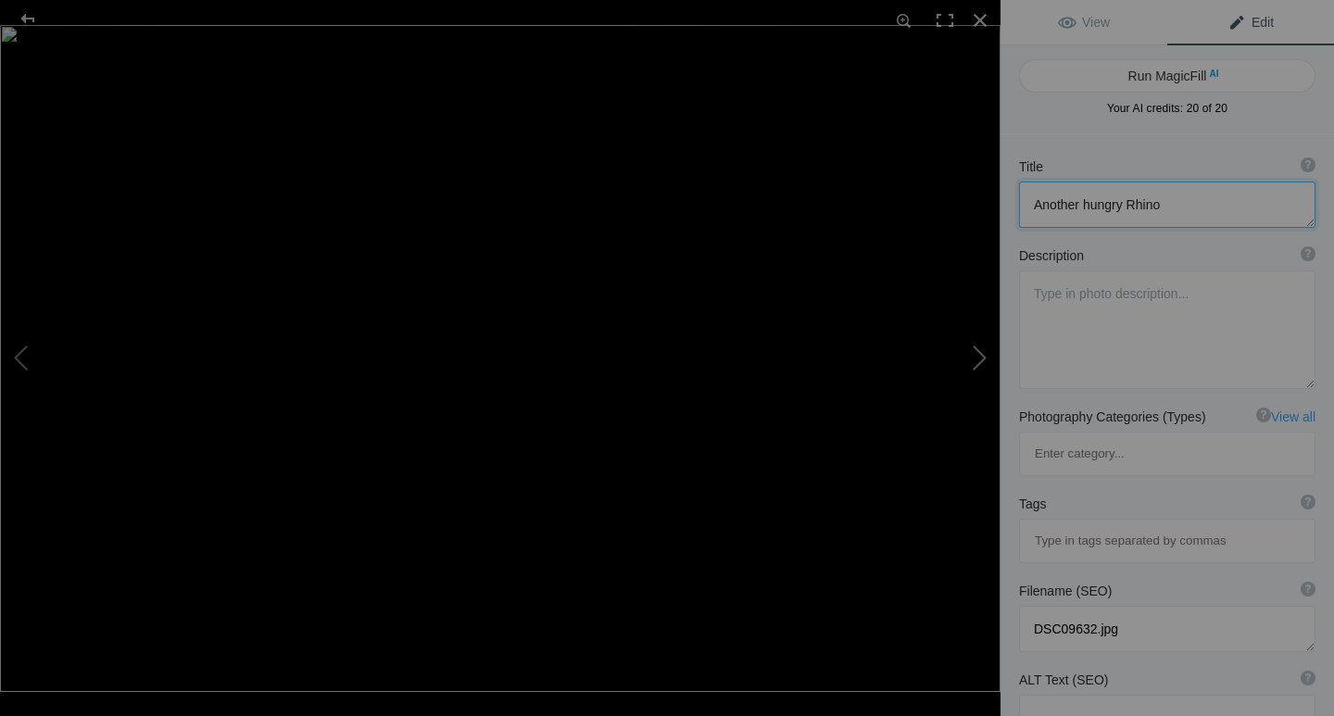
click at [973, 357] on button at bounding box center [931, 358] width 139 height 258
click at [22, 369] on button at bounding box center [69, 358] width 139 height 258
click at [1228, 19] on span "Edit" at bounding box center [1251, 22] width 46 height 15
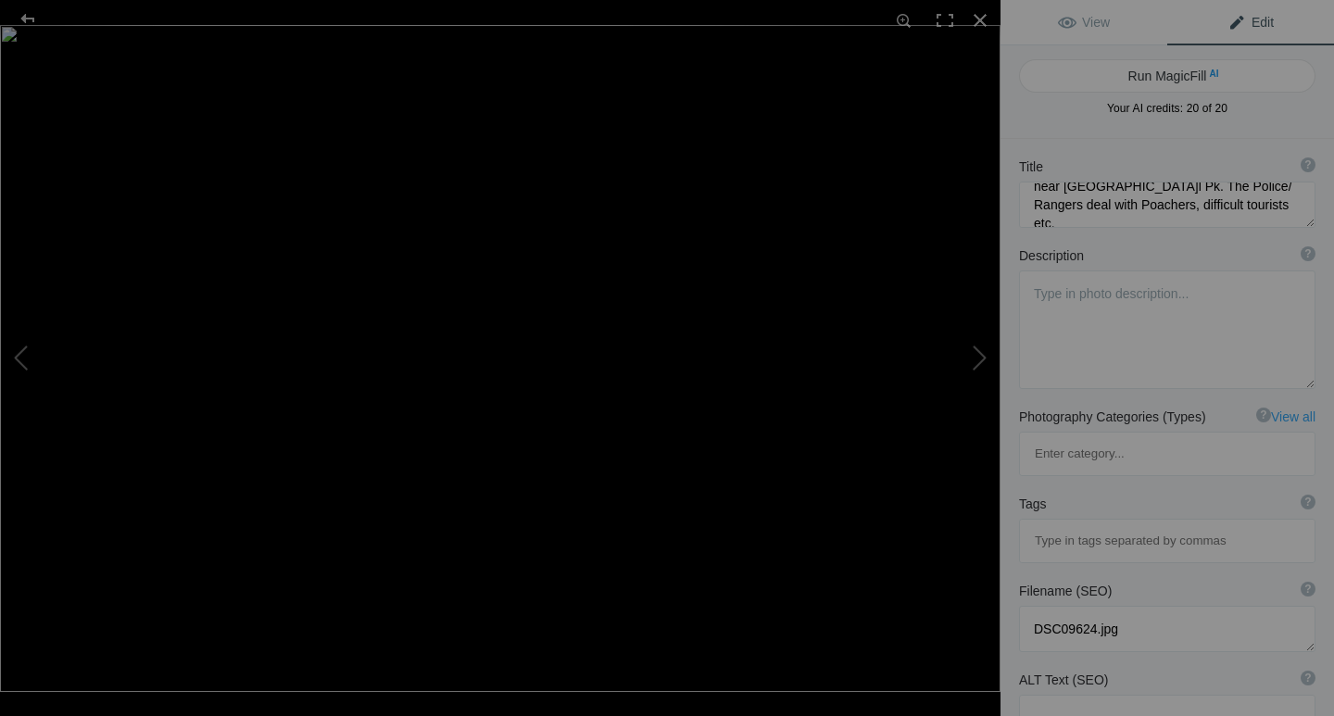
click at [1228, 25] on span "Edit" at bounding box center [1251, 22] width 46 height 15
click at [959, 162] on img at bounding box center [500, 358] width 1001 height 667
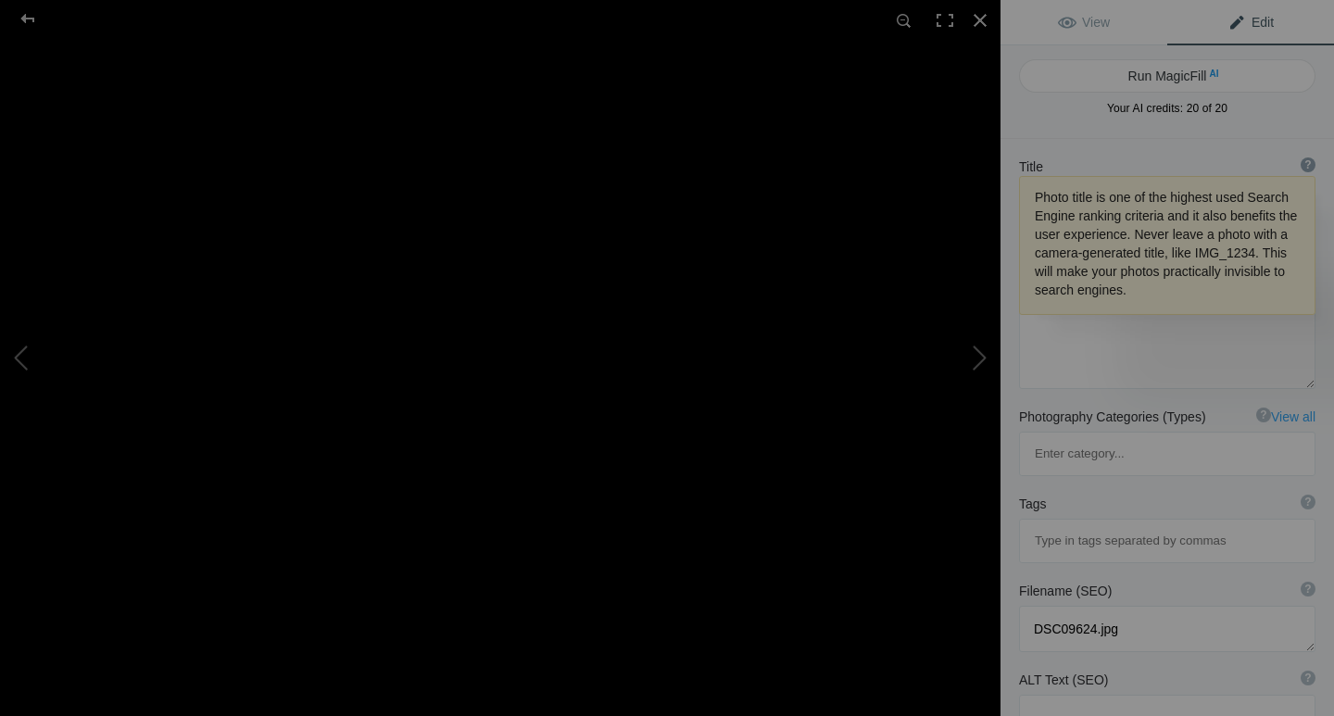
click at [1301, 165] on div "?" at bounding box center [1308, 164] width 15 height 15
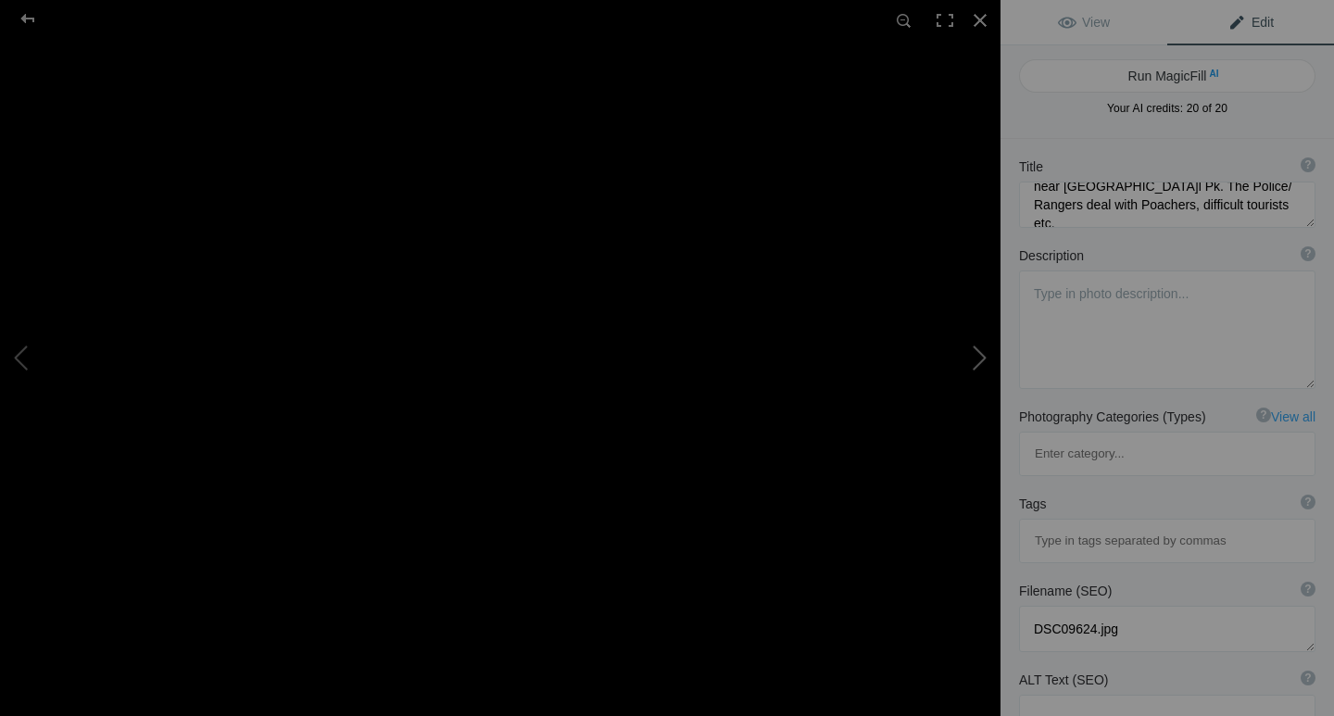
click at [976, 363] on button at bounding box center [931, 358] width 139 height 258
click at [976, 357] on button at bounding box center [931, 358] width 139 height 258
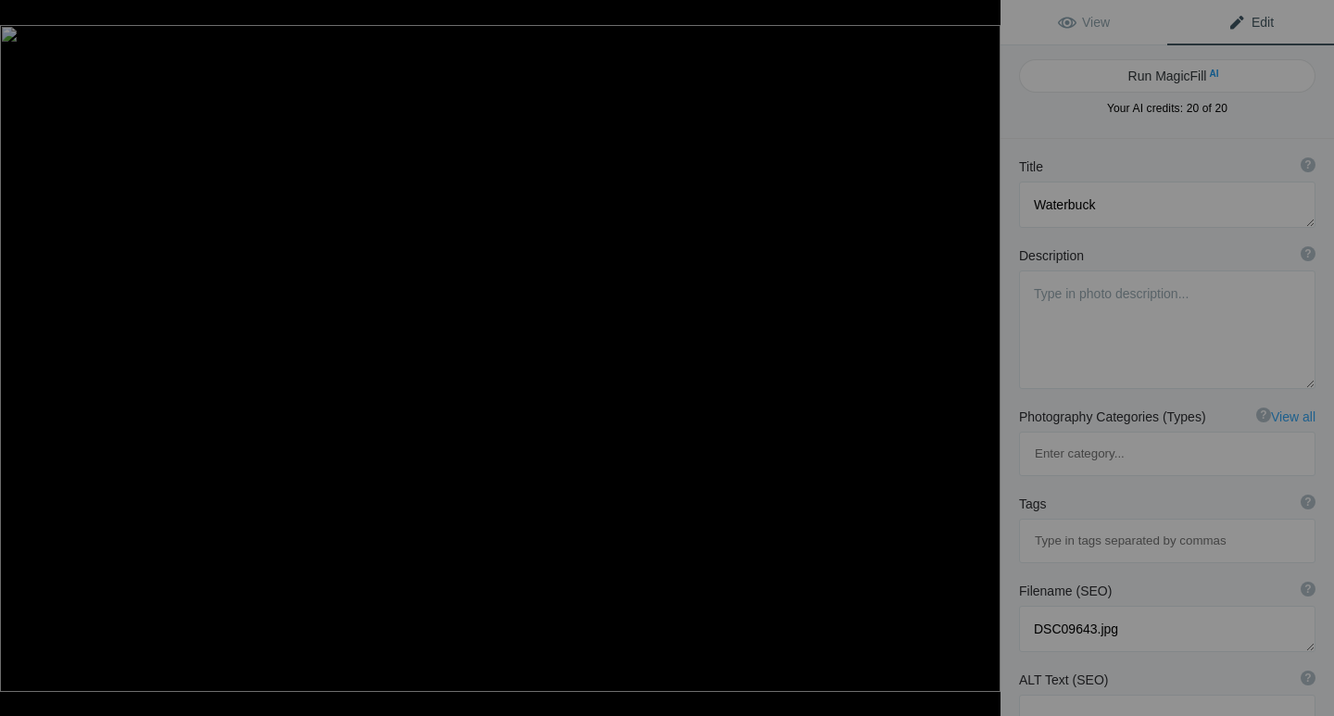
click at [976, 357] on button at bounding box center [931, 358] width 139 height 258
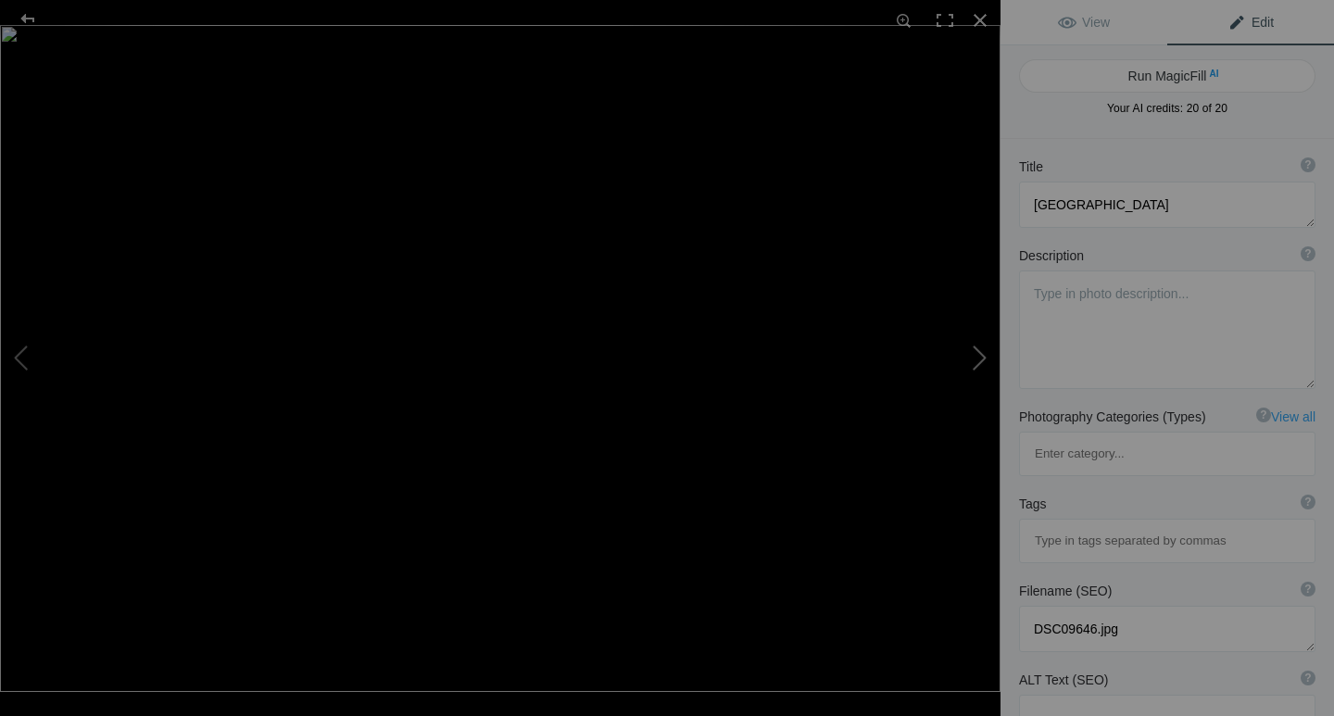
click at [987, 365] on button at bounding box center [931, 358] width 139 height 258
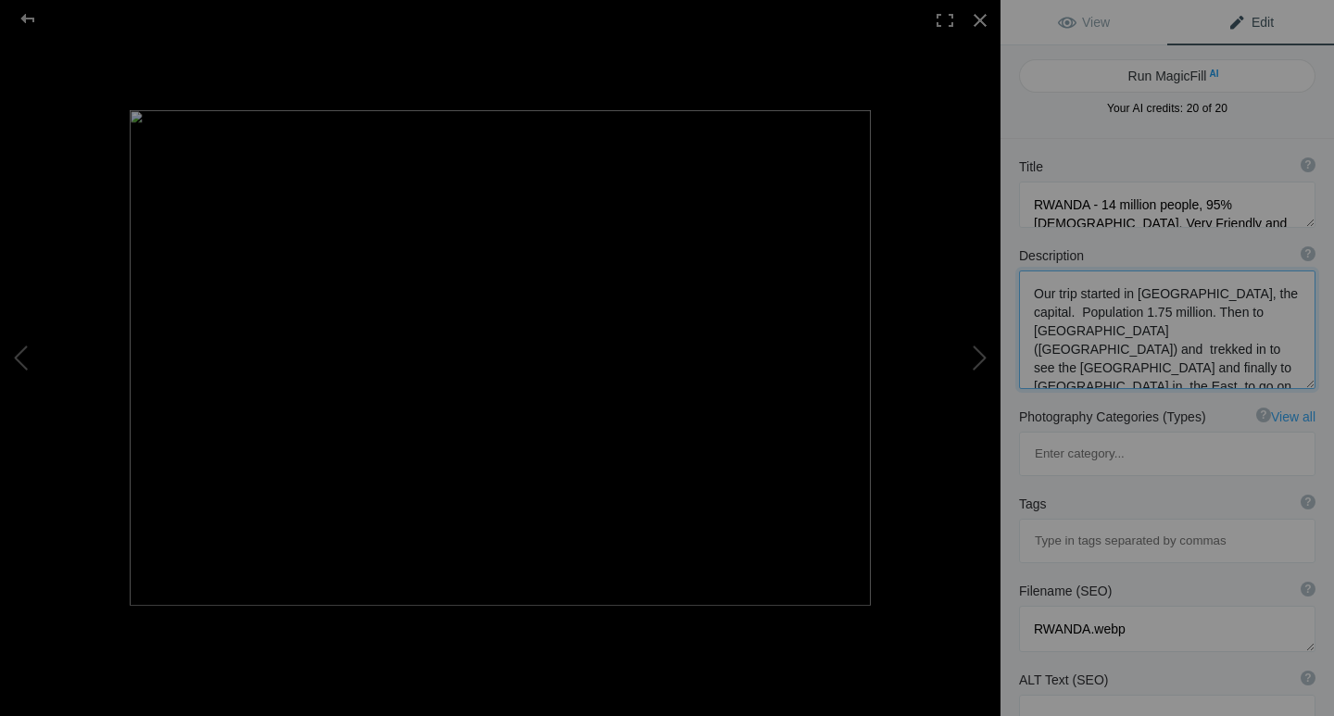
scroll to position [20, 0]
